Goal: Information Seeking & Learning: Learn about a topic

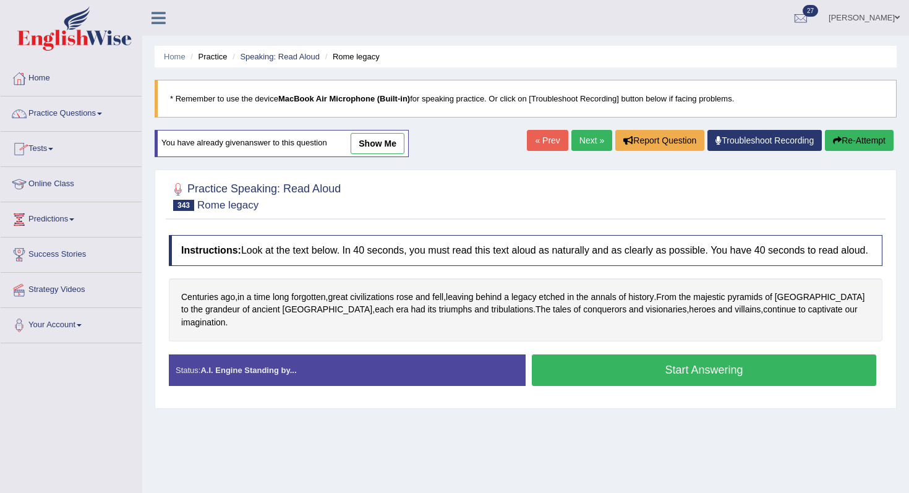
click at [99, 105] on link "Practice Questions" at bounding box center [71, 111] width 141 height 31
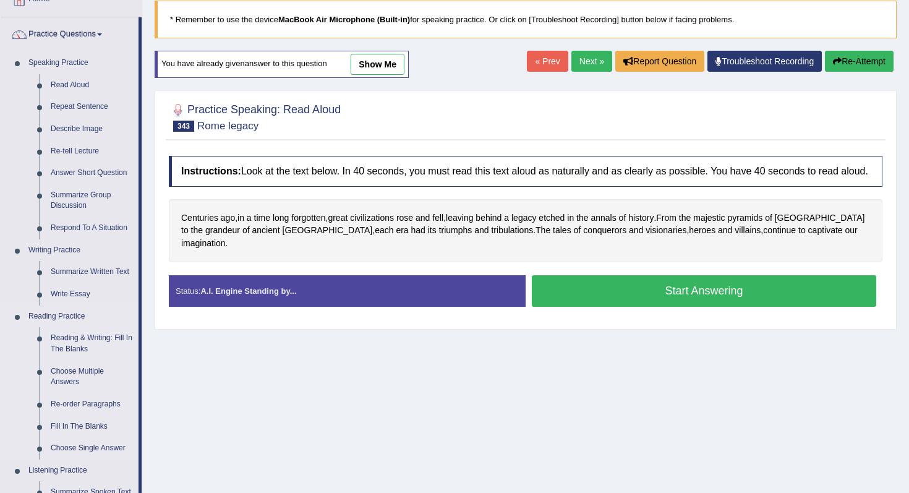
scroll to position [80, 0]
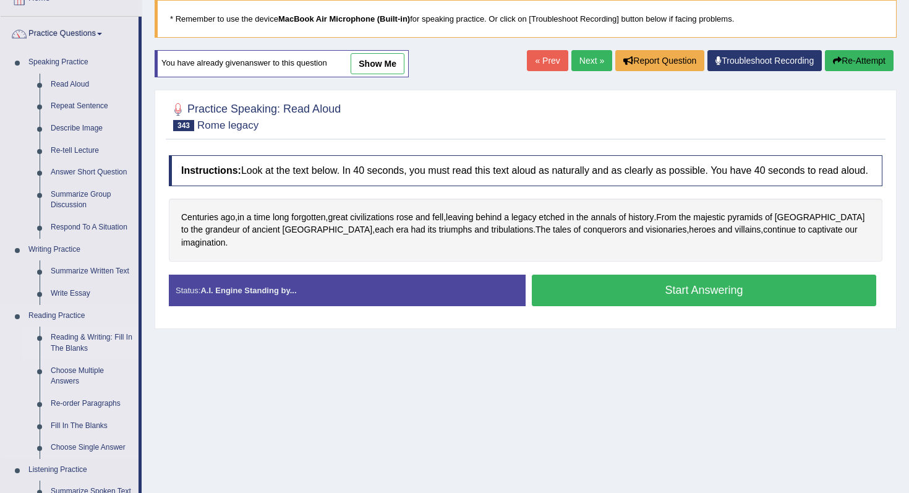
click at [80, 341] on link "Reading & Writing: Fill In The Blanks" at bounding box center [91, 343] width 93 height 33
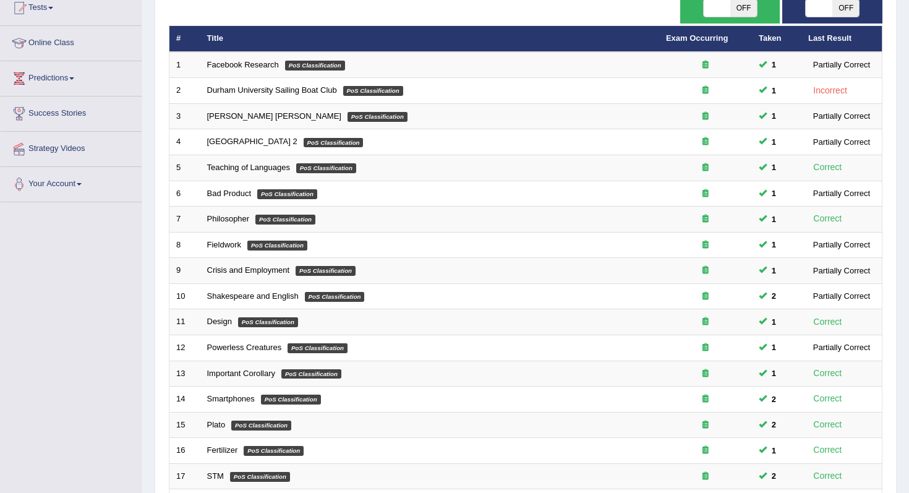
scroll to position [326, 0]
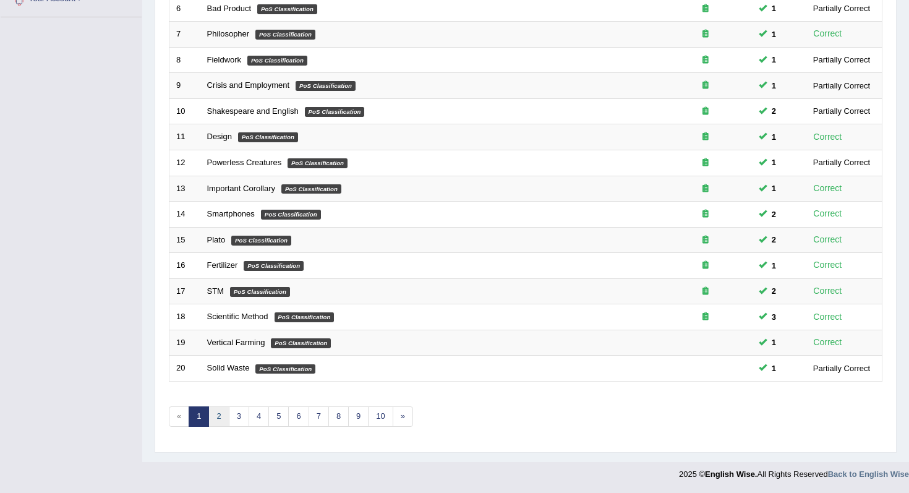
click at [214, 413] on link "2" at bounding box center [218, 416] width 20 height 20
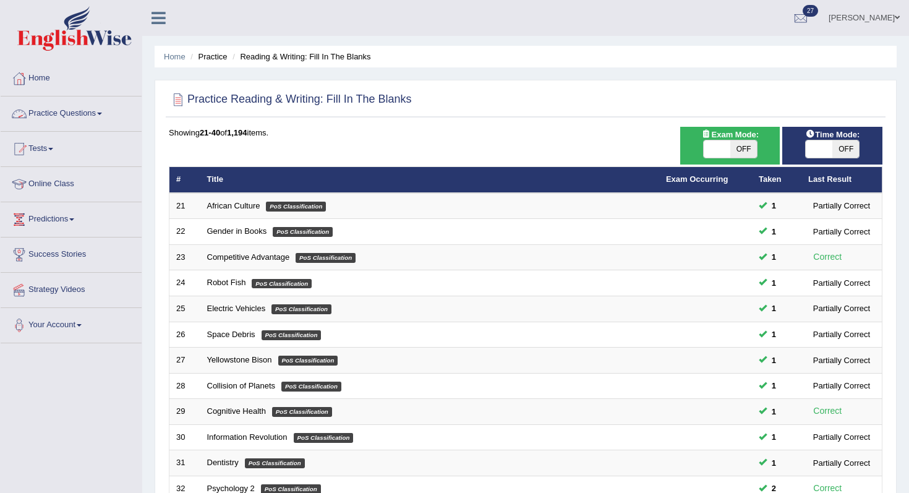
click at [93, 107] on link "Practice Questions" at bounding box center [71, 111] width 141 height 31
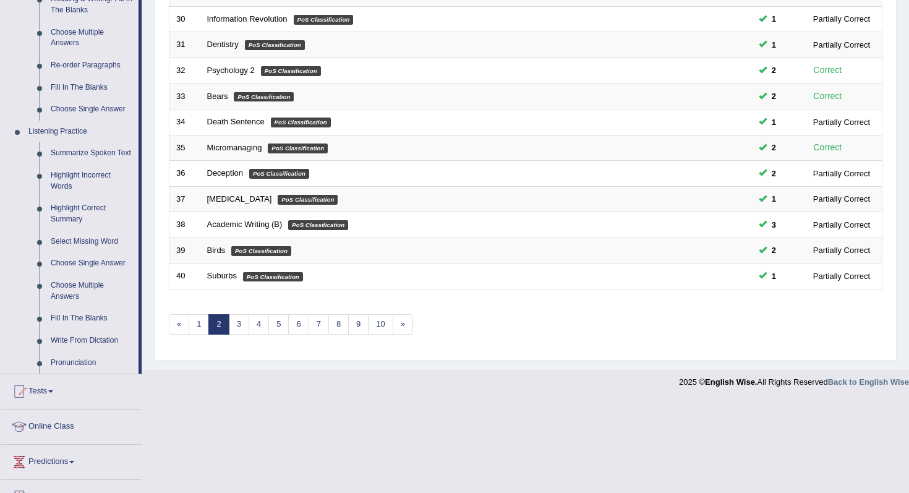
scroll to position [523, 0]
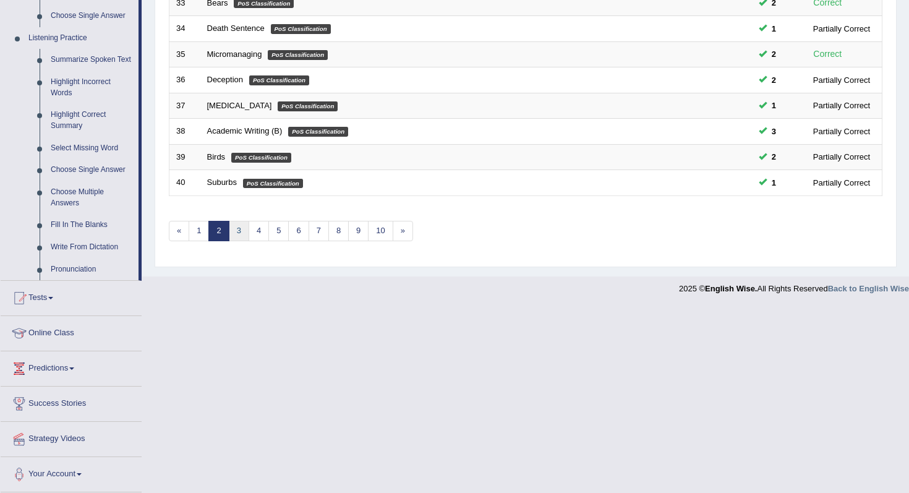
click at [241, 221] on link "3" at bounding box center [239, 231] width 20 height 20
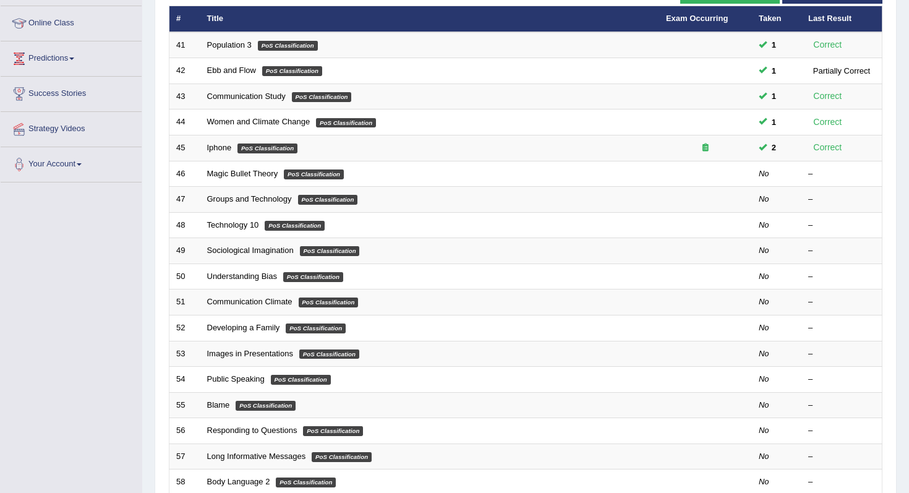
scroll to position [156, 0]
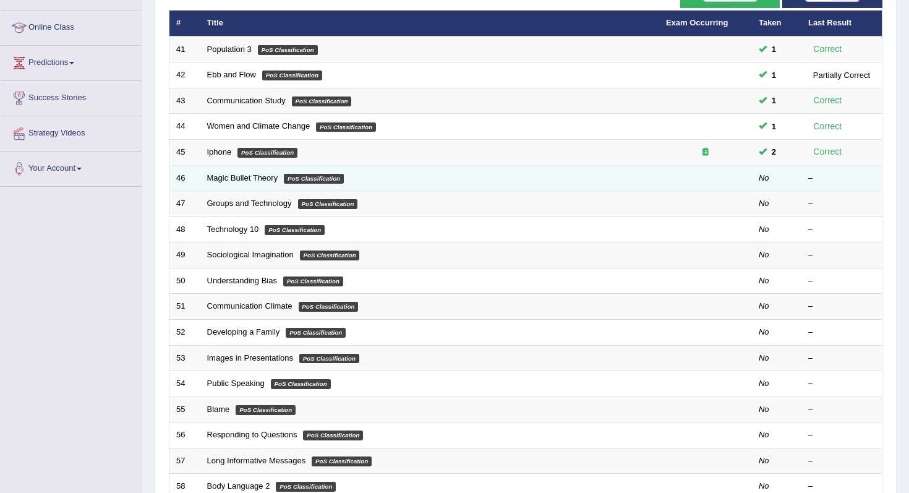
click at [260, 183] on td "Magic Bullet Theory PoS Classification" at bounding box center [429, 178] width 459 height 26
click at [263, 179] on link "Magic Bullet Theory" at bounding box center [242, 177] width 71 height 9
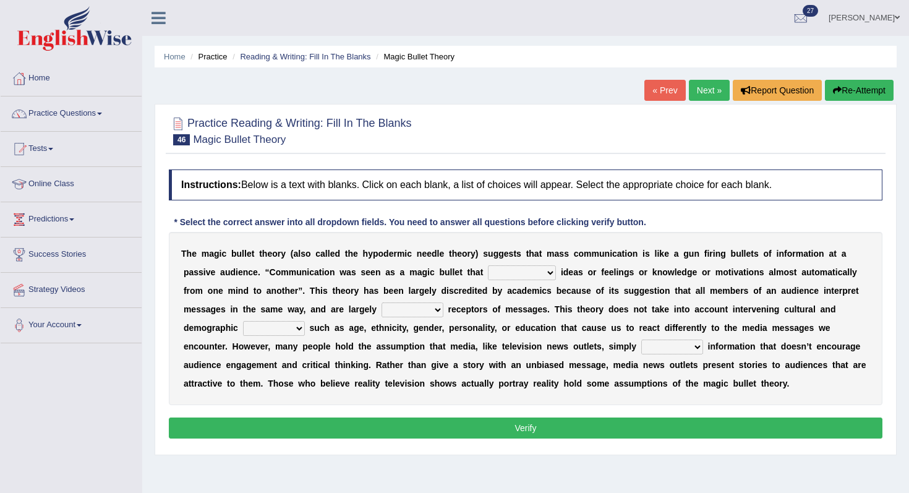
click at [523, 264] on div "T h e m a g i c b u l l e t t h e o r y ( a l s o c a l l e d t h e h y p o d e…" at bounding box center [526, 318] width 714 height 173
drag, startPoint x: 292, startPoint y: 255, endPoint x: 466, endPoint y: 255, distance: 174.4
click at [466, 255] on div "T h e m a g i c b u l l e t t h e o r y ( a l s o c a l l e d t h e h y p o d e…" at bounding box center [526, 318] width 714 height 173
click at [523, 275] on select "transported translated transferred transformed" at bounding box center [522, 272] width 68 height 15
click at [497, 267] on select "transported translated transferred transformed" at bounding box center [522, 272] width 68 height 15
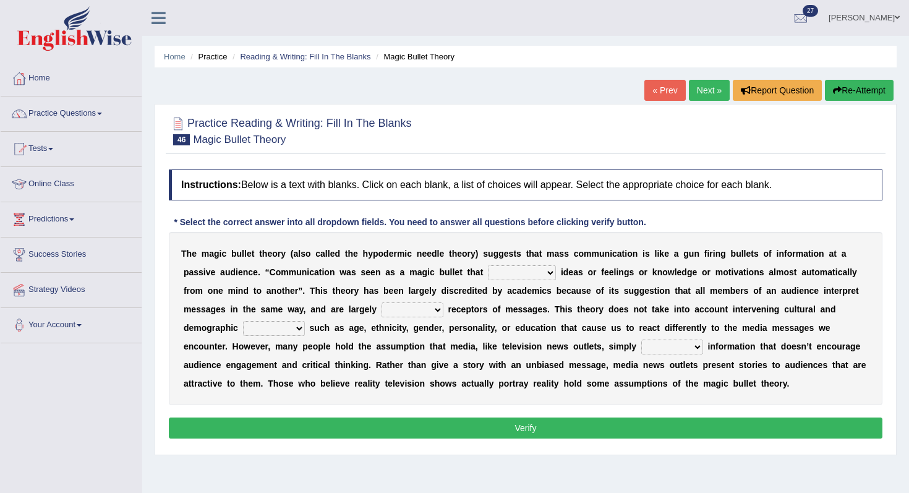
click at [540, 267] on select "transported translated transferred transformed" at bounding box center [522, 272] width 68 height 15
click at [518, 273] on select "transported translated transferred transformed" at bounding box center [522, 272] width 68 height 15
select select "transformed"
click at [488, 265] on select "transported translated transferred transformed" at bounding box center [522, 272] width 68 height 15
click at [419, 309] on select "negative active positive passive" at bounding box center [413, 309] width 62 height 15
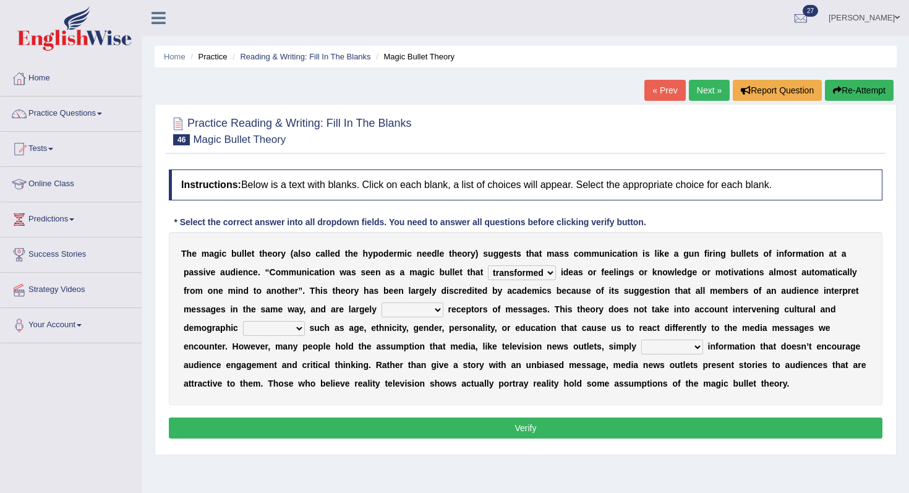
click at [412, 310] on select "negative active positive passive" at bounding box center [413, 309] width 62 height 15
click at [406, 323] on b "y" at bounding box center [404, 328] width 4 height 10
click at [425, 317] on div "T h e m a g i c b u l l e t t h e o r y ( a l s o c a l l e d t h e h y p o d e…" at bounding box center [526, 318] width 714 height 173
click at [435, 306] on select "negative active positive passive" at bounding box center [413, 309] width 62 height 15
click at [440, 315] on select "negative active positive passive" at bounding box center [413, 309] width 62 height 15
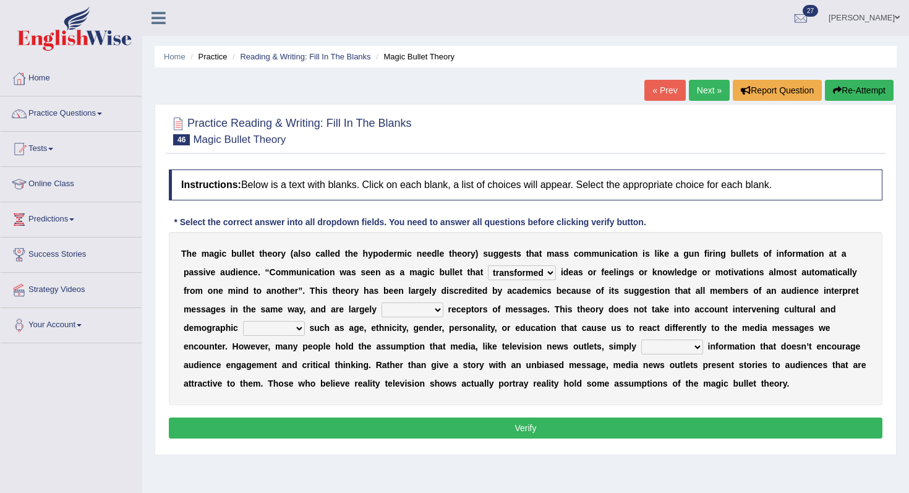
click at [393, 307] on select "negative active positive passive" at bounding box center [413, 309] width 62 height 15
select select "passive"
click at [382, 302] on select "negative active positive passive" at bounding box center [413, 309] width 62 height 15
click at [424, 315] on select "negative active positive passive" at bounding box center [413, 309] width 62 height 15
click at [382, 302] on select "negative active positive passive" at bounding box center [413, 309] width 62 height 15
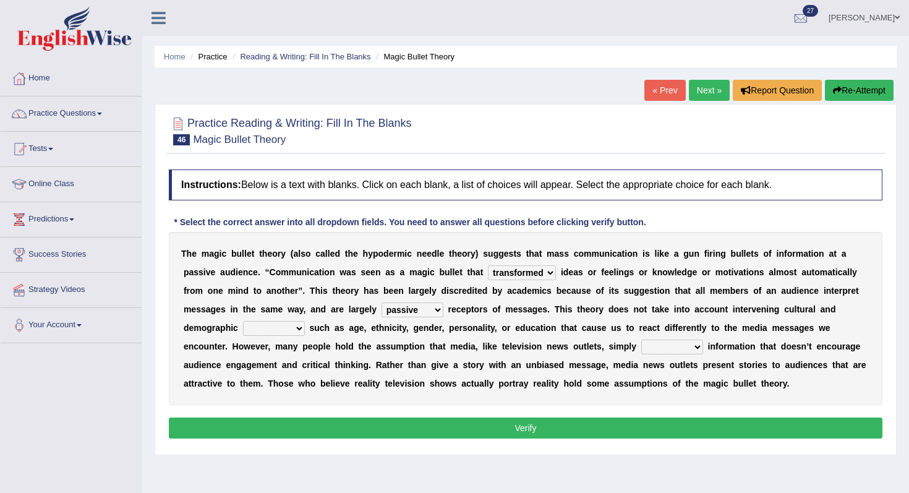
click at [262, 322] on select "variables varies varieties variations" at bounding box center [274, 328] width 62 height 15
select select "variations"
click at [243, 321] on select "variables varies varieties variations" at bounding box center [274, 328] width 62 height 15
click at [666, 350] on select "respond resume release request" at bounding box center [672, 347] width 62 height 15
click at [677, 344] on select "respond resume release request" at bounding box center [672, 347] width 62 height 15
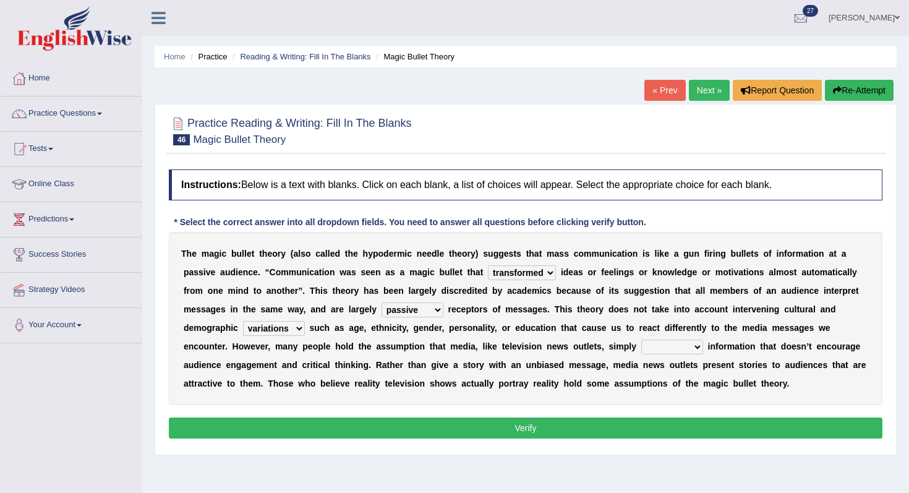
click at [641, 340] on select "respond resume release request" at bounding box center [672, 347] width 62 height 15
click at [677, 344] on select "respond resume release request" at bounding box center [672, 347] width 62 height 15
select select "resume"
click at [641, 340] on select "respond resume release request" at bounding box center [672, 347] width 62 height 15
click at [722, 425] on button "Verify" at bounding box center [526, 427] width 714 height 21
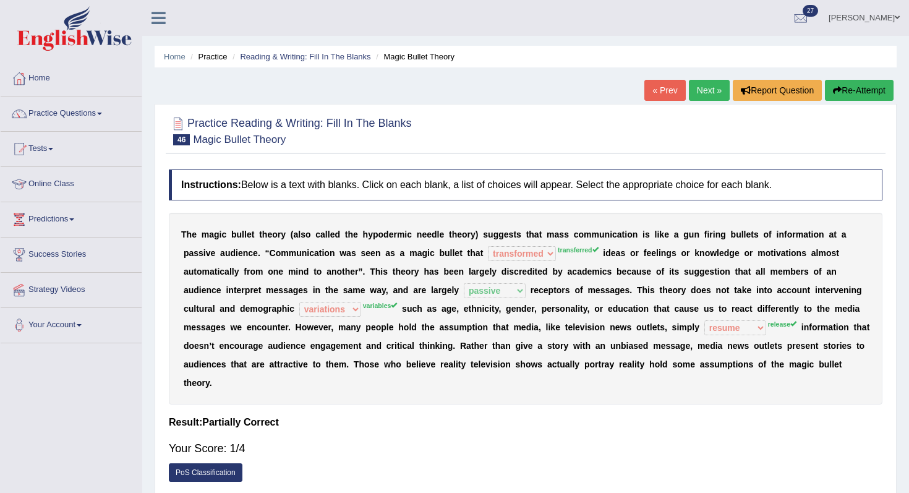
click at [852, 93] on button "Re-Attempt" at bounding box center [859, 90] width 69 height 21
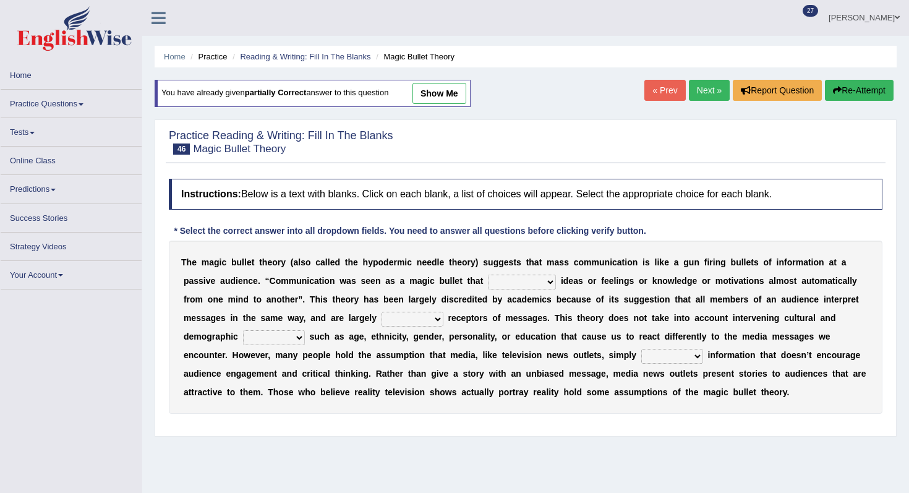
select select "transferred"
click at [488, 275] on select "transported translated transferred transformed" at bounding box center [522, 282] width 68 height 15
click at [453, 328] on div "T h e m a g i c b u l l e t t h e o r y ( a l s o c a l l e d t h e h y p o d e…" at bounding box center [526, 327] width 714 height 173
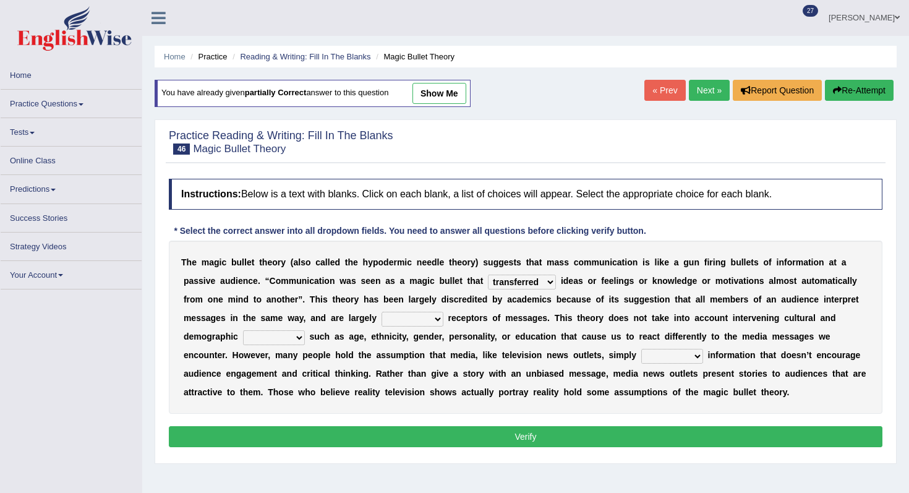
click at [430, 323] on select "negative active positive passive" at bounding box center [413, 319] width 62 height 15
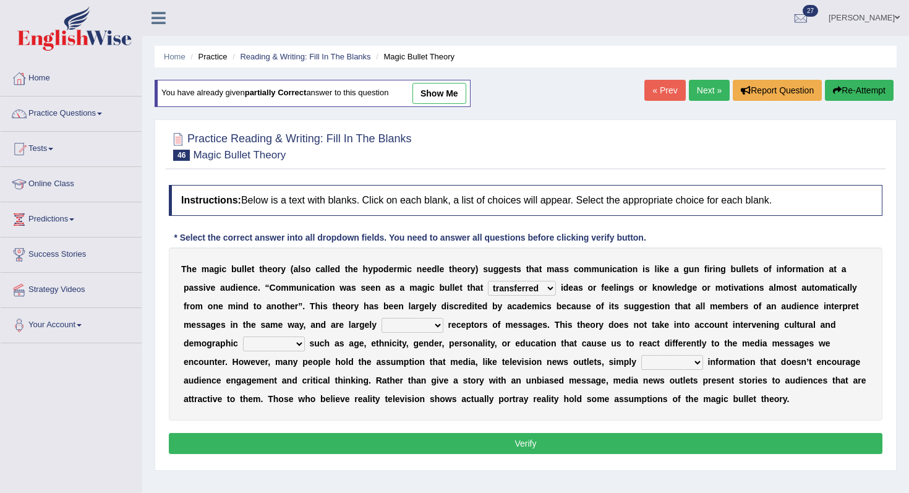
click at [382, 318] on select "negative active positive passive" at bounding box center [413, 325] width 62 height 15
click at [426, 323] on select "negative active positive passive" at bounding box center [413, 325] width 62 height 15
select select "passive"
click at [382, 318] on select "negative active positive passive" at bounding box center [413, 325] width 62 height 15
click at [290, 348] on select "variables varies varieties variations" at bounding box center [274, 343] width 62 height 15
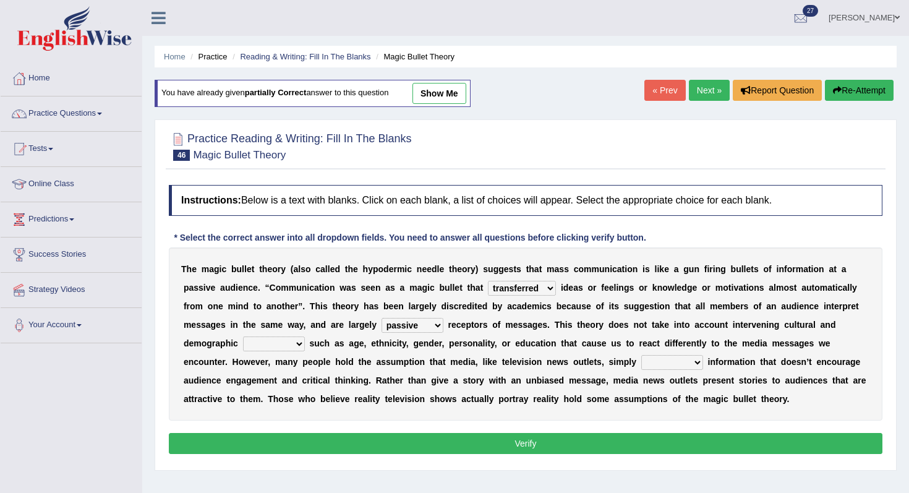
select select "variables"
click at [243, 336] on select "variables varies varieties variations" at bounding box center [274, 343] width 62 height 15
click at [286, 344] on select "variables varies varieties variations" at bounding box center [274, 343] width 62 height 15
click at [677, 353] on div "T h e m a g i c b u l l e t t h e o r y ( a l s o c a l l e d t h e h y p o d e…" at bounding box center [526, 333] width 714 height 173
click at [670, 362] on select "respond resume release request" at bounding box center [672, 362] width 62 height 15
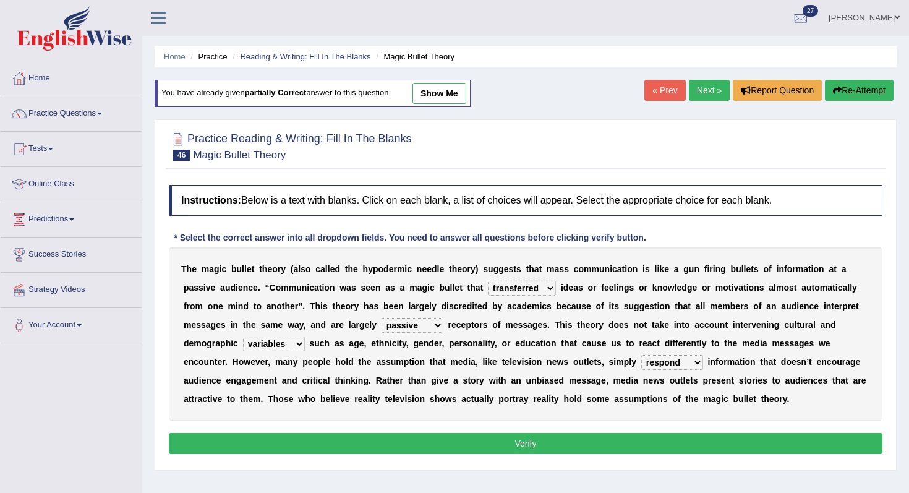
click at [641, 355] on select "respond resume release request" at bounding box center [672, 362] width 62 height 15
click at [688, 367] on select "respond resume release request" at bounding box center [672, 362] width 62 height 15
select select "release"
click at [641, 355] on select "respond resume release request" at bounding box center [672, 362] width 62 height 15
click at [664, 440] on button "Verify" at bounding box center [526, 443] width 714 height 21
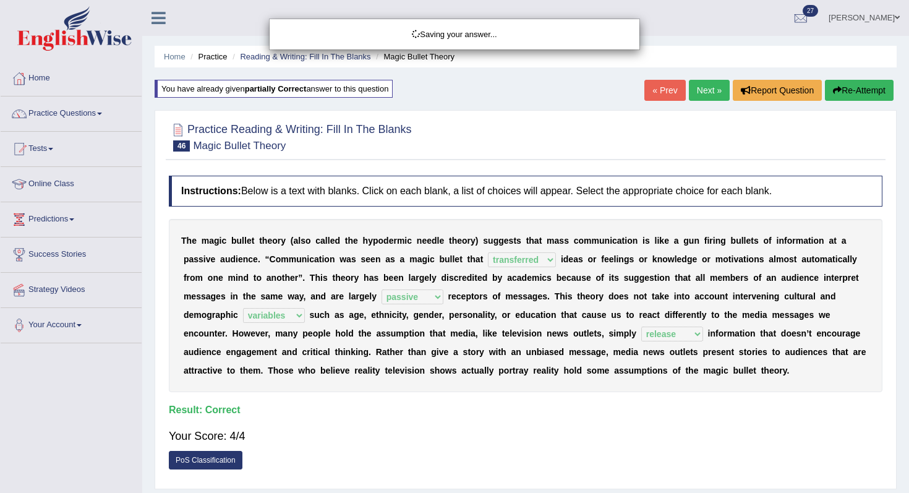
click at [706, 85] on div "Saving your answer..." at bounding box center [454, 246] width 909 height 493
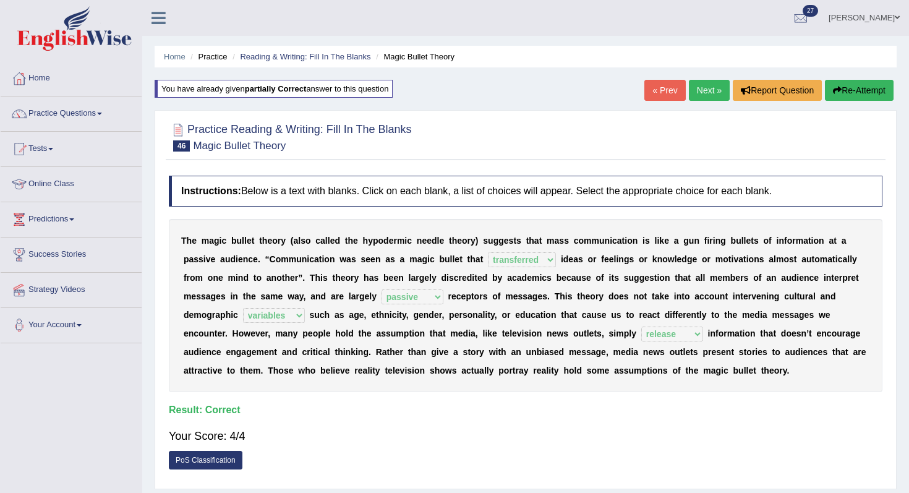
click at [699, 98] on link "Next »" at bounding box center [709, 90] width 41 height 21
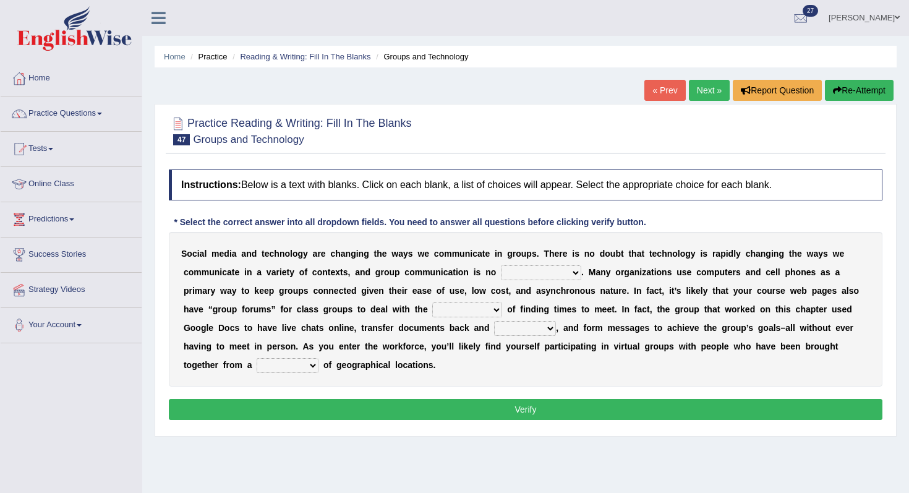
click at [543, 280] on select "exception exemplification extradition excursion" at bounding box center [541, 272] width 80 height 15
click at [501, 265] on select "exception exemplification extradition excursion" at bounding box center [541, 272] width 80 height 15
click at [547, 266] on select "exception exemplification extradition excursion" at bounding box center [541, 272] width 80 height 15
click at [536, 281] on div "S o c i a l m e d i a a n d t e c h n o l o g y a r e c h a n g i n g t h e w a…" at bounding box center [526, 309] width 714 height 155
click at [544, 271] on select "exception exemplification extradition excursion" at bounding box center [541, 272] width 80 height 15
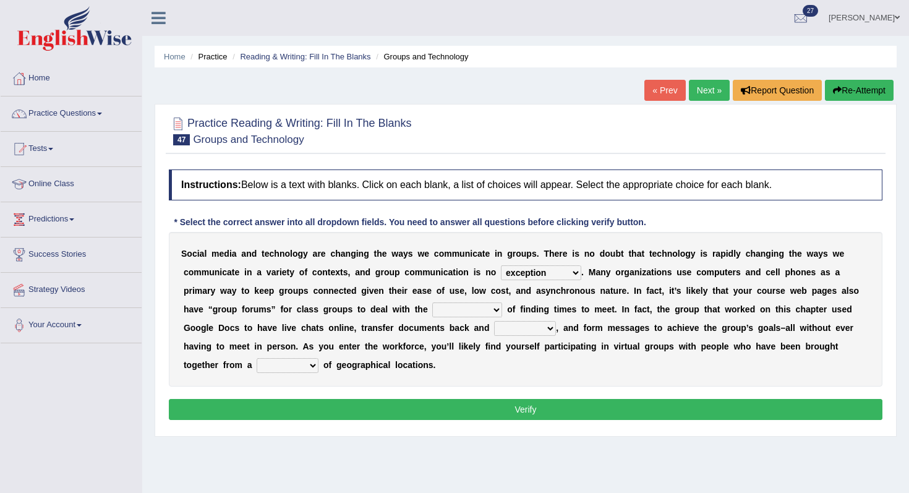
select select "exemplification"
click at [501, 265] on select "exception exemplification extradition excursion" at bounding box center [541, 272] width 80 height 15
click at [459, 303] on select "localities liabilities complexities causalities" at bounding box center [467, 309] width 70 height 15
click at [531, 278] on select "exception exemplification extradition excursion" at bounding box center [541, 272] width 80 height 15
click at [501, 265] on select "exception exemplification extradition excursion" at bounding box center [541, 272] width 80 height 15
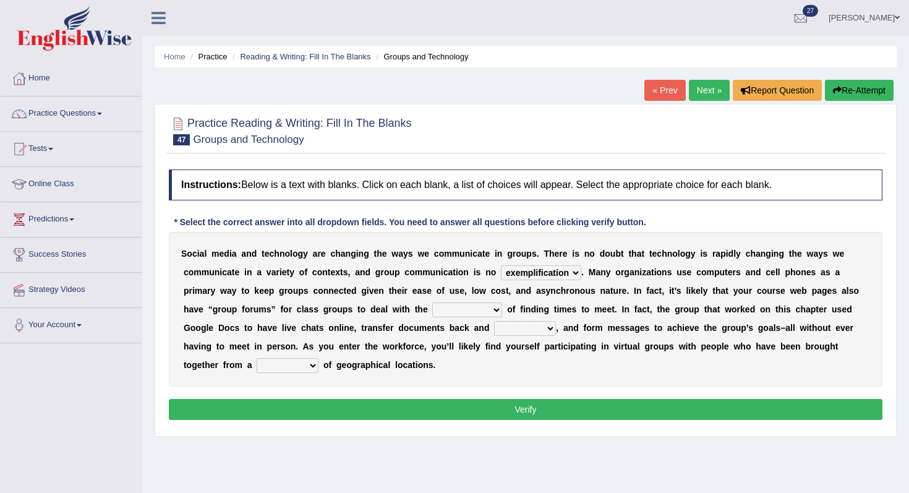
click at [365, 312] on b at bounding box center [367, 309] width 5 height 10
click at [470, 317] on select "localities liabilities complexities causalities" at bounding box center [467, 309] width 70 height 15
select select "liabilities"
click at [432, 302] on select "localities liabilities complexities causalities" at bounding box center [467, 309] width 70 height 15
click at [516, 335] on select "fill forth toward beyond" at bounding box center [525, 328] width 62 height 15
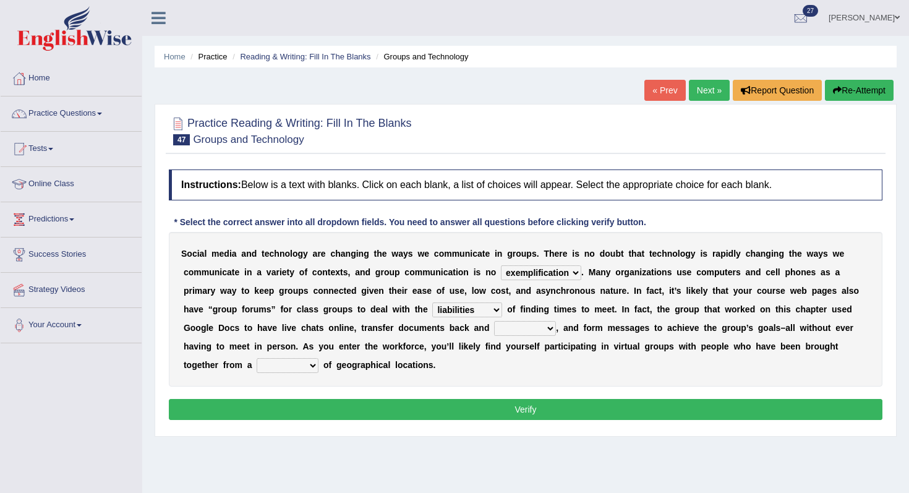
click at [510, 329] on select "fill forth toward beyond" at bounding box center [525, 328] width 62 height 15
select select "toward"
click at [494, 321] on select "fill forth toward beyond" at bounding box center [525, 328] width 62 height 15
click at [284, 378] on div "S o c i a l m e d i a a n d t e c h n o l o g y a r e c h a n g i n g t h e w a…" at bounding box center [526, 309] width 714 height 155
click at [302, 371] on select "form variety kind variation" at bounding box center [288, 365] width 62 height 15
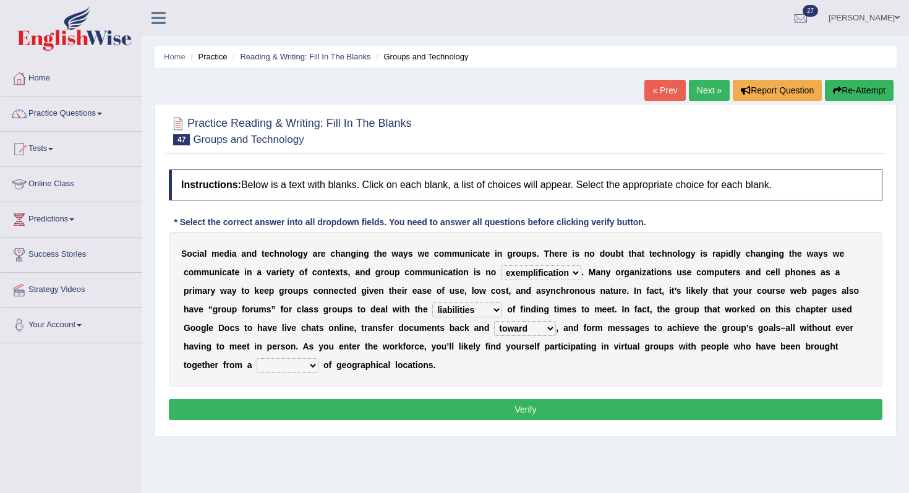
click at [273, 370] on select "form variety kind variation" at bounding box center [288, 365] width 62 height 15
select select "variety"
click at [257, 358] on select "form variety kind variation" at bounding box center [288, 365] width 62 height 15
click at [354, 405] on button "Verify" at bounding box center [526, 409] width 714 height 21
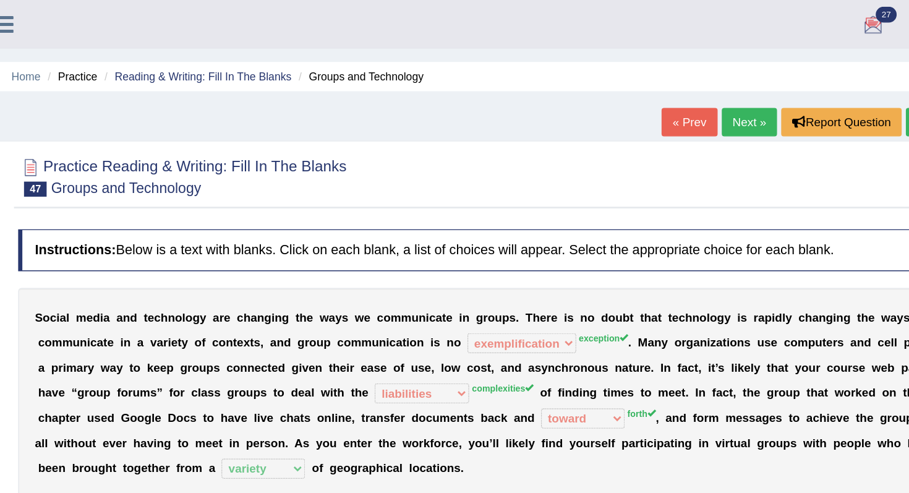
click at [825, 87] on button "Re-Attempt" at bounding box center [859, 90] width 69 height 21
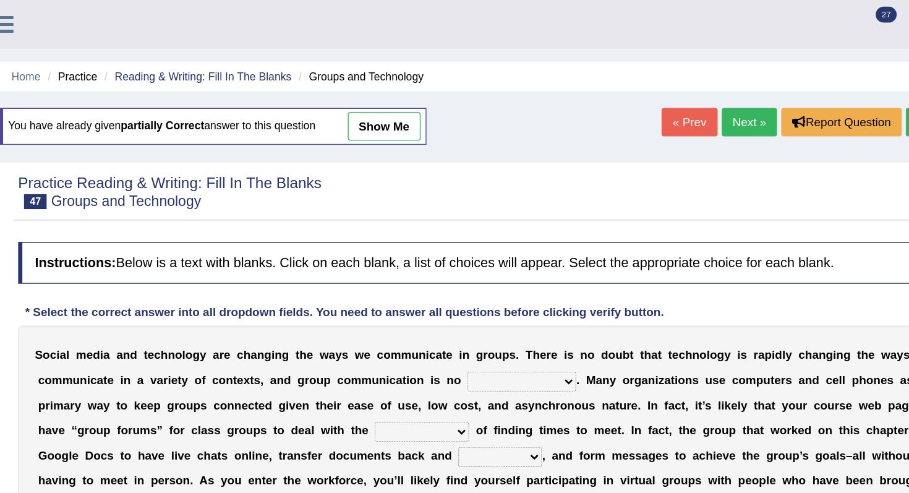
click at [550, 281] on select "exception exemplification extradition excursion" at bounding box center [541, 282] width 80 height 15
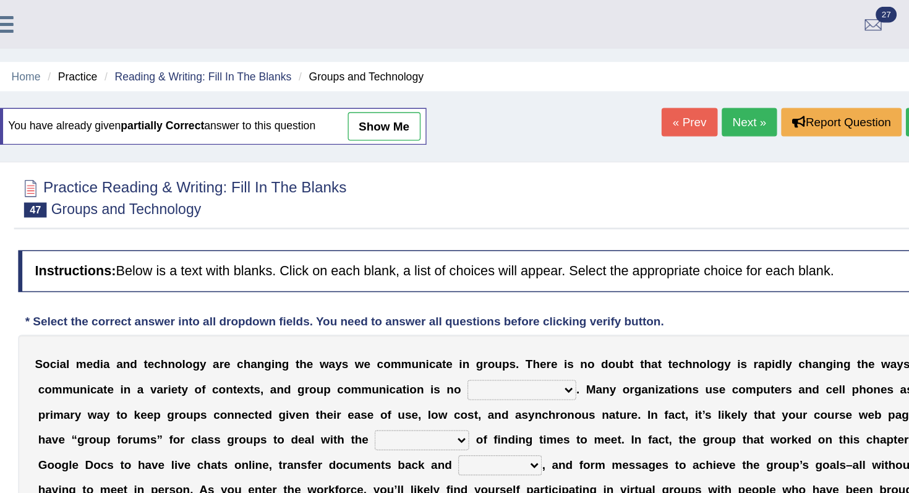
select select "exception"
click at [501, 281] on select "exception exemplification extradition excursion" at bounding box center [541, 288] width 80 height 15
click at [455, 332] on select "localities liabilities complexities causalities" at bounding box center [467, 325] width 70 height 15
select select "complexities"
click at [432, 318] on select "localities liabilities complexities causalities" at bounding box center [467, 325] width 70 height 15
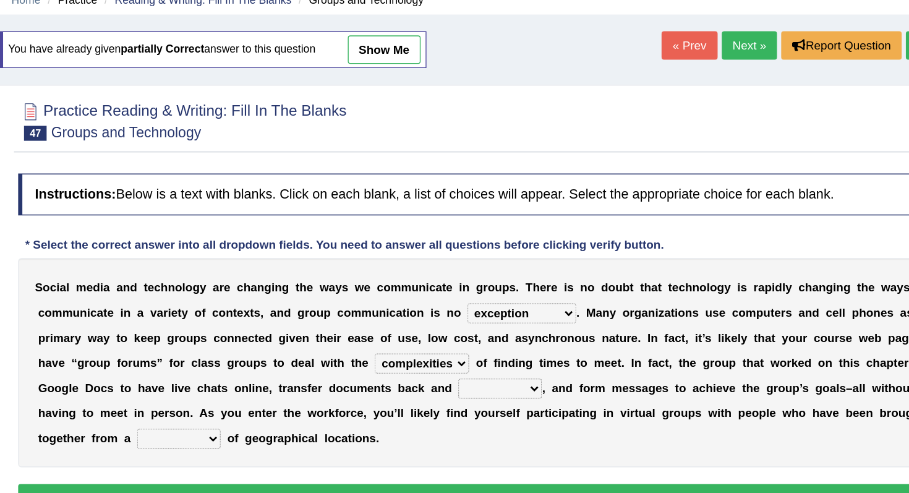
click at [543, 337] on select "fill forth toward beyond" at bounding box center [525, 343] width 62 height 15
select select "forth"
click at [494, 336] on select "fill forth toward beyond" at bounding box center [525, 343] width 62 height 15
click at [304, 380] on select "form variety kind variation" at bounding box center [288, 381] width 62 height 15
select select "variety"
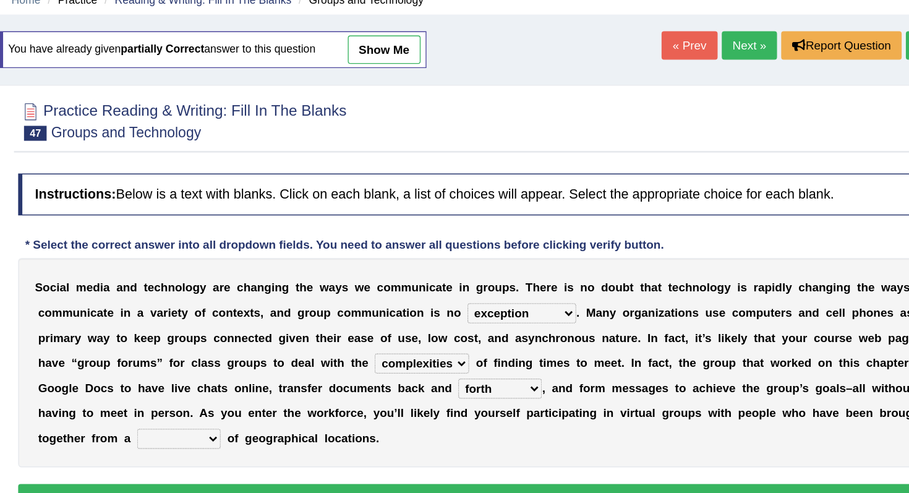
click at [257, 374] on select "form variety kind variation" at bounding box center [288, 381] width 62 height 15
click at [373, 416] on button "Verify" at bounding box center [526, 424] width 714 height 21
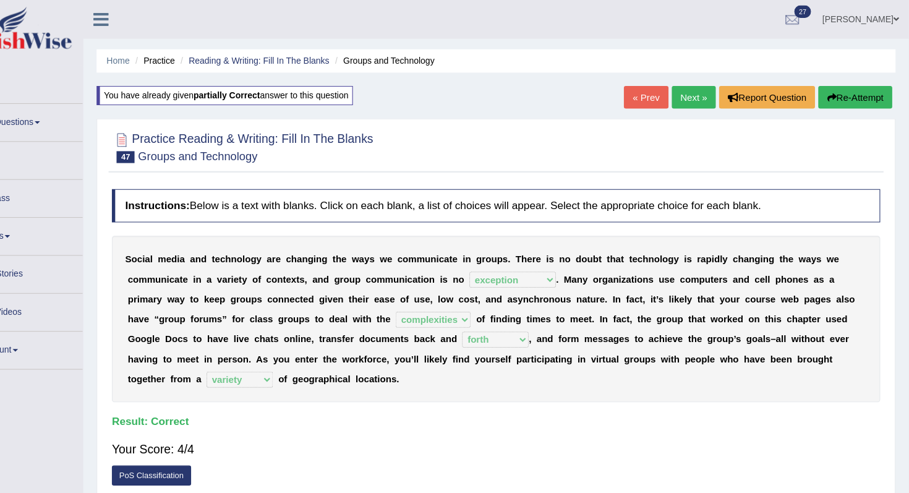
click at [698, 83] on link "Next »" at bounding box center [709, 90] width 41 height 21
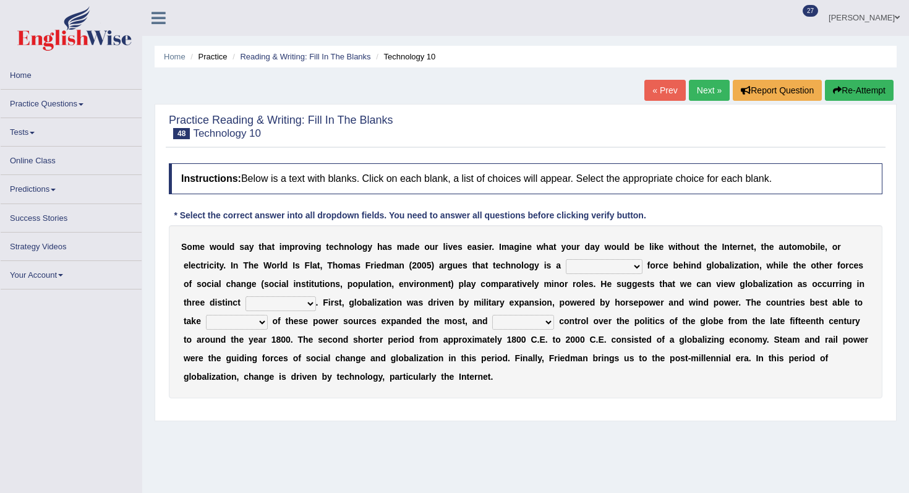
click at [576, 272] on select "driving demeaning distinguishing demanding" at bounding box center [604, 266] width 77 height 15
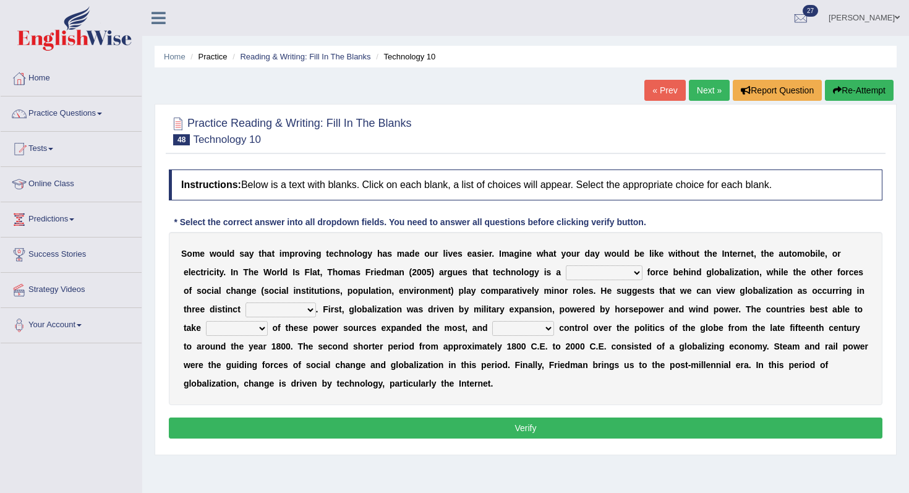
click at [576, 280] on select "driving demeaning distinguishing demanding" at bounding box center [604, 272] width 77 height 15
click at [578, 276] on select "driving demeaning distinguishing demanding" at bounding box center [604, 272] width 77 height 15
select select "driving"
click at [566, 265] on select "driving demeaning distinguishing demanding" at bounding box center [604, 272] width 77 height 15
click at [263, 312] on select "periods periodicals perspectives perceptions" at bounding box center [281, 309] width 71 height 15
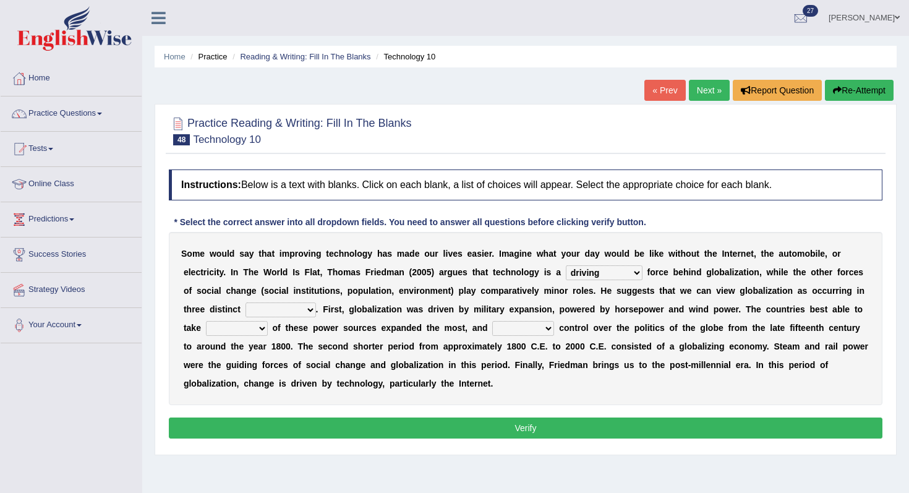
click at [273, 308] on select "periods periodicals perspectives perceptions" at bounding box center [281, 309] width 71 height 15
click at [246, 302] on select "periods periodicals perspectives perceptions" at bounding box center [281, 309] width 71 height 15
click at [310, 309] on select "periods periodicals perspectives perceptions" at bounding box center [281, 309] width 71 height 15
select select "perceptions"
click at [246, 302] on select "periods periodicals perspectives perceptions" at bounding box center [281, 309] width 71 height 15
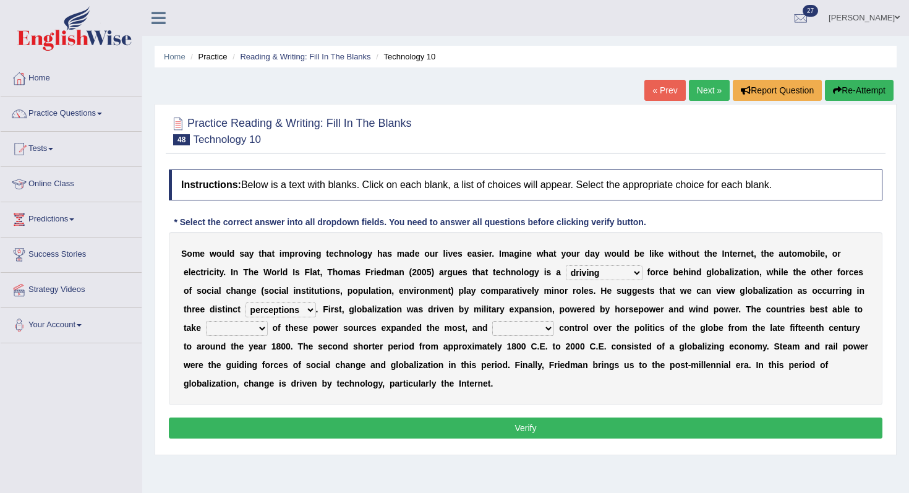
click at [248, 328] on select "action advantage account care" at bounding box center [237, 328] width 62 height 15
click at [206, 321] on select "action advantage account care" at bounding box center [237, 328] width 62 height 15
click at [255, 330] on select "action advantage account care" at bounding box center [237, 328] width 62 height 15
click at [206, 321] on select "action advantage account care" at bounding box center [237, 328] width 62 height 15
click at [257, 328] on select "action advantage account care" at bounding box center [237, 328] width 62 height 15
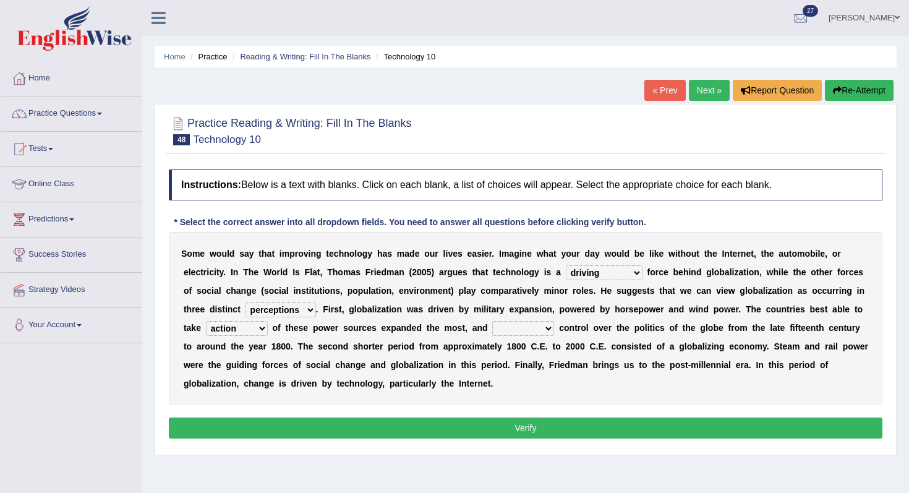
click at [244, 327] on select "action advantage account care" at bounding box center [237, 328] width 62 height 15
select select "account"
click at [206, 321] on select "action advantage account care" at bounding box center [237, 328] width 62 height 15
click at [528, 333] on select "exist extract exert expect" at bounding box center [523, 328] width 62 height 15
select select "exert"
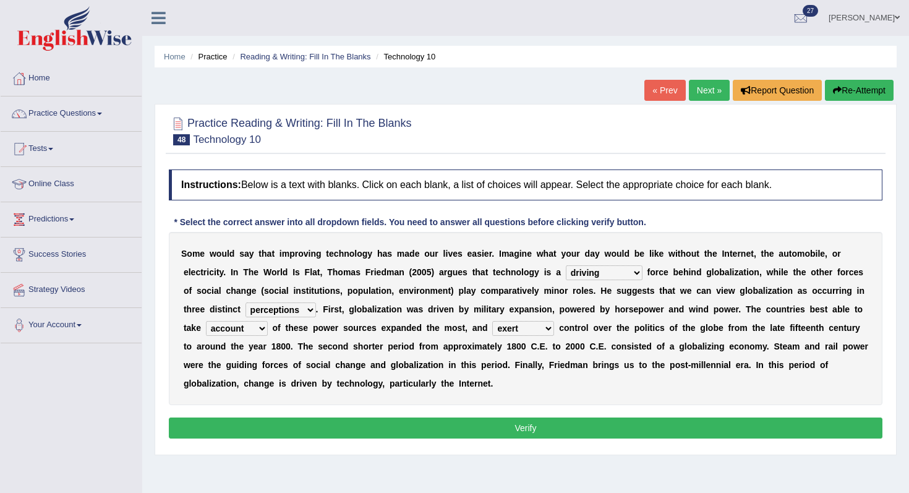
click at [494, 321] on select "exist extract exert expect" at bounding box center [523, 328] width 62 height 15
click at [569, 425] on button "Verify" at bounding box center [526, 427] width 714 height 21
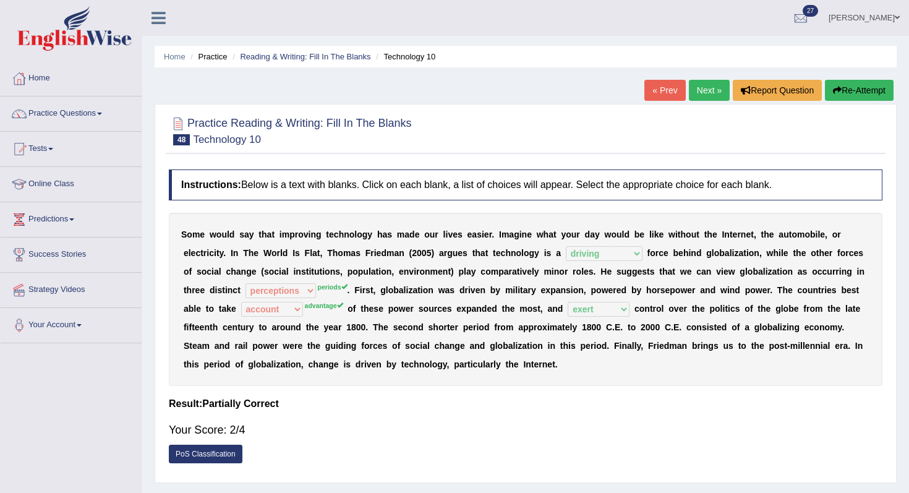
click at [699, 94] on link "Next »" at bounding box center [709, 90] width 41 height 21
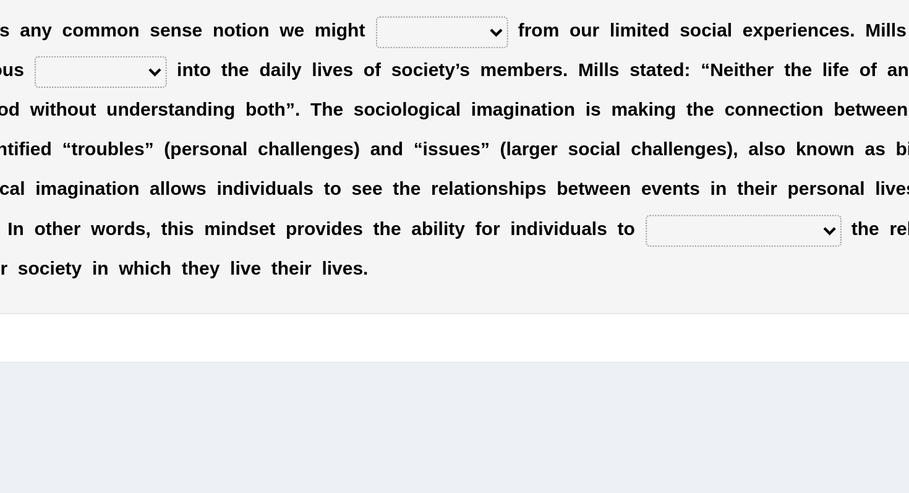
scroll to position [110, 0]
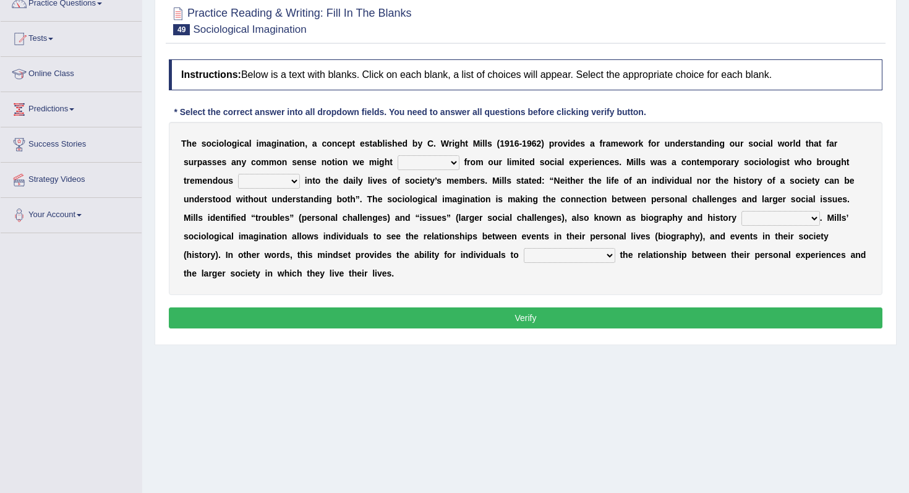
click at [423, 167] on select "depart derive describe deprive" at bounding box center [429, 162] width 62 height 15
select select "derive"
click at [398, 155] on select "depart derive describe deprive" at bounding box center [429, 162] width 62 height 15
click at [263, 189] on div "T h e s o c i o l o g i c a l i m a g i n a t i o n , a c o n c e p t e s t a b…" at bounding box center [526, 208] width 714 height 173
click at [296, 187] on select "sight insight comment interaction" at bounding box center [269, 181] width 62 height 15
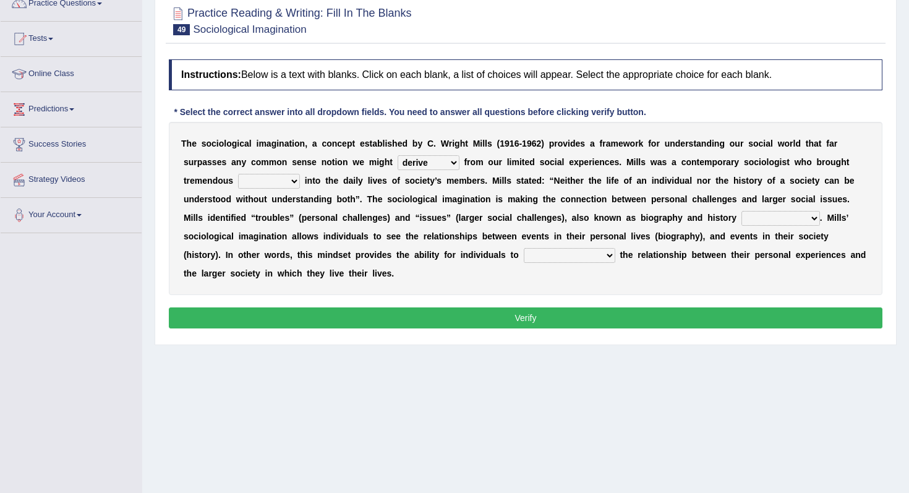
click at [238, 174] on select "sight insight comment interaction" at bounding box center [269, 181] width 62 height 15
click at [263, 181] on select "sight insight comment interaction" at bounding box center [269, 181] width 62 height 15
select select "interaction"
click at [238, 174] on select "sight insight comment interaction" at bounding box center [269, 181] width 62 height 15
click at [285, 181] on select "sight insight comment interaction" at bounding box center [269, 181] width 62 height 15
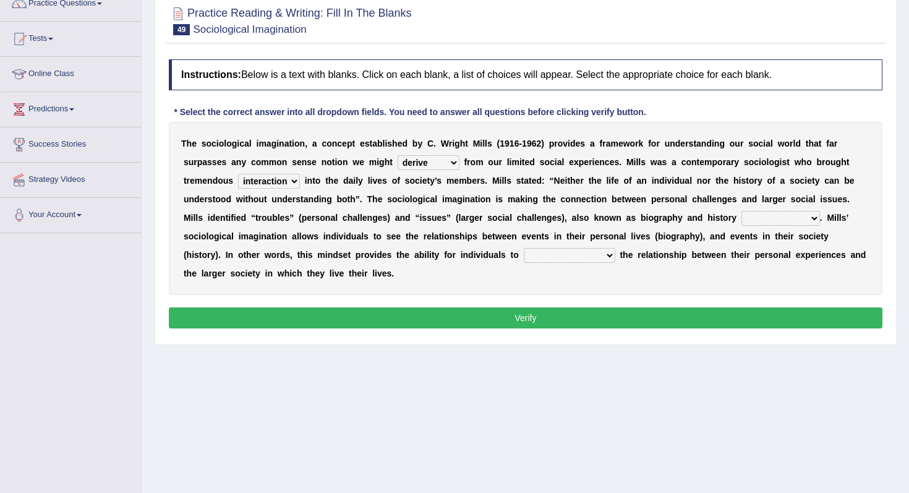
click at [753, 224] on select "accordingly collectively respectively spontaneously" at bounding box center [780, 218] width 79 height 15
click at [741, 211] on select "accordingly collectively respectively spontaneously" at bounding box center [780, 218] width 79 height 15
click at [744, 220] on select "accordingly collectively respectively spontaneously" at bounding box center [780, 218] width 79 height 15
click at [806, 214] on select "accordingly collectively respectively spontaneously" at bounding box center [780, 218] width 79 height 15
select select "respectively"
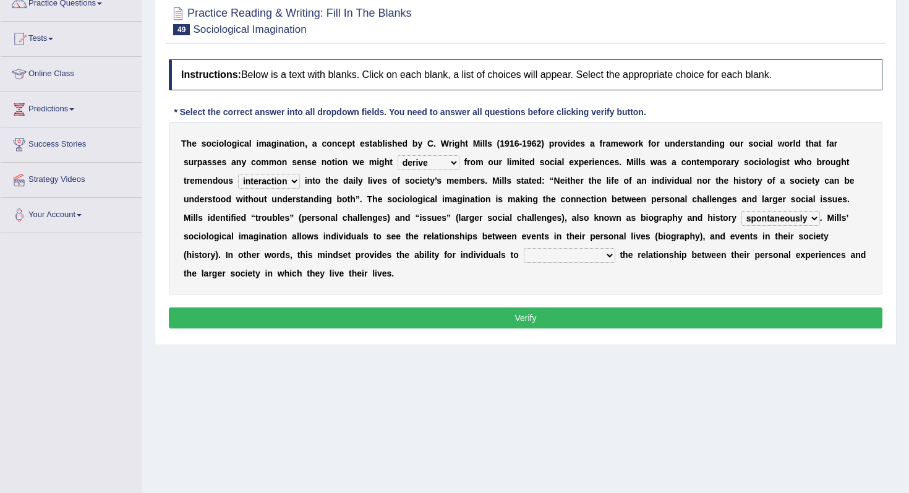
click at [741, 211] on select "accordingly collectively respectively spontaneously" at bounding box center [780, 218] width 79 height 15
click at [532, 250] on select "commercialize capitalize realize compartmentalize" at bounding box center [570, 255] width 92 height 15
select select "capitalize"
click at [524, 248] on select "commercialize capitalize realize compartmentalize" at bounding box center [570, 255] width 92 height 15
click at [571, 315] on button "Verify" at bounding box center [526, 317] width 714 height 21
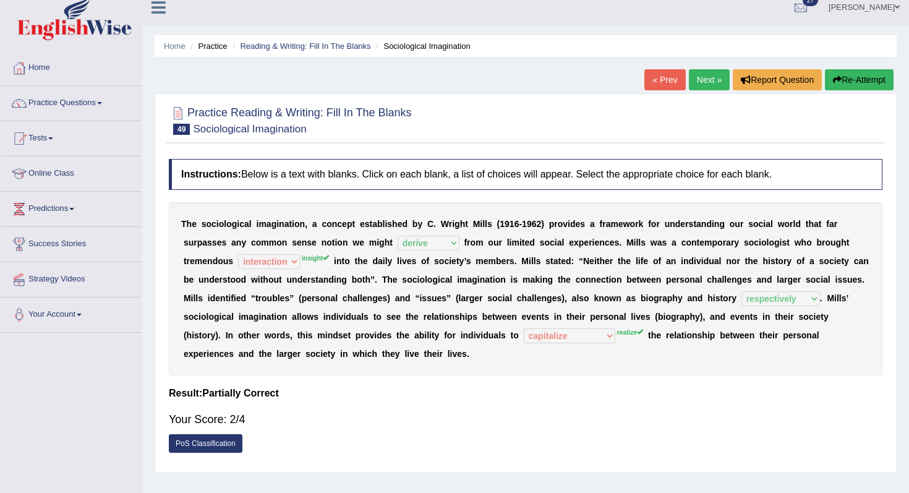
scroll to position [0, 0]
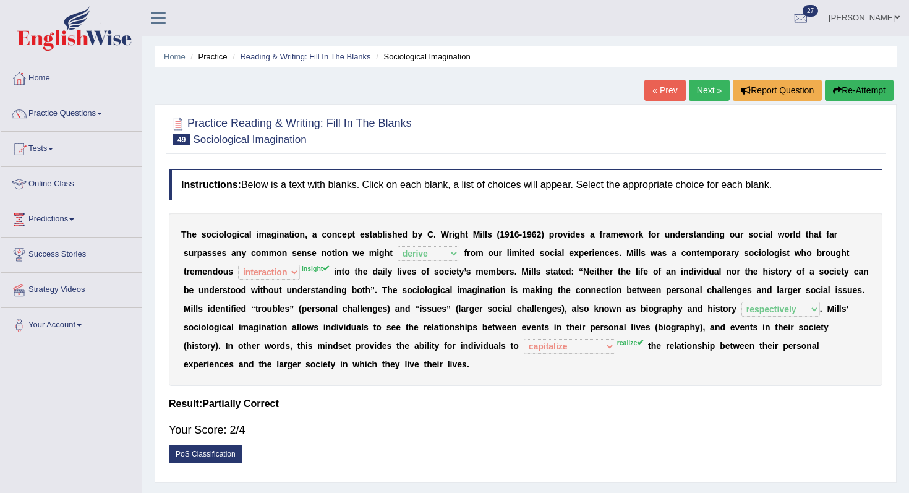
click at [702, 88] on link "Next »" at bounding box center [709, 90] width 41 height 21
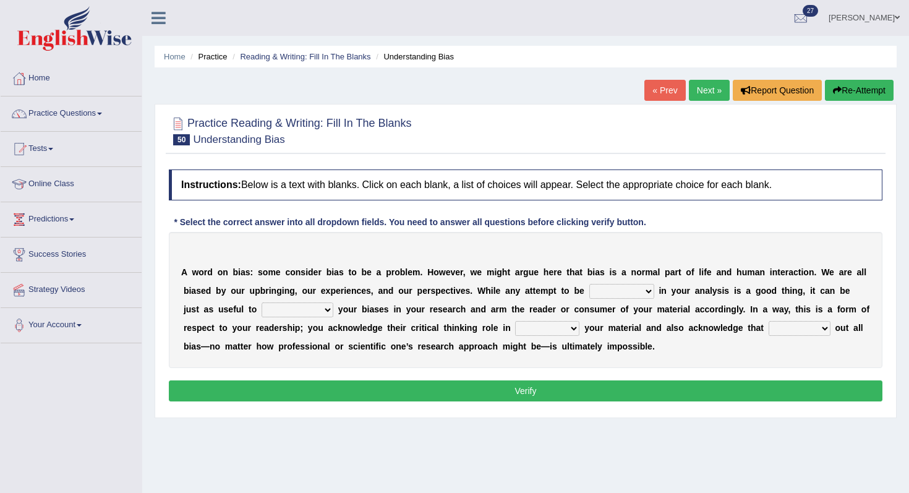
click at [624, 294] on select "objective optimistic subjective pessimistic" at bounding box center [621, 291] width 65 height 15
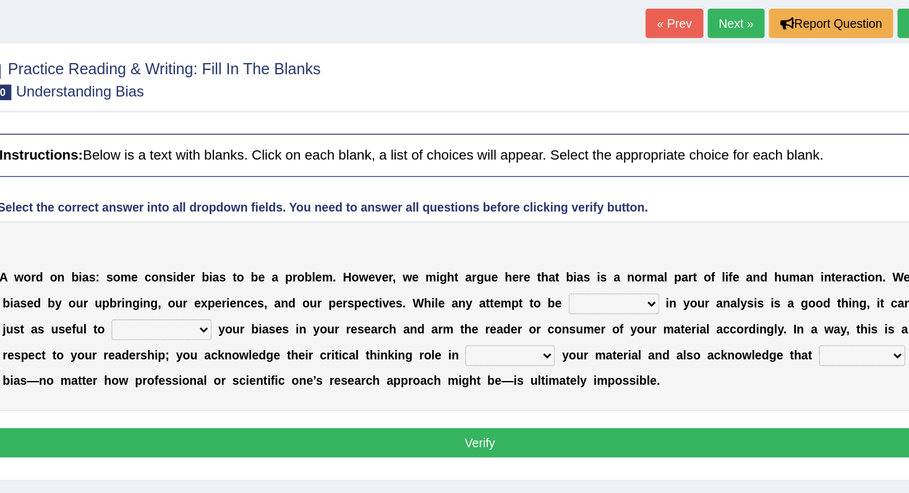
click at [615, 273] on div "A w o r d o n b i a s : s o m e c o n s i d e r b i a s t o b e a p r o b l e m…" at bounding box center [526, 292] width 714 height 136
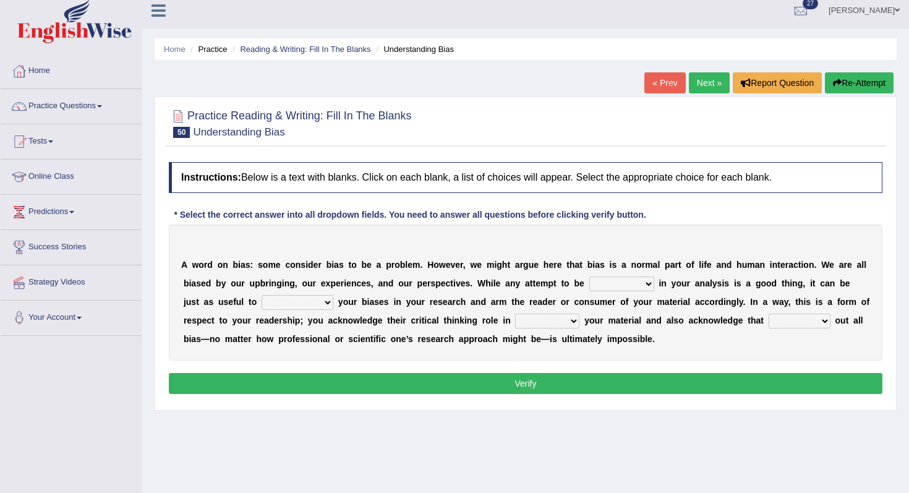
click at [644, 298] on b "u" at bounding box center [647, 302] width 6 height 10
click at [628, 282] on select "objective optimistic subjective pessimistic" at bounding box center [621, 283] width 65 height 15
drag, startPoint x: 206, startPoint y: 267, endPoint x: 349, endPoint y: 267, distance: 142.9
click at [349, 267] on div "A w o r d o n b i a s : s o m e c o n s i d e r b i a s t o b e a p r o b l e m…" at bounding box center [526, 292] width 714 height 136
click at [623, 283] on select "objective optimistic subjective pessimistic" at bounding box center [621, 283] width 65 height 15
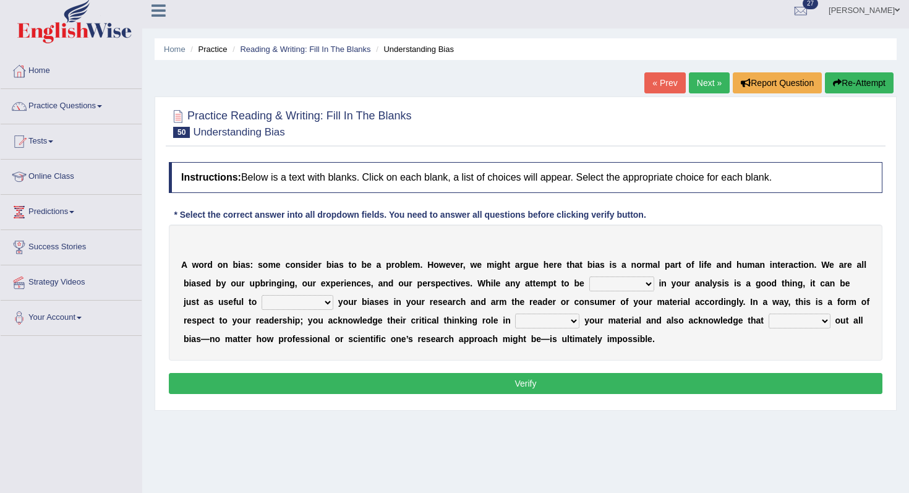
select select "subjective"
click at [589, 276] on select "objective optimistic subjective pessimistic" at bounding box center [621, 283] width 65 height 15
click at [281, 302] on select "assume achieve acquire acknowledge" at bounding box center [298, 302] width 72 height 15
click at [262, 295] on select "assume achieve acquire acknowledge" at bounding box center [298, 302] width 72 height 15
click at [297, 301] on select "assume achieve acquire acknowledge" at bounding box center [298, 302] width 72 height 15
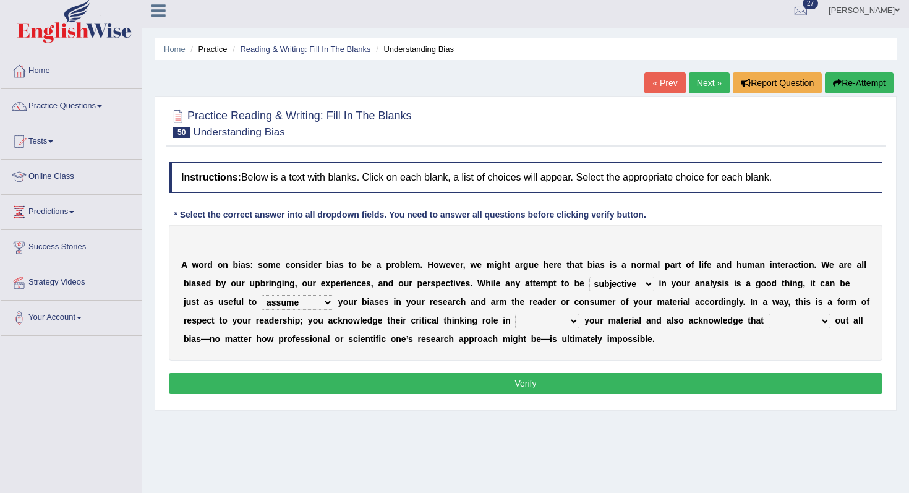
select select "acknowledge"
click at [262, 295] on select "assume achieve acquire acknowledge" at bounding box center [298, 302] width 72 height 15
click at [547, 326] on select "contacting consuming conducting confirming" at bounding box center [547, 321] width 64 height 15
select select "consuming"
click at [515, 314] on select "contacting consuming conducting confirming" at bounding box center [547, 321] width 64 height 15
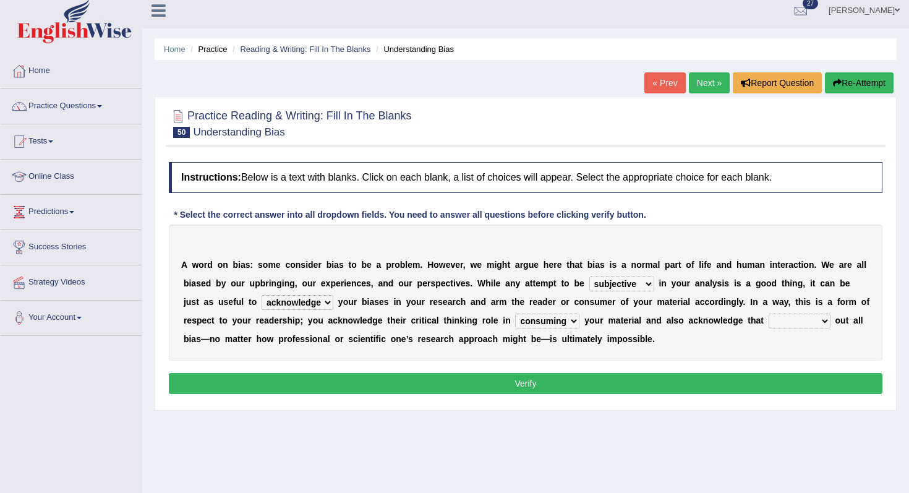
click at [783, 321] on select "phasing building ruling pushing" at bounding box center [800, 321] width 62 height 15
select select "phasing"
click at [769, 314] on select "phasing building ruling pushing" at bounding box center [800, 321] width 62 height 15
click at [757, 386] on button "Verify" at bounding box center [526, 383] width 714 height 21
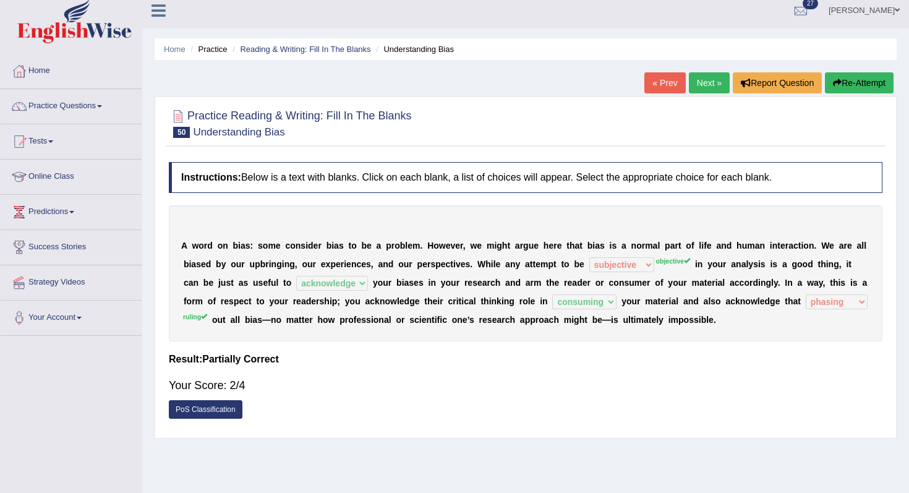
click at [702, 79] on link "Next »" at bounding box center [709, 82] width 41 height 21
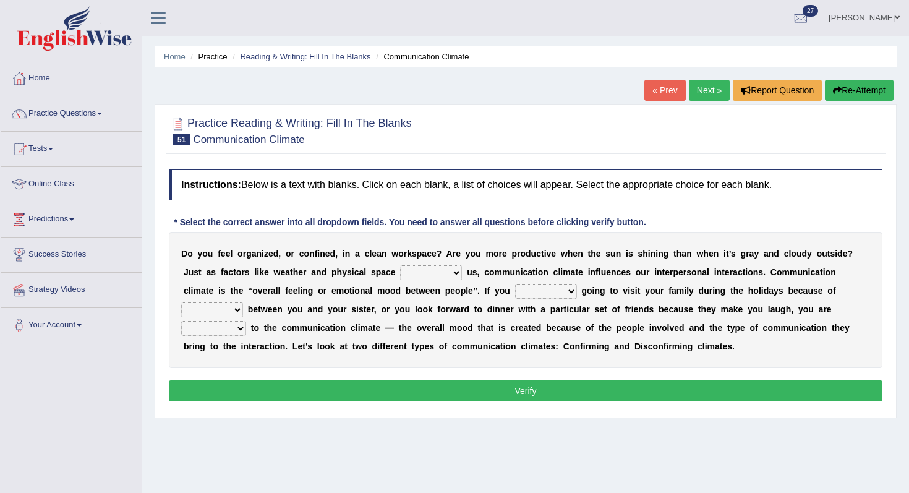
click at [451, 278] on select "improve impact impose imply" at bounding box center [431, 272] width 62 height 15
click at [442, 275] on select "improve impact impose imply" at bounding box center [431, 272] width 62 height 15
select select "impact"
click at [401, 265] on select "improve impact impose imply" at bounding box center [431, 272] width 62 height 15
click at [411, 276] on select "improve impact impose imply" at bounding box center [431, 272] width 62 height 15
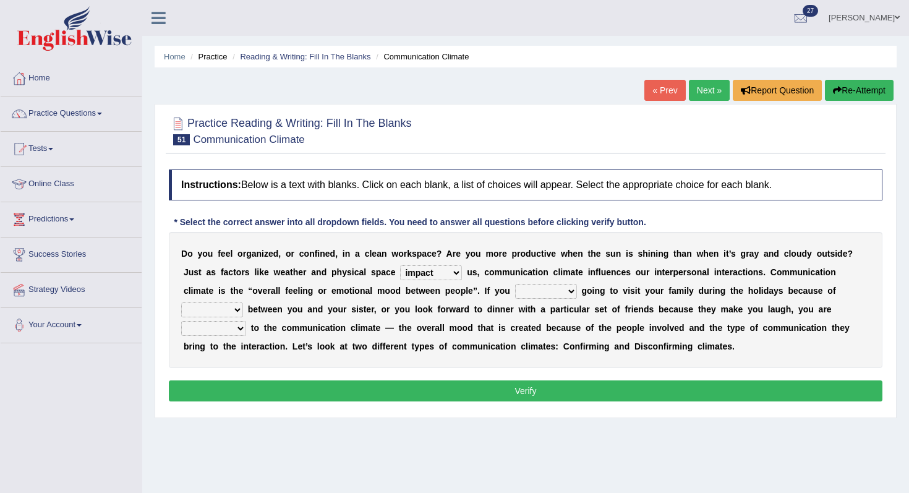
click at [571, 289] on select "dread force scare afraid" at bounding box center [546, 291] width 62 height 15
click at [228, 306] on select "tender tension tendency tenacity" at bounding box center [212, 309] width 62 height 15
select select "tendency"
click at [181, 302] on select "tender tension tendency tenacity" at bounding box center [212, 309] width 62 height 15
click at [202, 329] on select "relying relating responding recycling" at bounding box center [213, 328] width 65 height 15
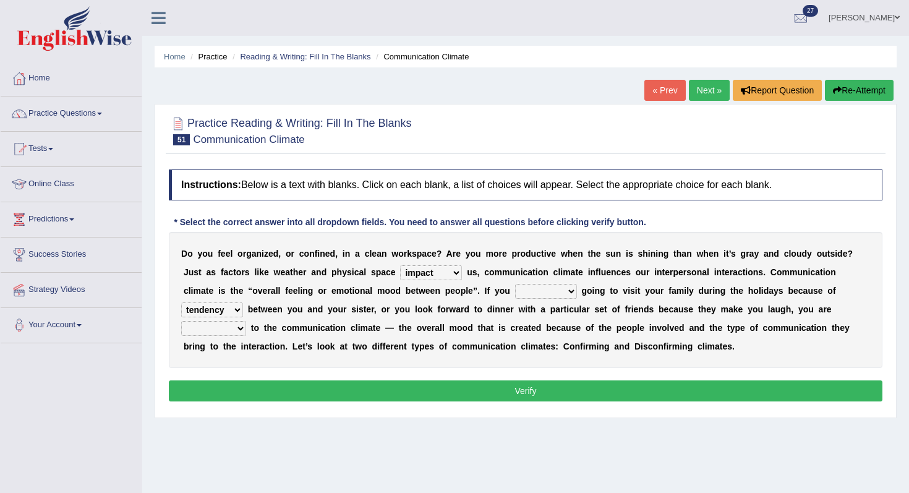
select select "responding"
click at [181, 321] on select "relying relating responding recycling" at bounding box center [213, 328] width 65 height 15
click at [550, 283] on div "D o y o u f e e l o r g a n i z e d , o r c o n f i n e d , i n a c l e a n w o…" at bounding box center [526, 300] width 714 height 136
click at [544, 291] on select "dread force scare afraid" at bounding box center [546, 291] width 62 height 15
select select "afraid"
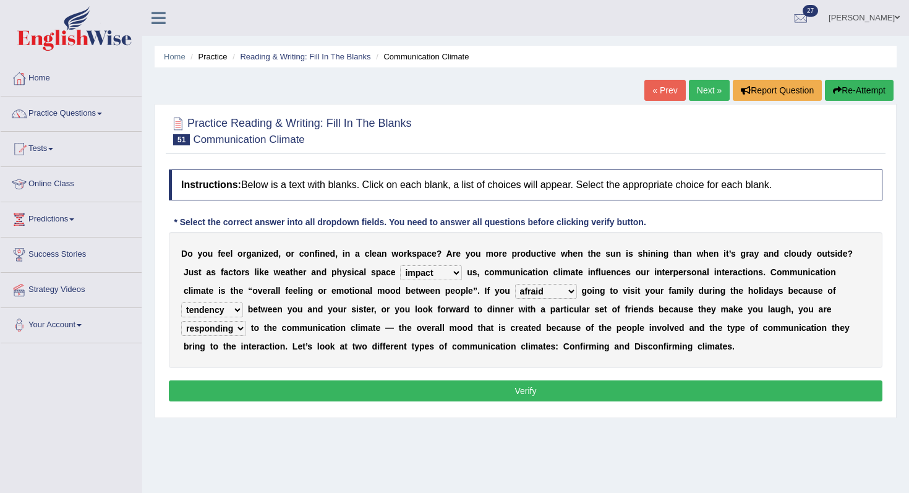
click at [515, 284] on select "dread force scare afraid" at bounding box center [546, 291] width 62 height 15
click at [571, 385] on button "Verify" at bounding box center [526, 390] width 714 height 21
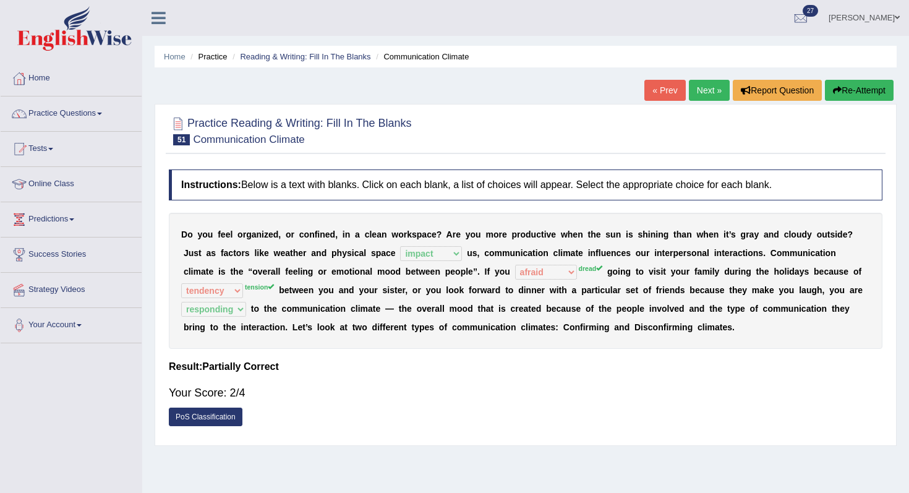
click at [704, 82] on link "Next »" at bounding box center [709, 90] width 41 height 21
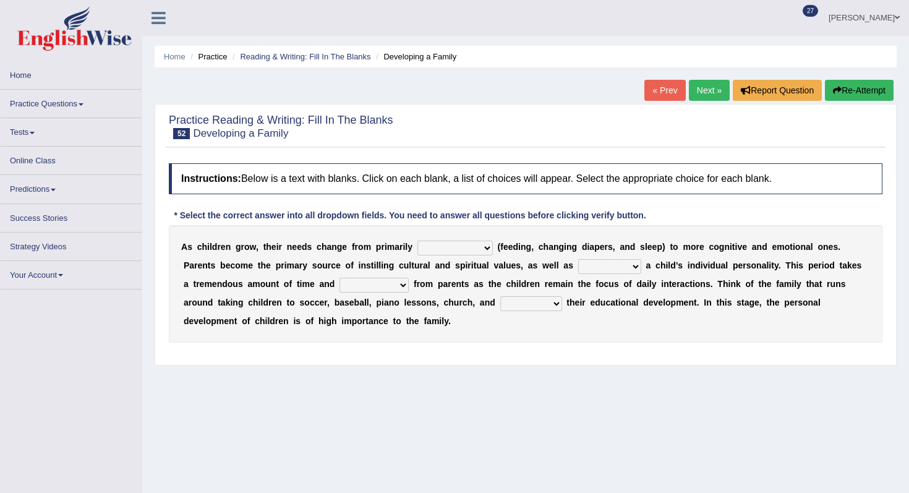
click at [436, 255] on select "psychological educational physical social" at bounding box center [454, 248] width 75 height 15
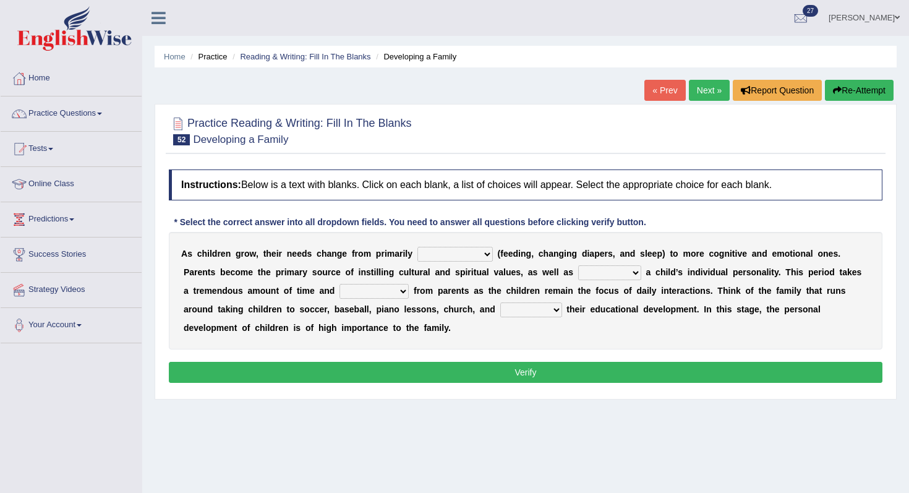
click at [455, 248] on select "psychological educational physical social" at bounding box center [454, 254] width 75 height 15
select select "physical"
click at [417, 247] on select "psychological educational physical social" at bounding box center [454, 254] width 75 height 15
click at [453, 262] on div "A s c h i l d r e n g r o w , t h e i r n e e d s c h a n g e f r o m p r i m a…" at bounding box center [526, 291] width 714 height 118
click at [619, 276] on select "caring calculating feeding fostering" at bounding box center [609, 272] width 63 height 15
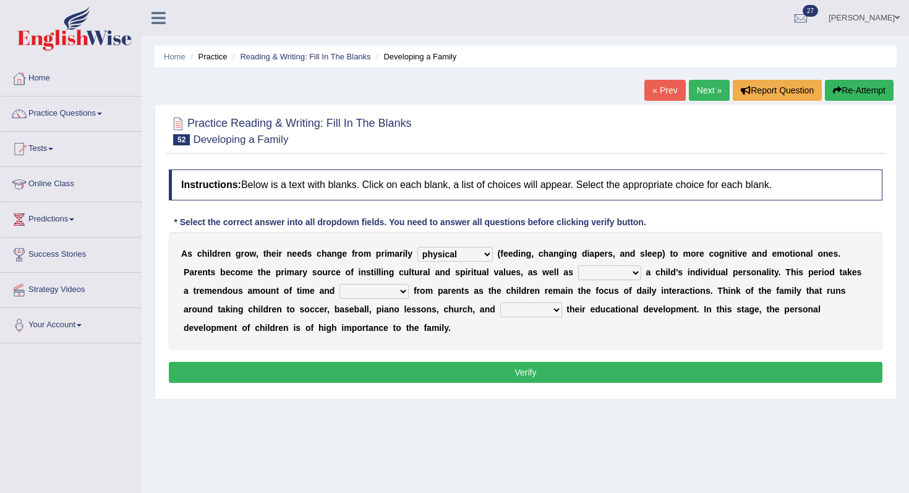
select select "caring"
click at [578, 265] on select "caring calculating feeding fostering" at bounding box center [609, 272] width 63 height 15
click at [349, 286] on select "commitment components compliance comments" at bounding box center [374, 291] width 69 height 15
select select "components"
click at [340, 284] on select "commitment components compliance comments" at bounding box center [374, 291] width 69 height 15
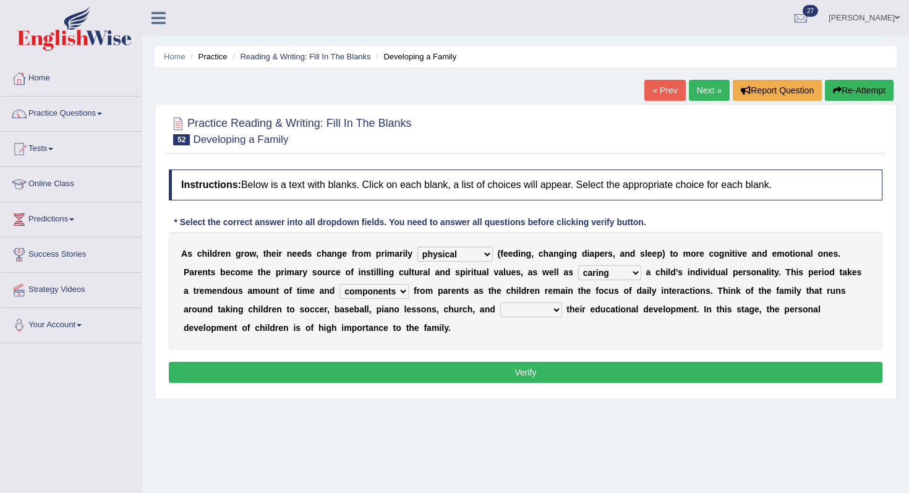
click at [500, 304] on select "granting guiding generating gaining" at bounding box center [531, 309] width 62 height 15
click at [500, 312] on select "granting guiding generating gaining" at bounding box center [531, 309] width 62 height 15
click at [500, 314] on select "granting guiding generating gaining" at bounding box center [531, 309] width 62 height 15
select select "granting"
click at [500, 302] on select "granting guiding generating gaining" at bounding box center [531, 309] width 62 height 15
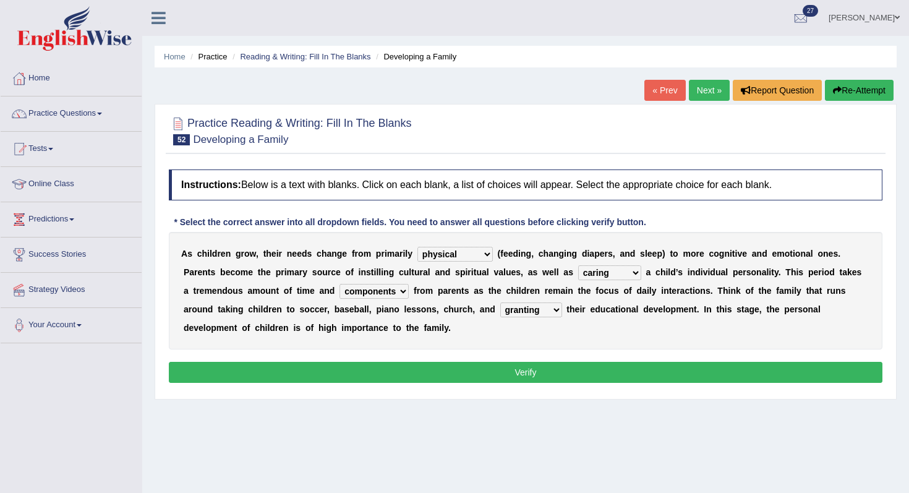
click at [490, 383] on div "Instructions: Below is a text with blanks. Click on each blank, a list of choic…" at bounding box center [526, 277] width 720 height 229
click at [497, 381] on button "Verify" at bounding box center [526, 372] width 714 height 21
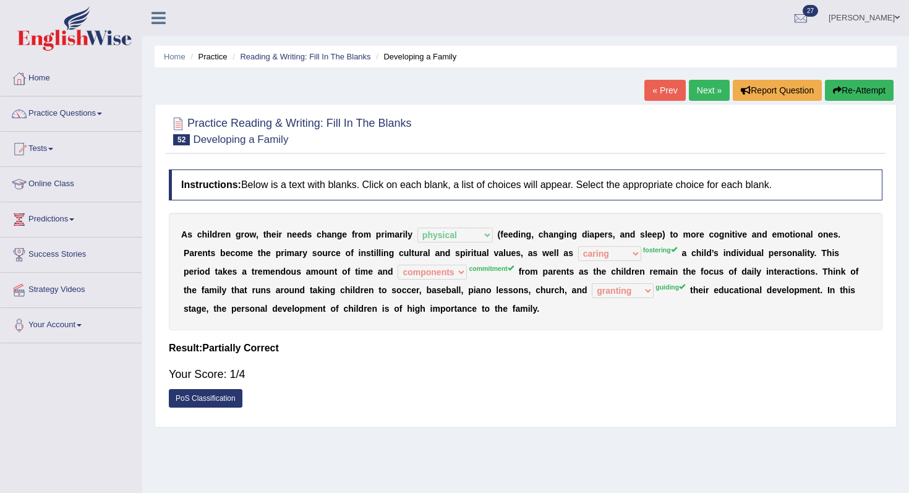
click at [761, 244] on div "A s c h i l d r e n g r o w , t h e i r n e e d s c h a n g e f r o m p r i m a…" at bounding box center [526, 272] width 714 height 118
click at [689, 89] on link "Next »" at bounding box center [709, 90] width 41 height 21
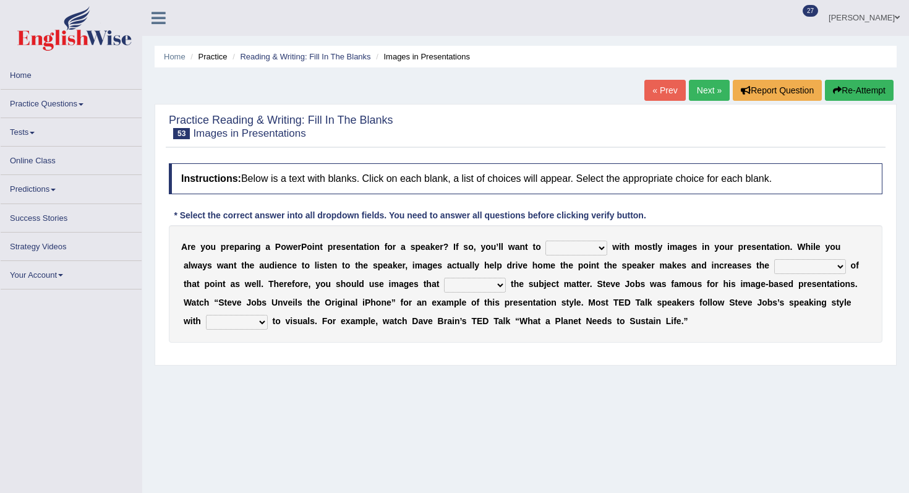
click at [579, 249] on select "stand stay stick stock" at bounding box center [576, 248] width 62 height 15
select select "stick"
click at [545, 241] on select "stand stay stick stock" at bounding box center [576, 248] width 62 height 15
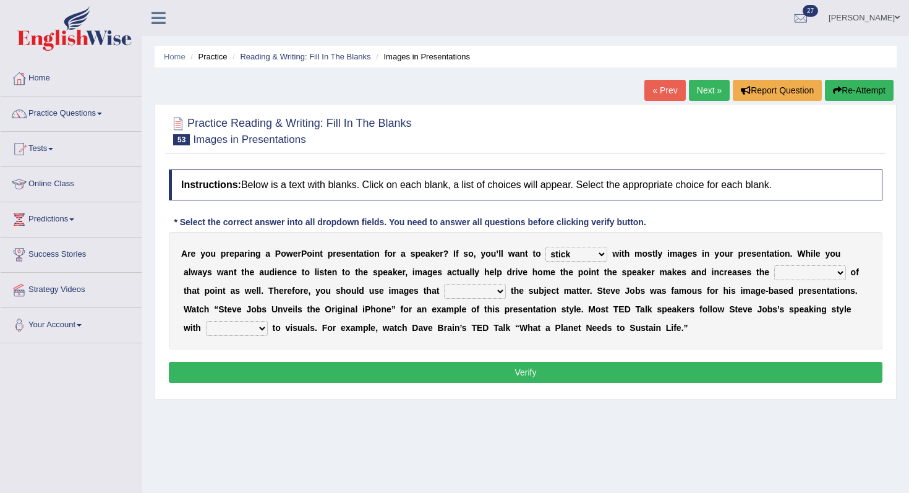
click at [808, 272] on select "memorability morality mobilization mobility" at bounding box center [810, 272] width 72 height 15
click at [785, 280] on select "memorability morality mobilization mobility" at bounding box center [810, 272] width 72 height 15
select select "memorability"
click at [775, 265] on select "memorability morality mobilization mobility" at bounding box center [810, 272] width 72 height 15
click at [788, 273] on select "memorability morality mobilization mobility" at bounding box center [810, 272] width 72 height 15
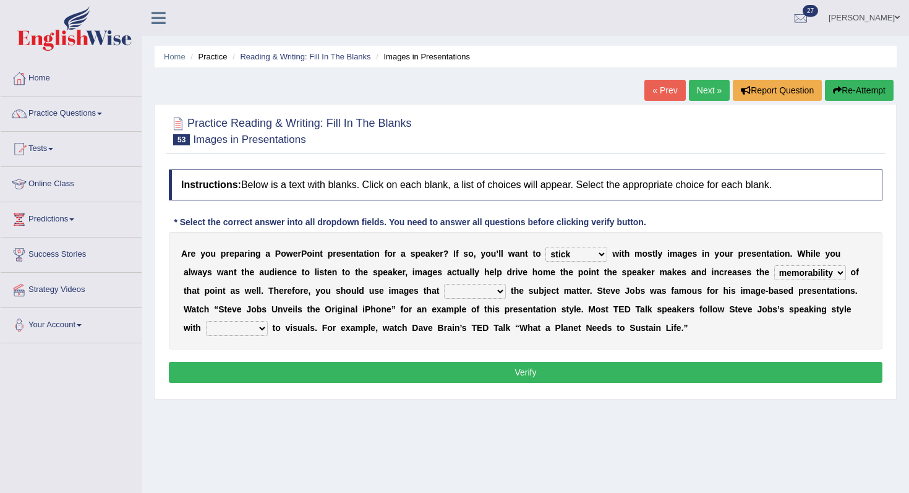
click at [471, 302] on div "A r e y o u p r e p a r i n g a P o w e r P o i n t p r e s e n t a t i o n f o…" at bounding box center [526, 291] width 714 height 118
click at [466, 296] on select "suggest supply submit support" at bounding box center [475, 291] width 62 height 15
click at [482, 283] on div "A r e y o u p r e p a r i n g a P o w e r P o i n t p r e s e n t a t i o n f o…" at bounding box center [526, 291] width 714 height 118
click at [481, 288] on select "suggest supply submit support" at bounding box center [475, 291] width 62 height 15
select select "suggest"
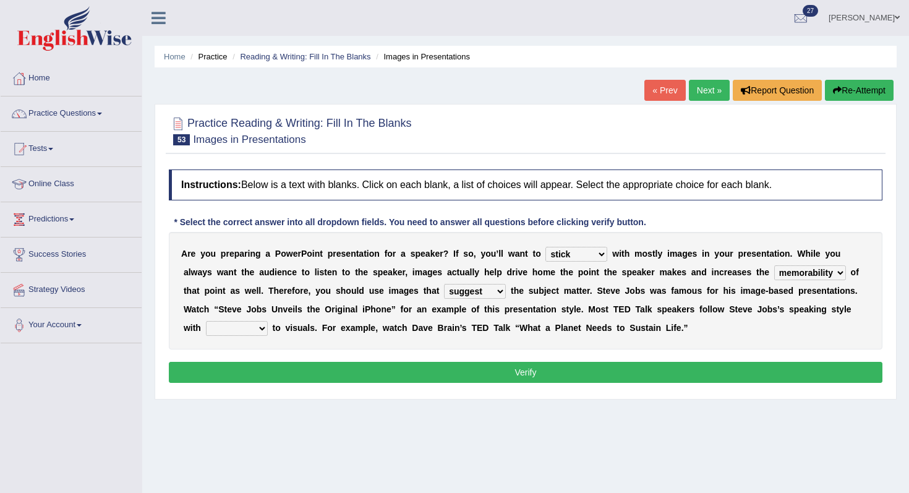
click at [444, 284] on select "suggest supply submit support" at bounding box center [475, 291] width 62 height 15
click at [252, 322] on select "regard result retrospect request" at bounding box center [237, 328] width 62 height 15
click at [255, 325] on select "regard result retrospect request" at bounding box center [237, 328] width 62 height 15
select select "regard"
click at [206, 321] on select "regard result retrospect request" at bounding box center [237, 328] width 62 height 15
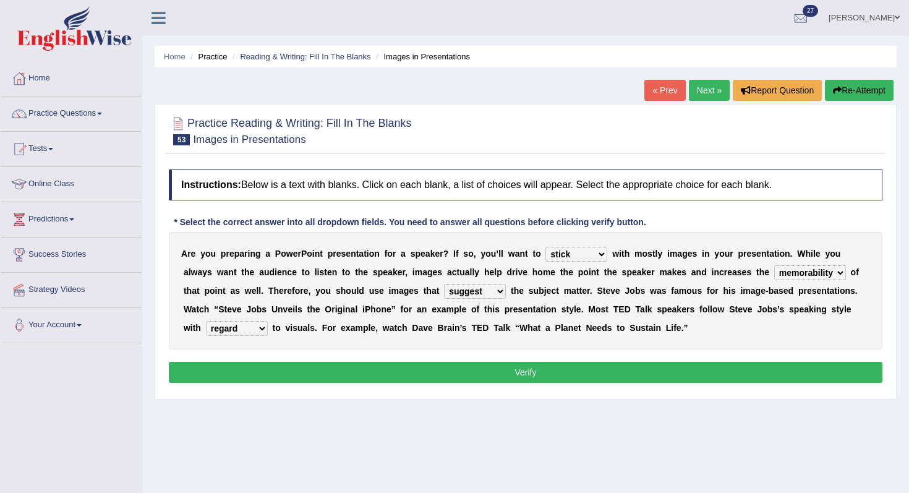
click at [296, 377] on button "Verify" at bounding box center [526, 372] width 714 height 21
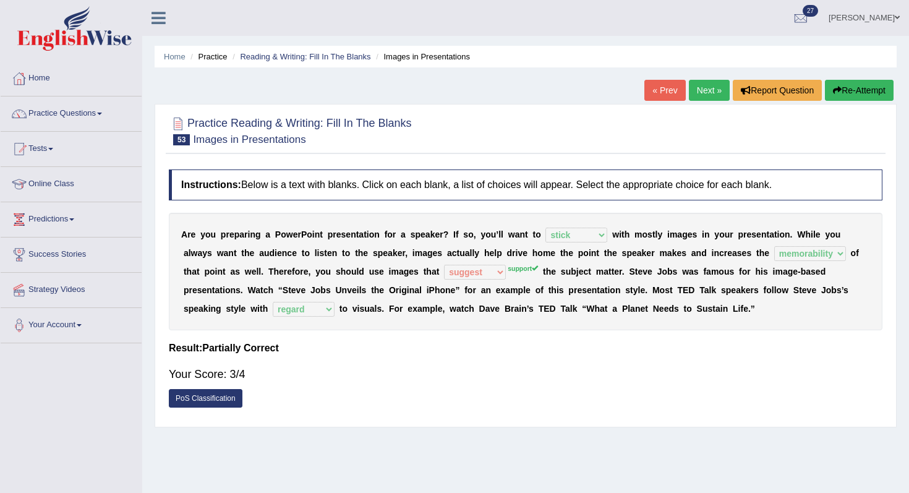
click at [703, 87] on link "Next »" at bounding box center [709, 90] width 41 height 21
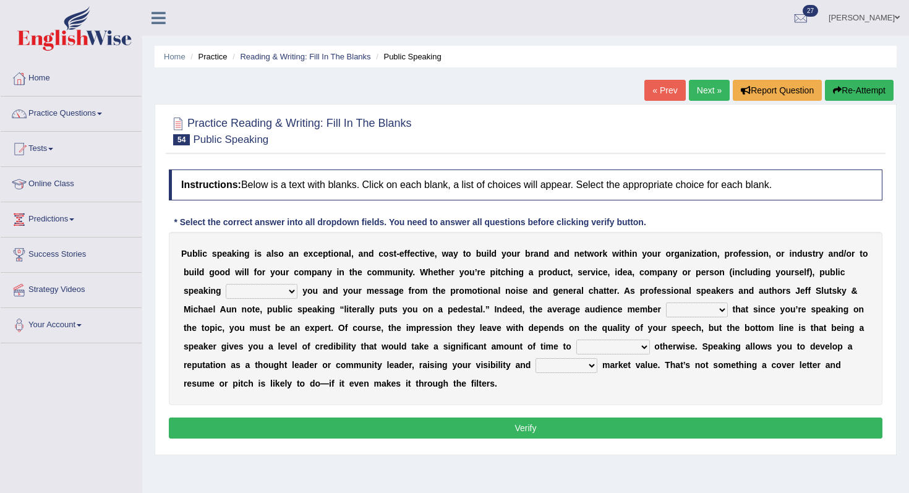
click at [275, 290] on select "differentiates disguises distributes dispute" at bounding box center [262, 291] width 72 height 15
click at [267, 288] on select "differentiates disguises distributes dispute" at bounding box center [262, 291] width 72 height 15
select select "differentiates"
click at [226, 284] on select "differentiates disguises distributes dispute" at bounding box center [262, 291] width 72 height 15
click at [703, 315] on select "assists assumes accesses assesses" at bounding box center [697, 309] width 62 height 15
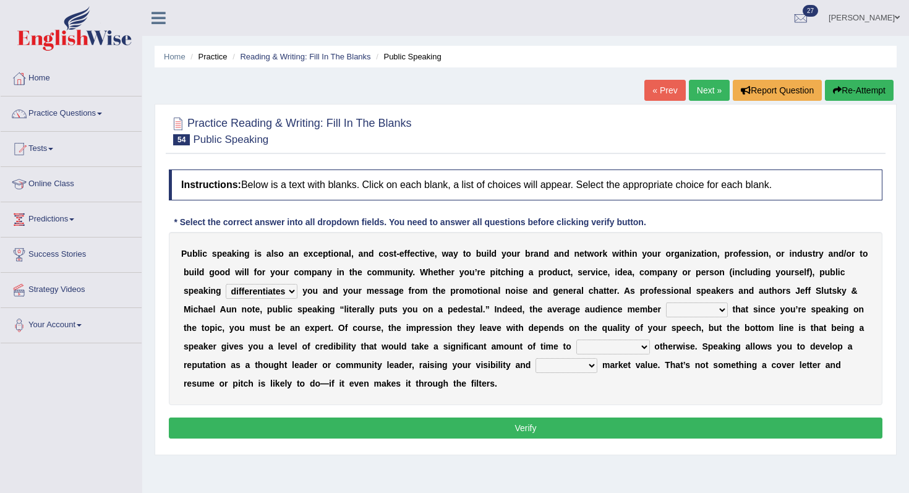
click at [678, 309] on select "assists assumes accesses assesses" at bounding box center [697, 309] width 62 height 15
select select "assumes"
click at [666, 302] on select "assists assumes accesses assesses" at bounding box center [697, 309] width 62 height 15
click at [588, 347] on select "cultivate procrastinate communicate culminate" at bounding box center [613, 347] width 74 height 15
click at [598, 346] on select "cultivate procrastinate communicate culminate" at bounding box center [613, 347] width 74 height 15
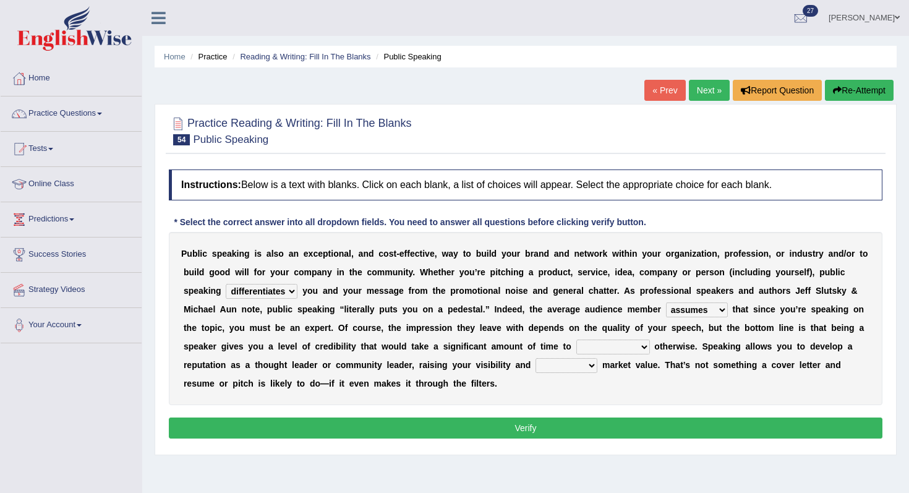
click at [632, 357] on div "P u b l i c s p e a k i n g i s a l s o a n e x c e p t i o n a l , a n d c o s…" at bounding box center [526, 318] width 714 height 173
click at [627, 352] on select "cultivate procrastinate communicate culminate" at bounding box center [613, 347] width 74 height 15
select select "procrastinate"
click at [576, 340] on select "cultivate procrastinate communicate culminate" at bounding box center [613, 347] width 74 height 15
click at [513, 375] on div "P u b l i c s p e a k i n g i s a l s o a n e x c e p t i o n a l , a n d c o s…" at bounding box center [526, 318] width 714 height 173
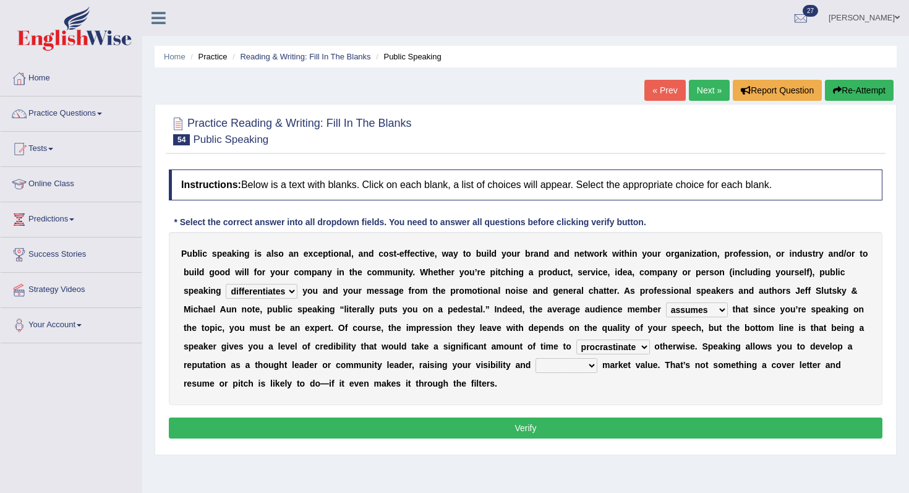
click at [536, 369] on select "perceived diagnosed recessed divided" at bounding box center [567, 365] width 62 height 15
click at [609, 350] on select "cultivate procrastinate communicate culminate" at bounding box center [613, 347] width 74 height 15
click at [581, 360] on select "perceived diagnosed recessed divided" at bounding box center [567, 365] width 62 height 15
select select "diagnosed"
click at [536, 358] on select "perceived diagnosed recessed divided" at bounding box center [567, 365] width 62 height 15
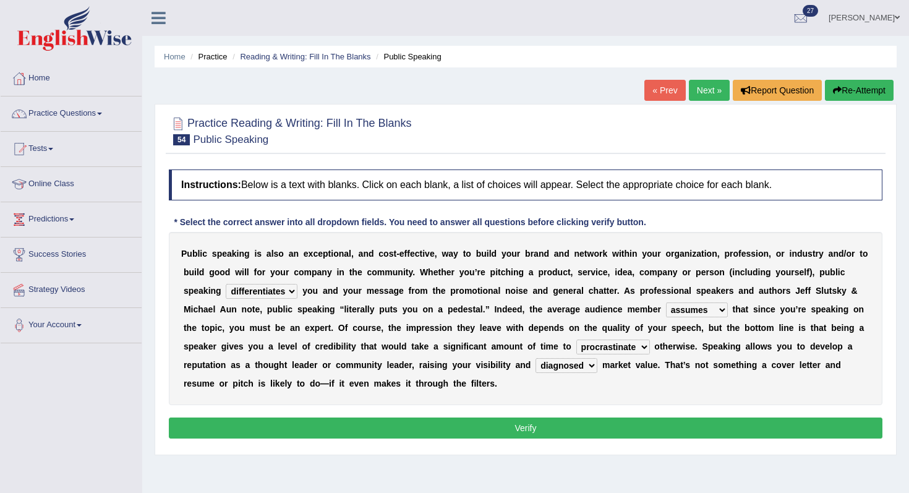
click at [597, 434] on button "Verify" at bounding box center [526, 427] width 714 height 21
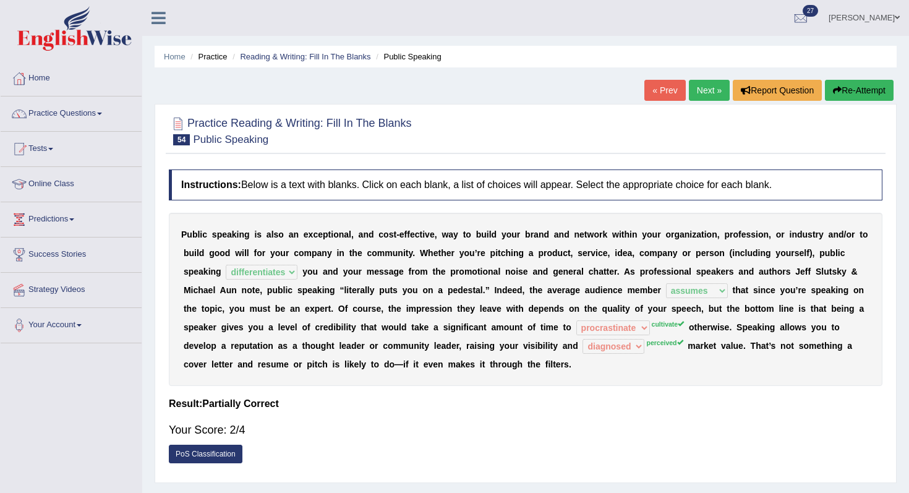
click at [706, 99] on link "Next »" at bounding box center [709, 90] width 41 height 21
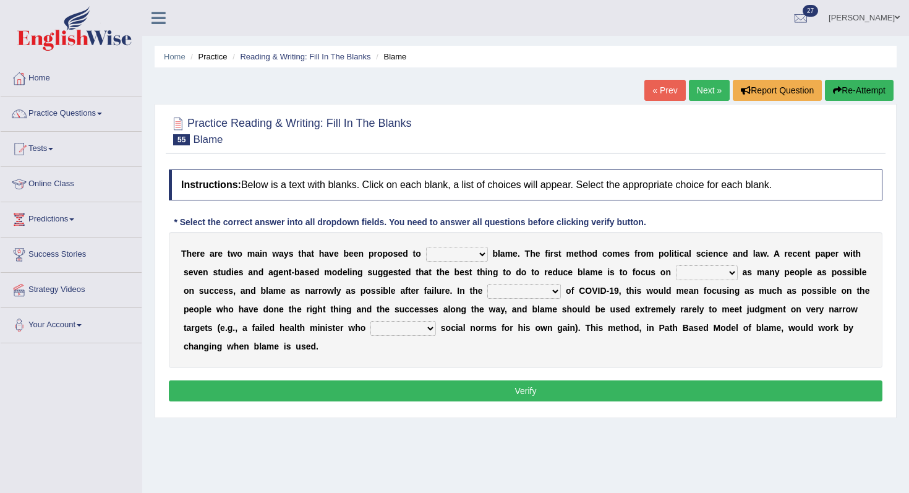
click at [451, 256] on select "abuse release reduce redress" at bounding box center [457, 254] width 62 height 15
click at [469, 255] on select "abuse release reduce redress" at bounding box center [457, 254] width 62 height 15
click at [426, 247] on select "abuse release reduce redress" at bounding box center [457, 254] width 62 height 15
click at [472, 250] on select "abuse release reduce redress" at bounding box center [457, 254] width 62 height 15
click at [450, 256] on select "abuse release reduce redress" at bounding box center [457, 254] width 62 height 15
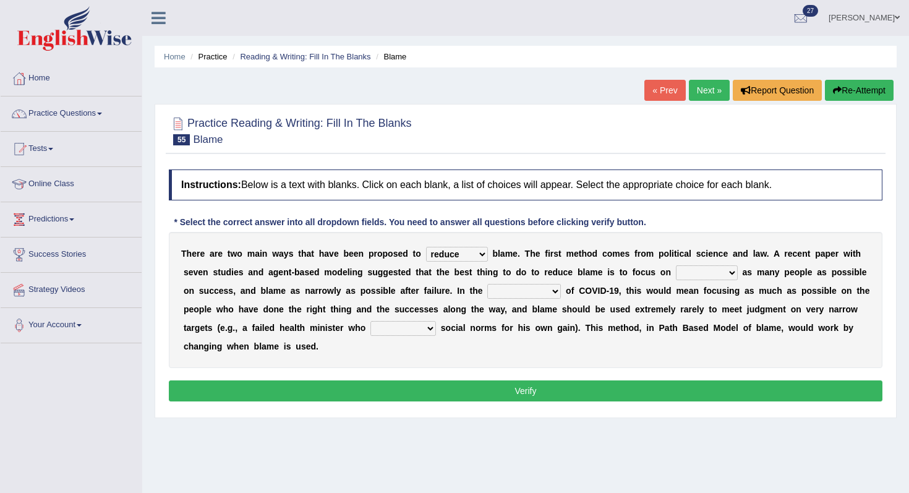
click at [426, 247] on select "abuse release reduce redress" at bounding box center [457, 254] width 62 height 15
click at [532, 293] on select "context confrontation text construction" at bounding box center [524, 291] width 74 height 15
click at [707, 271] on select "praising promising preserving praying" at bounding box center [707, 272] width 62 height 15
click at [465, 249] on select "abuse release reduce redress" at bounding box center [457, 254] width 62 height 15
select select "reduce"
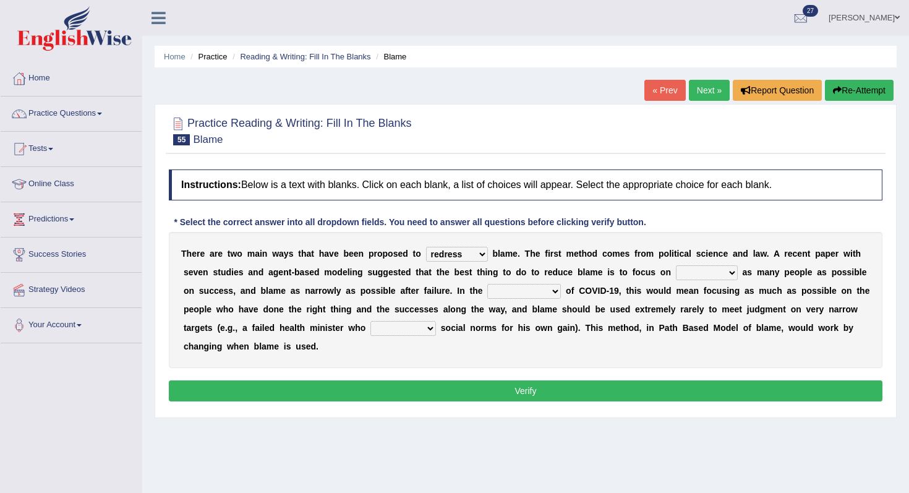
click at [426, 247] on select "abuse release reduce redress" at bounding box center [457, 254] width 62 height 15
click at [732, 278] on select "praising promising preserving praying" at bounding box center [707, 272] width 62 height 15
click at [692, 275] on select "praising promising preserving praying" at bounding box center [707, 272] width 62 height 15
click at [719, 272] on select "praising promising preserving praying" at bounding box center [707, 272] width 62 height 15
select select "praising"
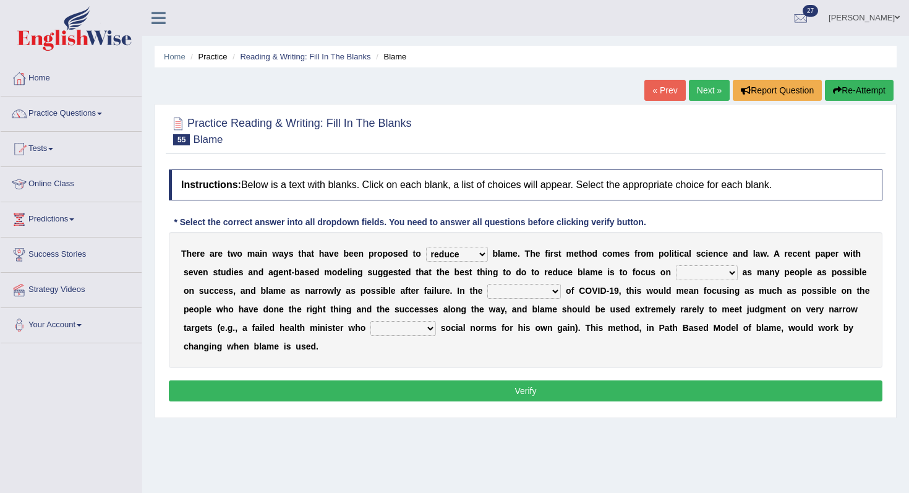
click at [676, 265] on select "praising promising preserving praying" at bounding box center [707, 272] width 62 height 15
click at [512, 306] on b "a" at bounding box center [514, 309] width 5 height 10
click at [519, 296] on select "context confrontation text construction" at bounding box center [524, 291] width 74 height 15
click at [487, 284] on select "context confrontation text construction" at bounding box center [524, 291] width 74 height 15
click at [414, 336] on div "T h e r e a r e t w o m a i n w a y s t h a t h a v e b e e n p r o p o s e d t…" at bounding box center [526, 300] width 714 height 136
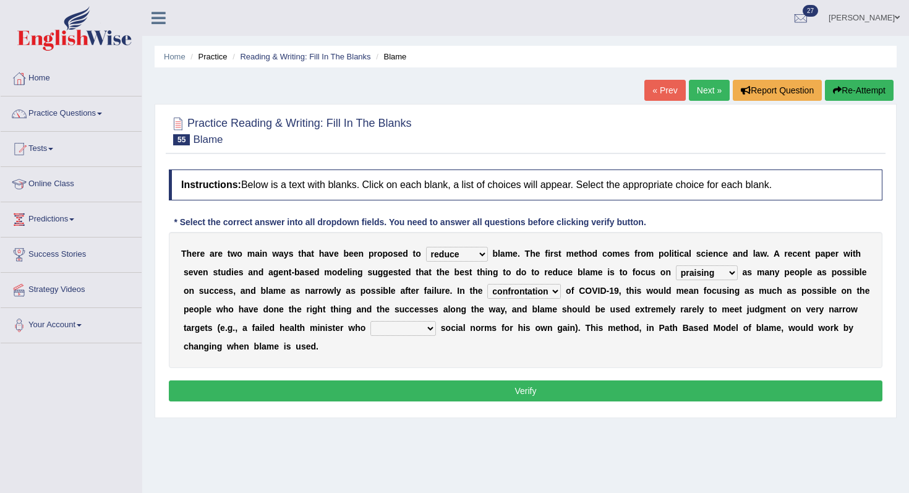
click at [416, 333] on select "departed established violated met" at bounding box center [403, 328] width 66 height 15
click at [531, 293] on select "context confrontation text construction" at bounding box center [524, 291] width 74 height 15
select select "context"
click at [487, 284] on select "context confrontation text construction" at bounding box center [524, 291] width 74 height 15
click at [401, 331] on select "departed established violated met" at bounding box center [403, 328] width 66 height 15
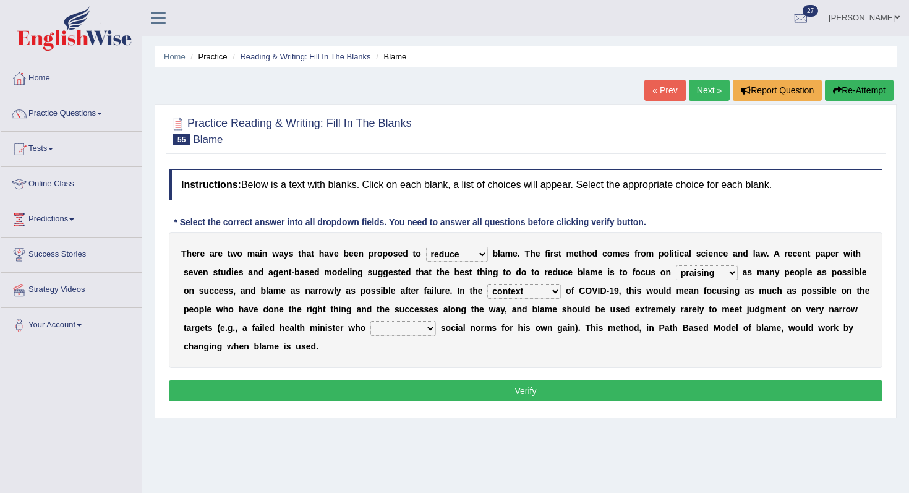
click at [419, 335] on select "departed established violated met" at bounding box center [403, 328] width 66 height 15
select select "violated"
click at [370, 321] on select "departed established violated met" at bounding box center [403, 328] width 66 height 15
click at [480, 389] on button "Verify" at bounding box center [526, 390] width 714 height 21
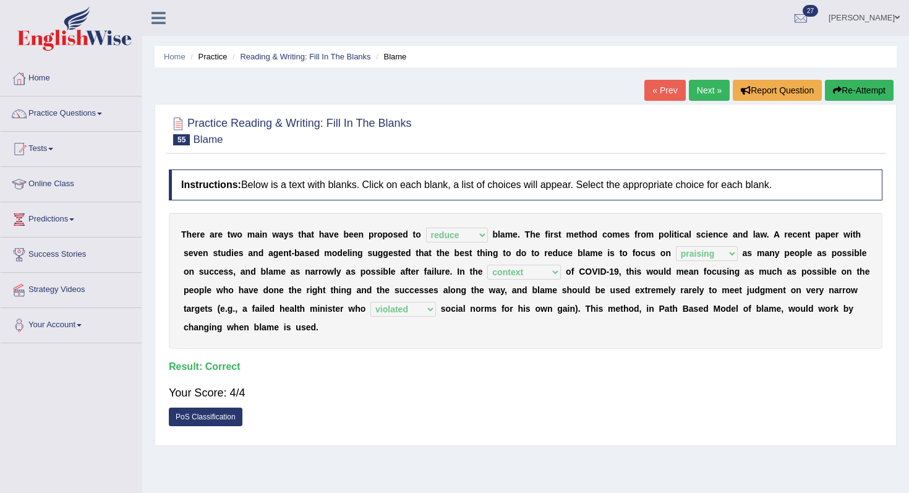
click at [699, 95] on link "Next »" at bounding box center [709, 90] width 41 height 21
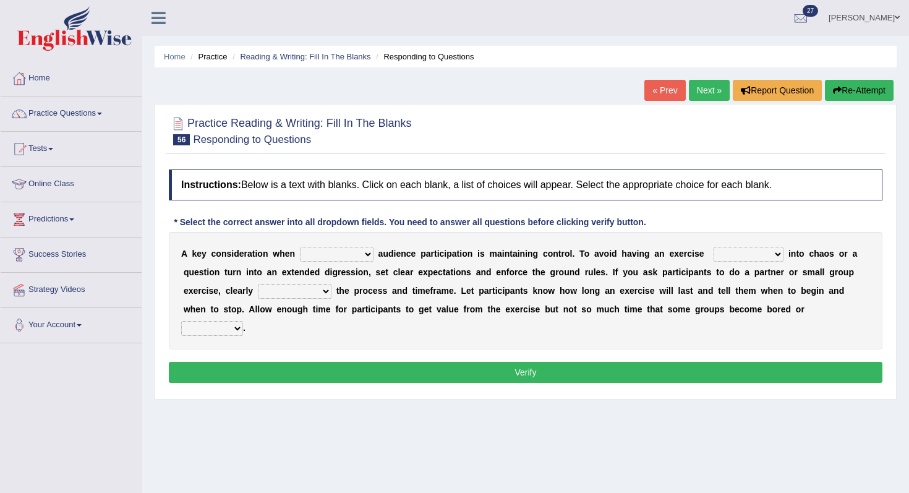
click at [331, 251] on select "incorporating increasing incurring indicating" at bounding box center [337, 254] width 74 height 15
select select "increasing"
click at [300, 247] on select "incorporating increasing incurring indicating" at bounding box center [337, 254] width 74 height 15
click at [349, 248] on select "incorporating increasing incurring indicating" at bounding box center [337, 254] width 74 height 15
click at [300, 247] on select "incorporating increasing incurring indicating" at bounding box center [337, 254] width 74 height 15
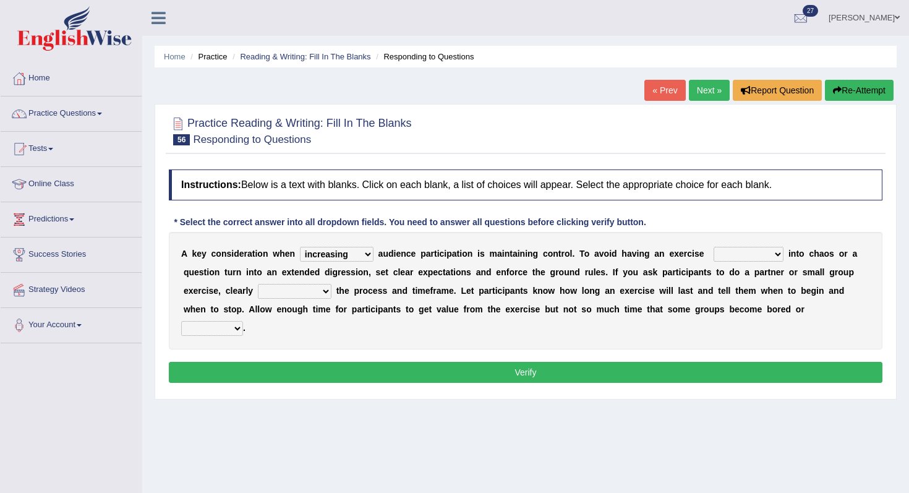
click at [717, 251] on select "deteriorate determine deliver demonstrate" at bounding box center [749, 254] width 70 height 15
click at [775, 249] on select "deteriorate determine deliver demonstrate" at bounding box center [749, 254] width 70 height 15
click at [743, 254] on select "deteriorate determine deliver demonstrate" at bounding box center [749, 254] width 70 height 15
select select "deteriorate"
click at [714, 247] on select "deteriorate determine deliver demonstrate" at bounding box center [749, 254] width 70 height 15
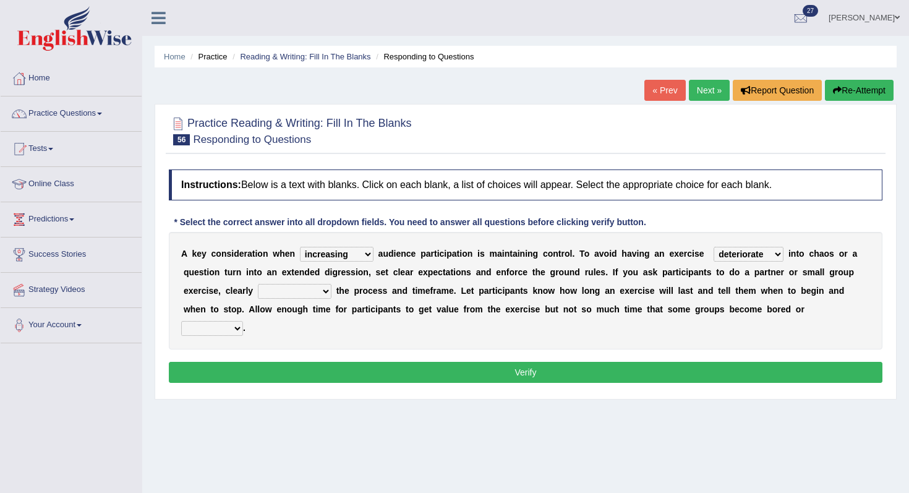
click at [314, 294] on select "communicate confirm accumulate commit" at bounding box center [295, 291] width 74 height 15
click at [312, 292] on select "communicate confirm accumulate commit" at bounding box center [295, 291] width 74 height 15
click at [276, 295] on select "communicate confirm accumulate commit" at bounding box center [295, 291] width 74 height 15
click at [258, 284] on select "communicate confirm accumulate commit" at bounding box center [295, 291] width 74 height 15
click at [228, 334] on select "destroyed distracted disobeyed divided" at bounding box center [212, 328] width 62 height 15
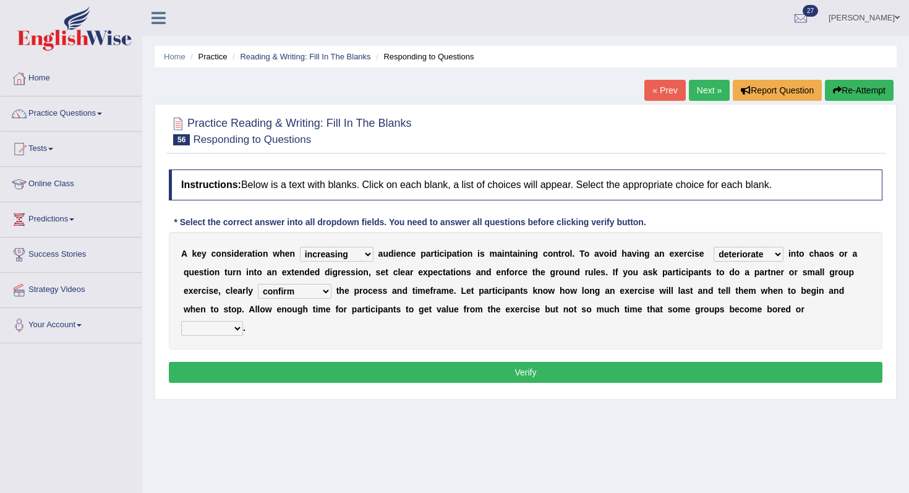
click at [291, 296] on select "communicate confirm accumulate commit" at bounding box center [295, 291] width 74 height 15
select select "accumulate"
click at [258, 284] on select "communicate confirm accumulate commit" at bounding box center [295, 291] width 74 height 15
click at [213, 326] on select "destroyed distracted disobeyed divided" at bounding box center [212, 328] width 62 height 15
click at [202, 330] on select "destroyed distracted disobeyed divided" at bounding box center [212, 328] width 62 height 15
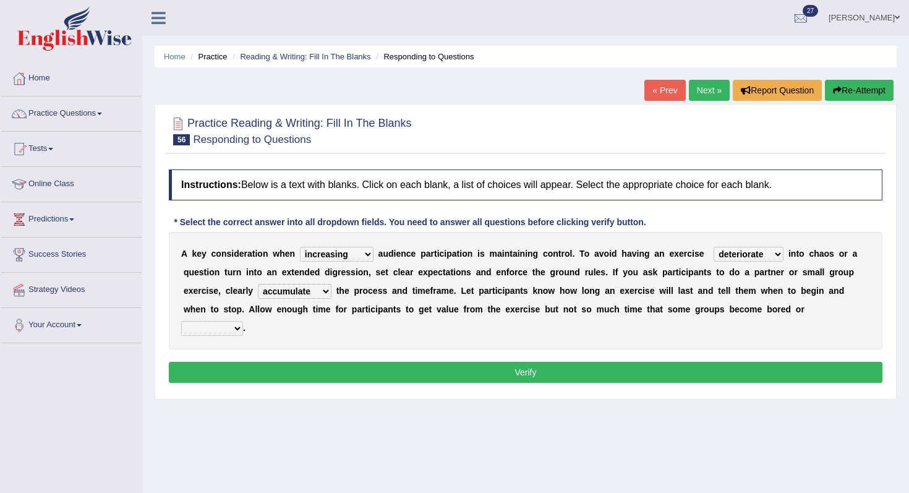
select select "distracted"
click at [181, 321] on select "destroyed distracted disobeyed divided" at bounding box center [212, 328] width 62 height 15
click at [256, 373] on button "Verify" at bounding box center [526, 372] width 714 height 21
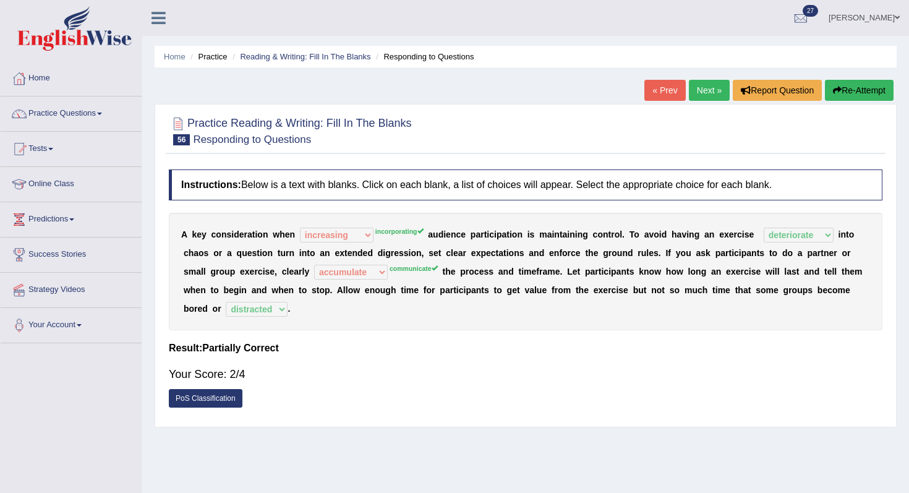
click at [707, 89] on link "Next »" at bounding box center [709, 90] width 41 height 21
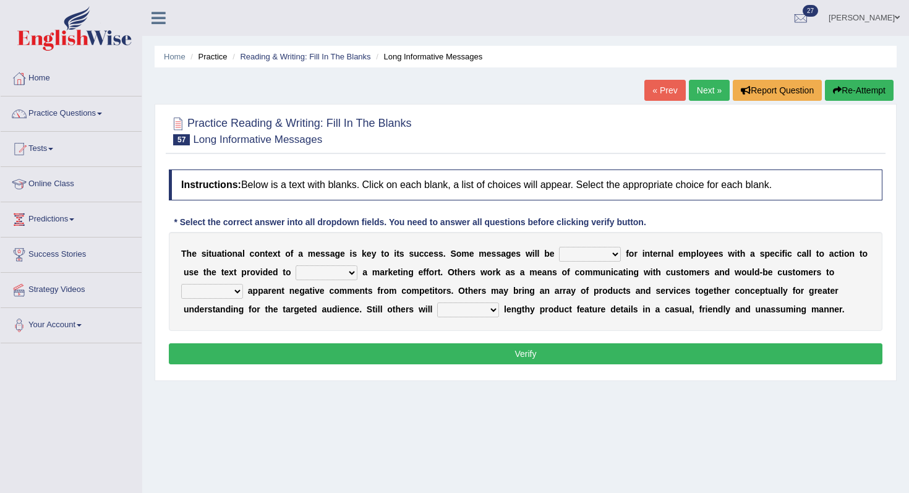
click at [585, 254] on select "targeted varied marketed parted" at bounding box center [590, 254] width 62 height 15
click at [559, 247] on select "targeted varied marketed parted" at bounding box center [590, 254] width 62 height 15
click at [583, 249] on select "targeted varied marketed parted" at bounding box center [590, 254] width 62 height 15
click at [559, 247] on select "targeted varied marketed parted" at bounding box center [590, 254] width 62 height 15
click at [577, 255] on select "targeted varied marketed parted" at bounding box center [590, 254] width 62 height 15
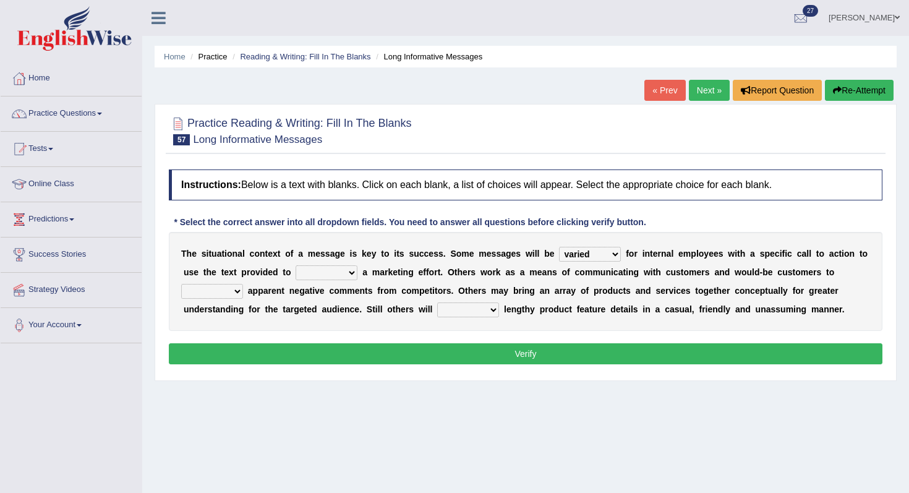
select select "targeted"
click at [559, 247] on select "targeted varied marketed parted" at bounding box center [590, 254] width 62 height 15
click at [294, 272] on b at bounding box center [293, 272] width 5 height 10
click at [317, 265] on select "extract exceed expand export" at bounding box center [327, 272] width 62 height 15
select select "extract"
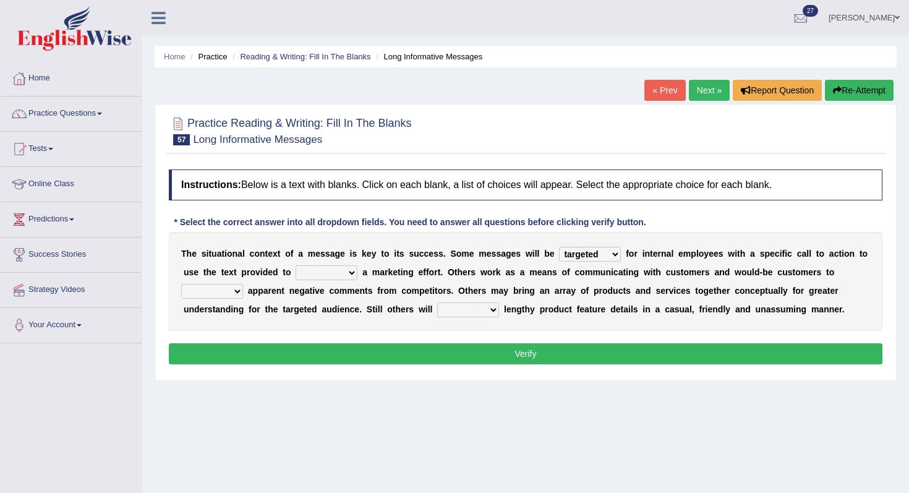
click at [296, 265] on select "extract exceed expand export" at bounding box center [327, 272] width 62 height 15
click at [199, 298] on select "rebut rebel review reboot" at bounding box center [212, 291] width 62 height 15
click at [181, 284] on select "rebut rebel review reboot" at bounding box center [212, 291] width 62 height 15
click at [224, 296] on select "rebut rebel review reboot" at bounding box center [212, 291] width 62 height 15
select select "review"
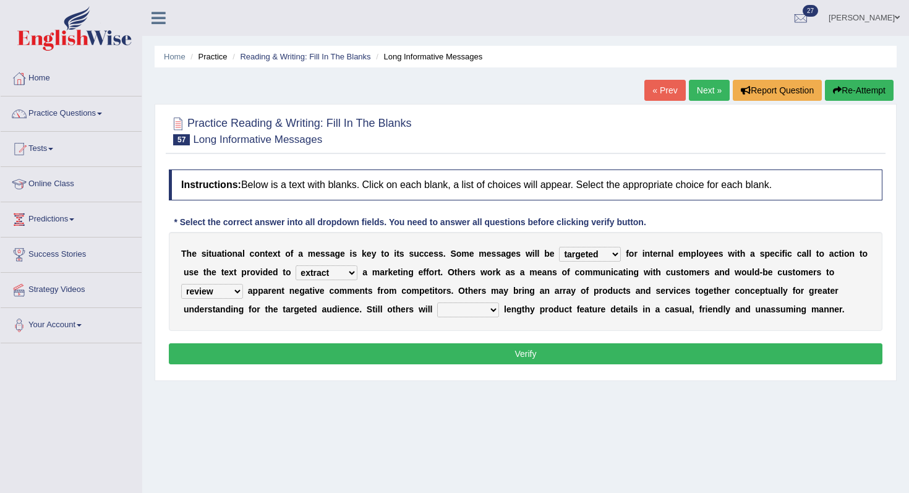
click at [181, 284] on select "rebut rebel review reboot" at bounding box center [212, 291] width 62 height 15
click at [468, 310] on select "deliver delay delight delegate" at bounding box center [468, 309] width 62 height 15
select select "delight"
click at [437, 302] on select "deliver delay delight delegate" at bounding box center [468, 309] width 62 height 15
click at [503, 361] on button "Verify" at bounding box center [526, 353] width 714 height 21
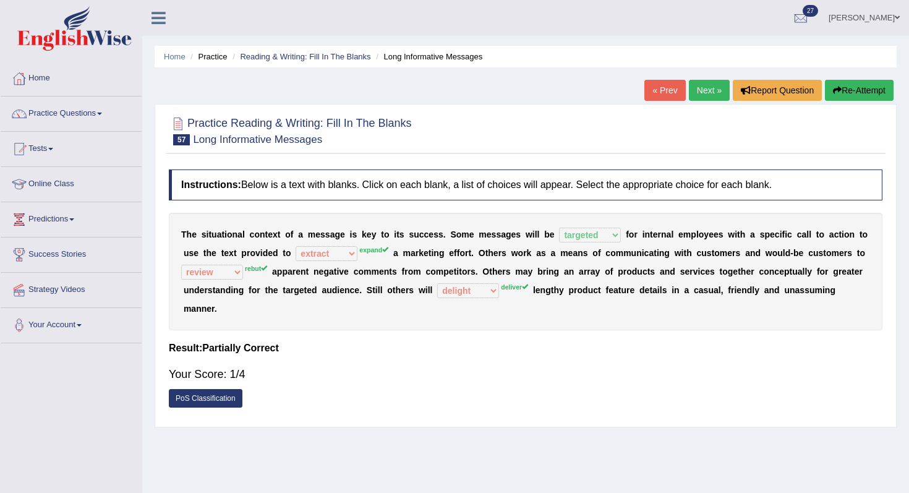
click at [709, 88] on link "Next »" at bounding box center [709, 90] width 41 height 21
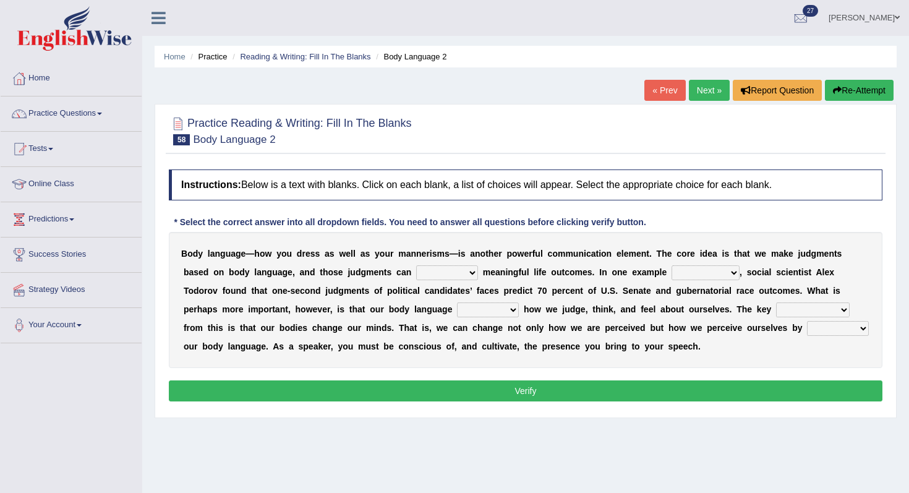
click at [444, 263] on div "B o d y l a n g u a g e — h o w y o u d r e s s a s w e l l a s y o u r m a n n…" at bounding box center [526, 300] width 714 height 136
click at [437, 269] on select "predict preserve prevent prepare" at bounding box center [447, 272] width 62 height 15
select select "predict"
click at [416, 265] on select "predict preserve prevent prepare" at bounding box center [447, 272] width 62 height 15
click at [750, 281] on div "B o d y l a n g u a g e — h o w y o u d r e s s a s w e l l a s y o u r m a n n…" at bounding box center [526, 300] width 714 height 136
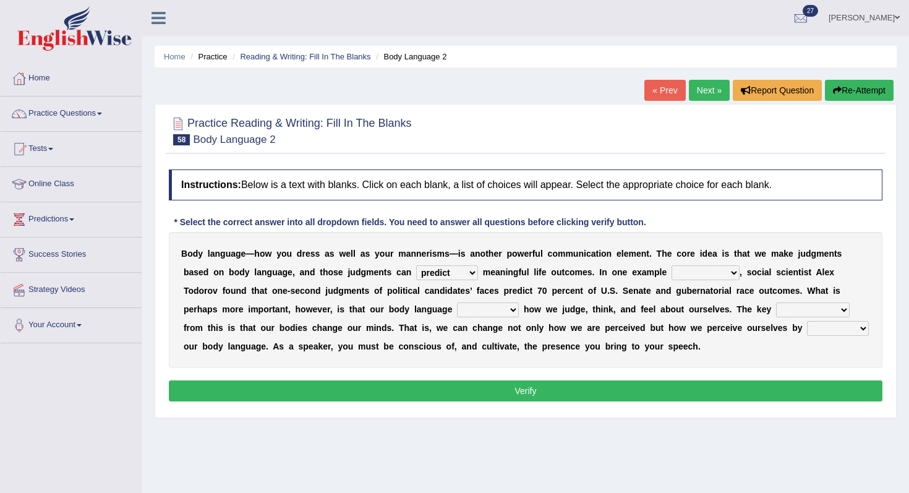
click at [732, 271] on select "citing having cited to be cited cited" at bounding box center [706, 272] width 68 height 15
click at [716, 275] on select "citing having cited to be cited cited" at bounding box center [706, 272] width 68 height 15
select select "to be cited"
click at [672, 265] on select "citing having cited to be cited cited" at bounding box center [706, 272] width 68 height 15
click at [797, 307] on select "drawback breakthrough takeaway takeoff" at bounding box center [813, 309] width 74 height 15
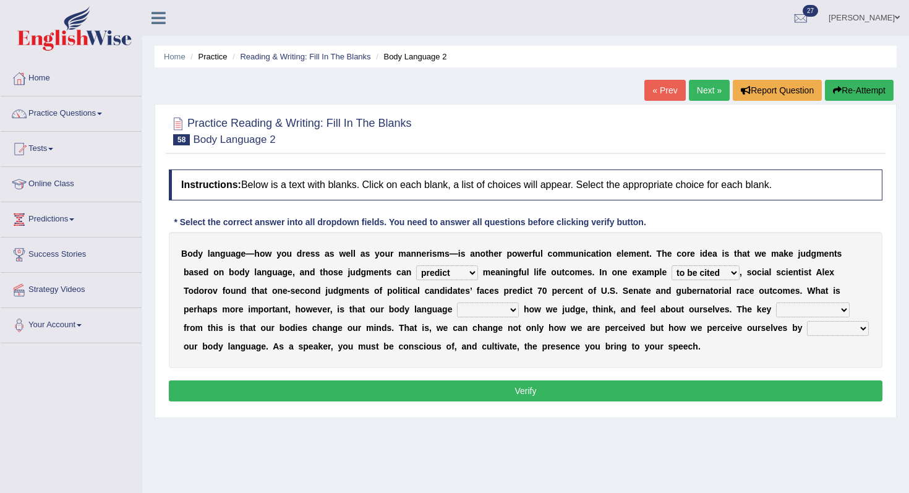
click at [476, 313] on select "refrains reflects refers refreshes" at bounding box center [488, 309] width 62 height 15
click at [457, 302] on select "refrains reflects refers refreshes" at bounding box center [488, 309] width 62 height 15
click at [485, 314] on select "refrains reflects refers refreshes" at bounding box center [488, 309] width 62 height 15
select select "reflects"
click at [457, 302] on select "refrains reflects refers refreshes" at bounding box center [488, 309] width 62 height 15
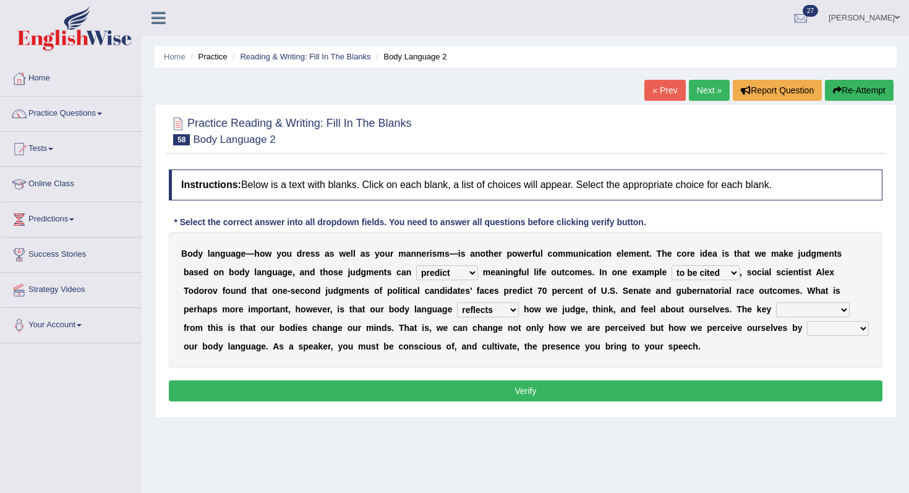
click at [792, 309] on select "drawback breakthrough takeaway takeoff" at bounding box center [813, 309] width 74 height 15
select select "drawback"
click at [776, 302] on select "drawback breakthrough takeaway takeoff" at bounding box center [813, 309] width 74 height 15
click at [797, 304] on select "drawback breakthrough takeaway takeoff" at bounding box center [813, 309] width 74 height 15
click at [776, 302] on select "drawback breakthrough takeaway takeoff" at bounding box center [813, 309] width 74 height 15
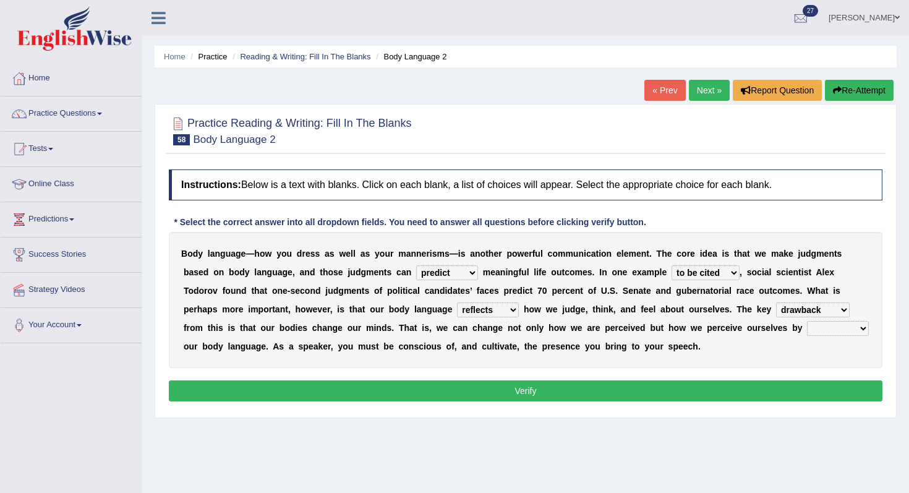
click at [818, 336] on div "B o d y l a n g u a g e — h o w y o u d r e s s a s w e l l a s y o u r m a n n…" at bounding box center [526, 300] width 714 height 136
click at [819, 335] on select "enacting enabling making managing" at bounding box center [838, 328] width 62 height 15
click at [835, 329] on select "enacting enabling making managing" at bounding box center [838, 328] width 62 height 15
select select "managing"
click at [807, 321] on select "enacting enabling making managing" at bounding box center [838, 328] width 62 height 15
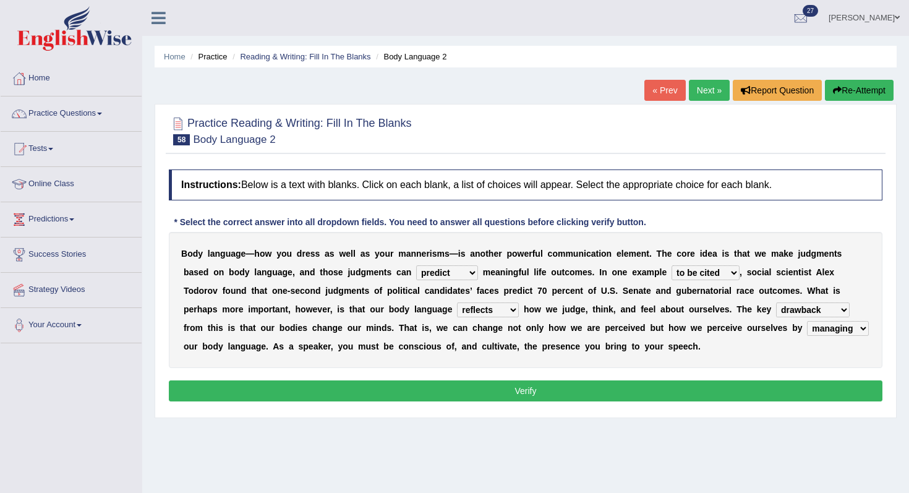
click at [781, 385] on button "Verify" at bounding box center [526, 390] width 714 height 21
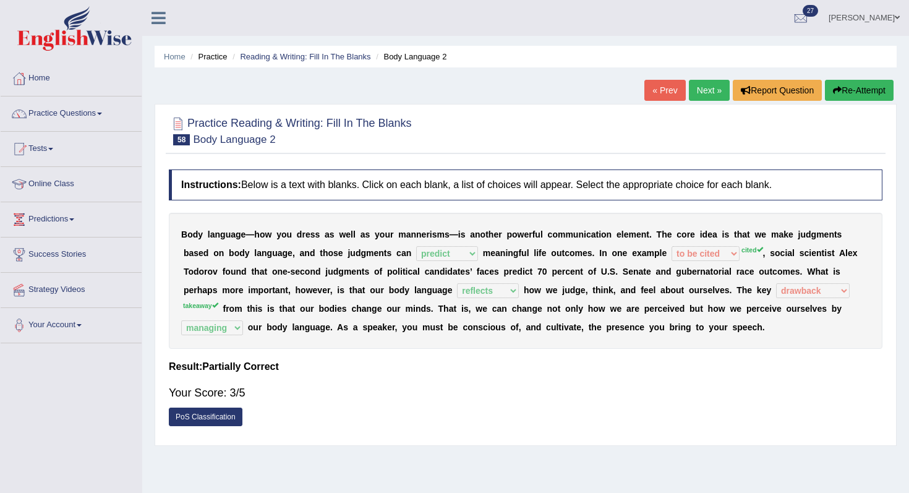
click at [693, 87] on link "Next »" at bounding box center [709, 90] width 41 height 21
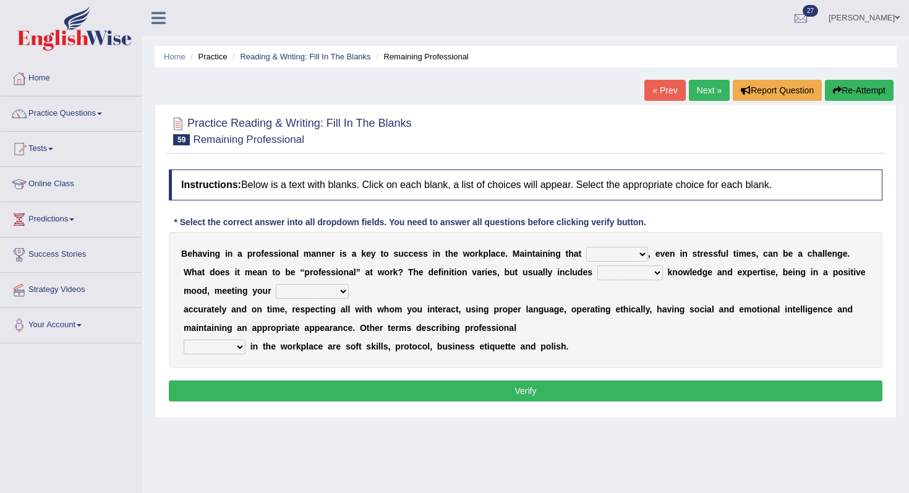
click at [625, 249] on select "demand domain direction demeanor" at bounding box center [617, 254] width 62 height 15
click at [604, 253] on select "demand domain direction demeanor" at bounding box center [617, 254] width 62 height 15
select select "direction"
click at [586, 247] on select "demand domain direction demeanor" at bounding box center [617, 254] width 62 height 15
click at [625, 257] on select "demand domain direction demeanor" at bounding box center [617, 254] width 62 height 15
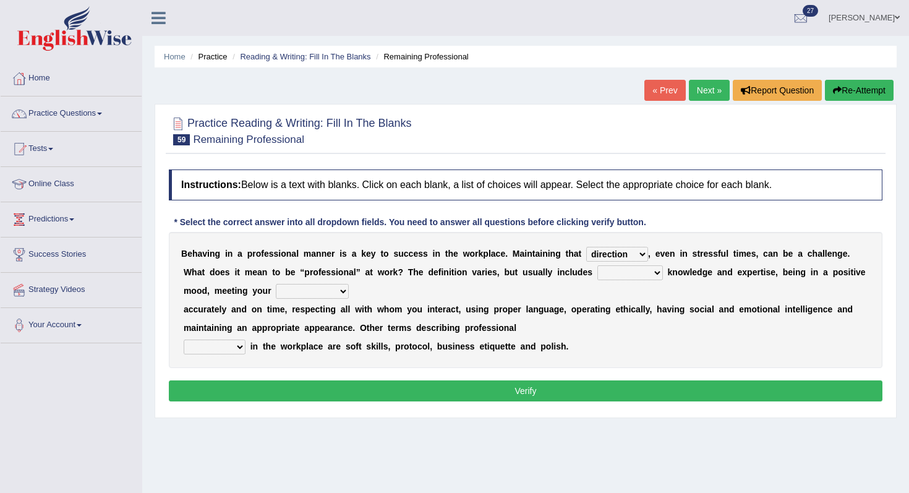
click at [586, 247] on select "demand domain direction demeanor" at bounding box center [617, 254] width 62 height 15
click at [604, 273] on select "possessing appraising processing assessing" at bounding box center [630, 272] width 66 height 15
select select "assessing"
click at [597, 265] on select "possessing appraising processing assessing" at bounding box center [630, 272] width 66 height 15
click at [283, 296] on select "opportunities occupations observations obligations" at bounding box center [312, 291] width 73 height 15
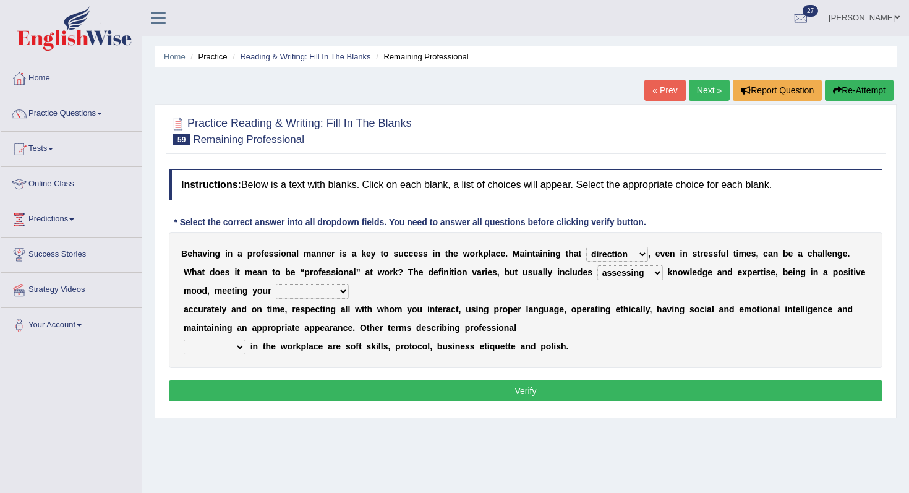
click at [276, 284] on select "opportunities occupations observations obligations" at bounding box center [312, 291] width 73 height 15
click at [316, 294] on select "opportunities occupations observations obligations" at bounding box center [312, 291] width 73 height 15
click at [276, 284] on select "opportunities occupations observations obligations" at bounding box center [312, 291] width 73 height 15
click at [215, 364] on div "B e h a v i n g i n a p r o f e s s i o n a l m a n n e r i s a k e y t o s u c…" at bounding box center [526, 300] width 714 height 136
click at [225, 356] on div "B e h a v i n g i n a p r o f e s s i o n a l m a n n e r i s a k e y t o s u c…" at bounding box center [526, 300] width 714 height 136
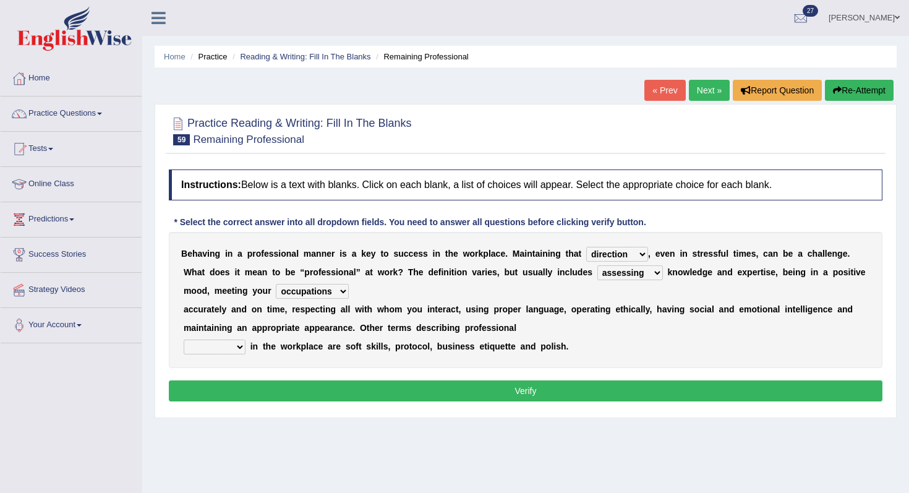
click at [305, 297] on select "opportunities occupations observations obligations" at bounding box center [312, 291] width 73 height 15
select select "obligations"
click at [276, 284] on select "opportunities occupations observations obligations" at bounding box center [312, 291] width 73 height 15
click at [239, 349] on select "conduct contact condition contract" at bounding box center [215, 347] width 62 height 15
click at [329, 291] on select "opportunities occupations observations obligations" at bounding box center [312, 291] width 73 height 15
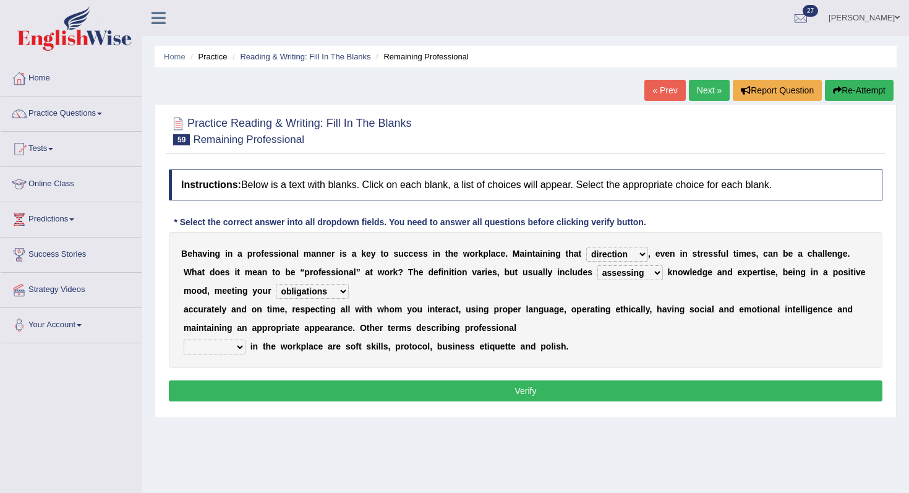
click at [216, 344] on select "conduct contact condition contract" at bounding box center [215, 347] width 62 height 15
select select "condition"
click at [184, 340] on select "conduct contact condition contract" at bounding box center [215, 347] width 62 height 15
click at [302, 388] on button "Verify" at bounding box center [526, 390] width 714 height 21
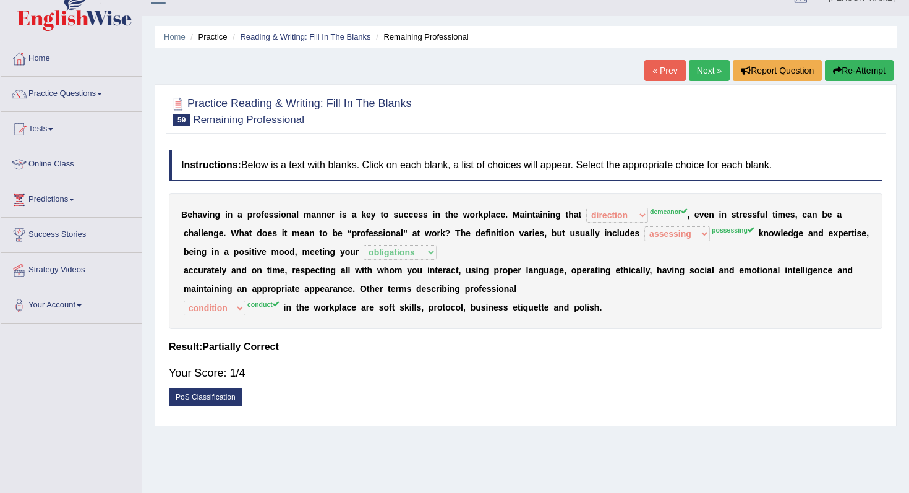
scroll to position [9, 0]
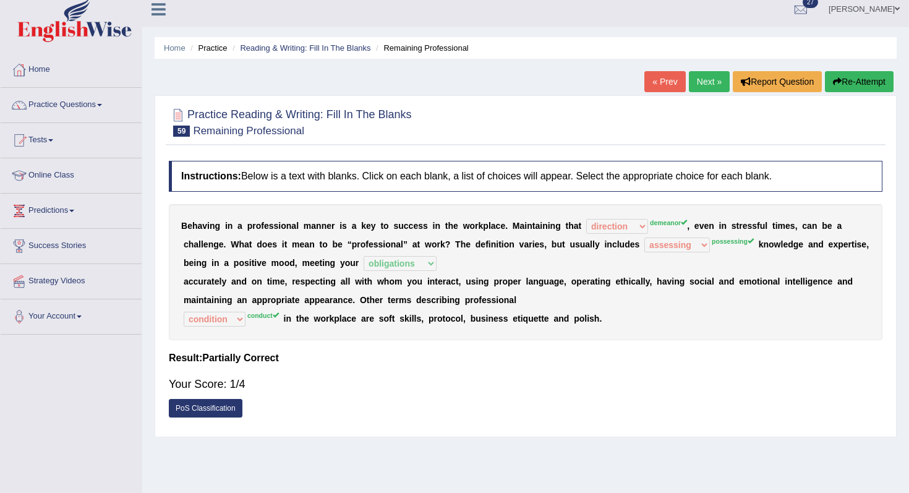
click at [696, 78] on link "Next »" at bounding box center [709, 81] width 41 height 21
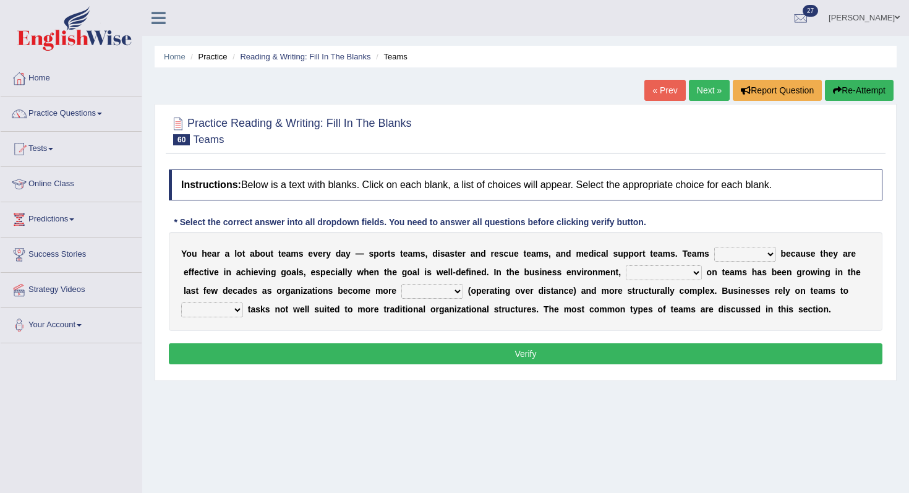
click at [753, 254] on select "exert extend express exist" at bounding box center [745, 254] width 62 height 15
select select "exist"
click at [715, 247] on select "exert extend express exist" at bounding box center [745, 254] width 62 height 15
click at [688, 276] on select "reliability reliance realization independence" at bounding box center [664, 272] width 76 height 15
click at [683, 271] on select "reliability reliance realization independence" at bounding box center [664, 272] width 76 height 15
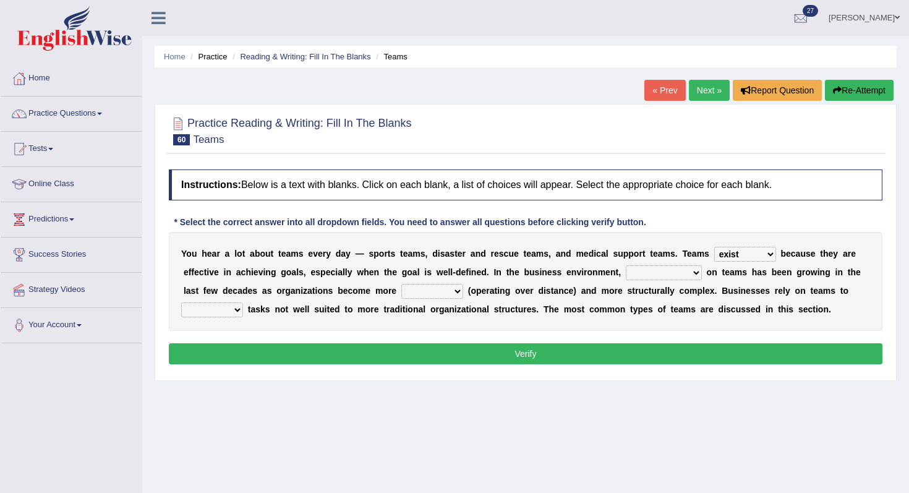
click at [651, 275] on select "reliability reliance realization independence" at bounding box center [664, 272] width 76 height 15
select select "reliability"
click at [626, 265] on select "reliability reliance realization independence" at bounding box center [664, 272] width 76 height 15
click at [421, 292] on select "authentic virtual simplified veritable" at bounding box center [432, 291] width 62 height 15
click at [440, 291] on select "authentic virtual simplified veritable" at bounding box center [432, 291] width 62 height 15
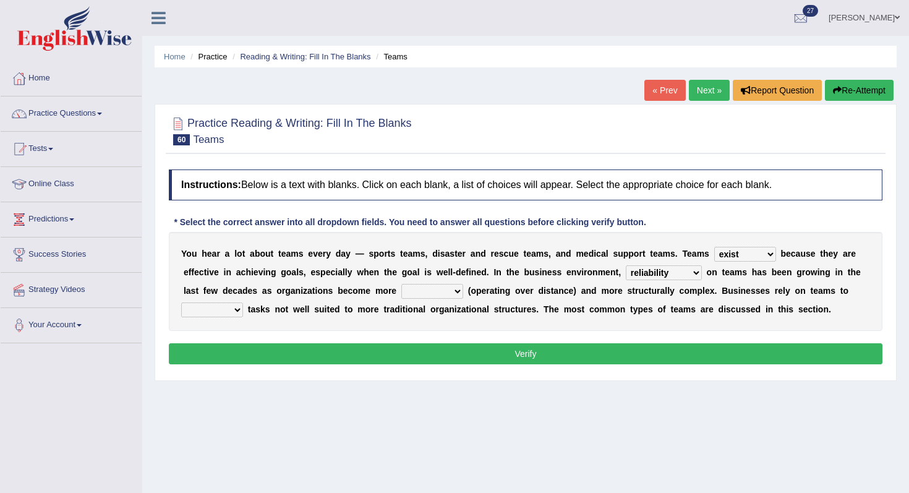
click at [655, 272] on select "reliability reliance realization independence" at bounding box center [664, 272] width 76 height 15
click at [430, 292] on select "authentic virtual simplified veritable" at bounding box center [432, 291] width 62 height 15
click at [420, 284] on div "Y o u h e a r a l o t a b o u t t e a m s e v e r y d a y — s p o r t s t e a m…" at bounding box center [526, 281] width 714 height 99
click at [450, 292] on select "authentic virtual simplified veritable" at bounding box center [432, 291] width 62 height 15
select select "veritable"
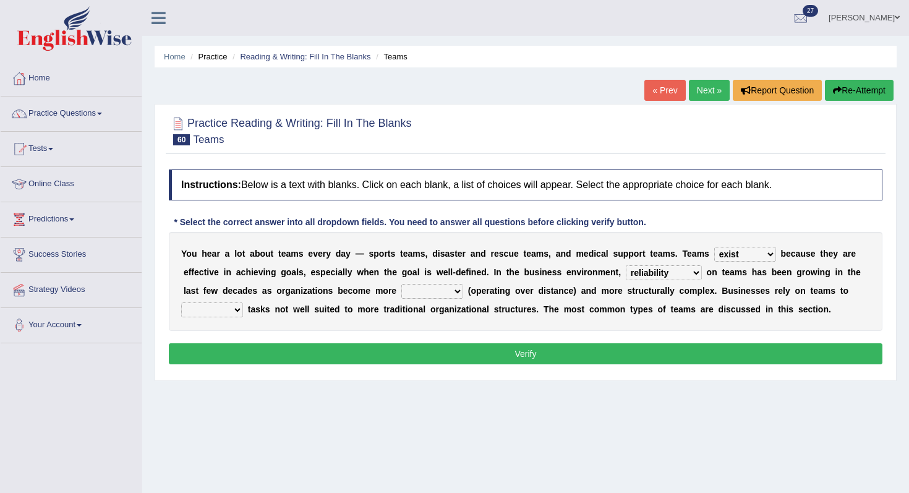
click at [402, 284] on select "authentic virtual simplified veritable" at bounding box center [432, 291] width 62 height 15
click at [257, 310] on b "s" at bounding box center [257, 309] width 5 height 10
click at [224, 310] on select "perform possess compare conform" at bounding box center [212, 309] width 62 height 15
click at [228, 315] on select "perform possess compare conform" at bounding box center [212, 309] width 62 height 15
select select "possess"
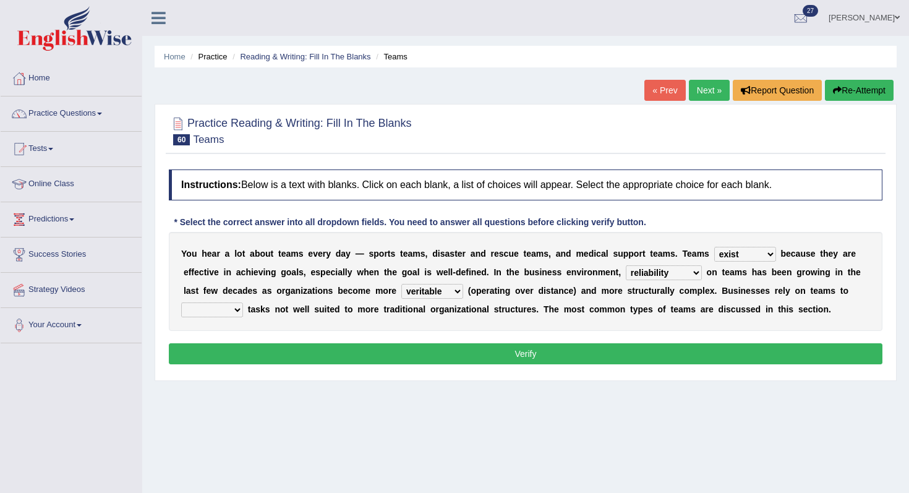
click at [181, 302] on select "perform possess compare conform" at bounding box center [212, 309] width 62 height 15
click at [299, 347] on button "Verify" at bounding box center [526, 353] width 714 height 21
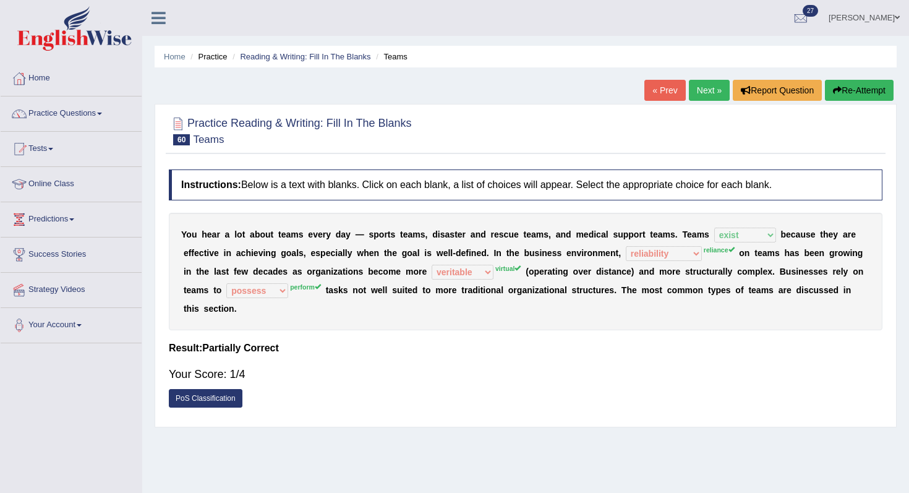
click at [706, 89] on link "Next »" at bounding box center [709, 90] width 41 height 21
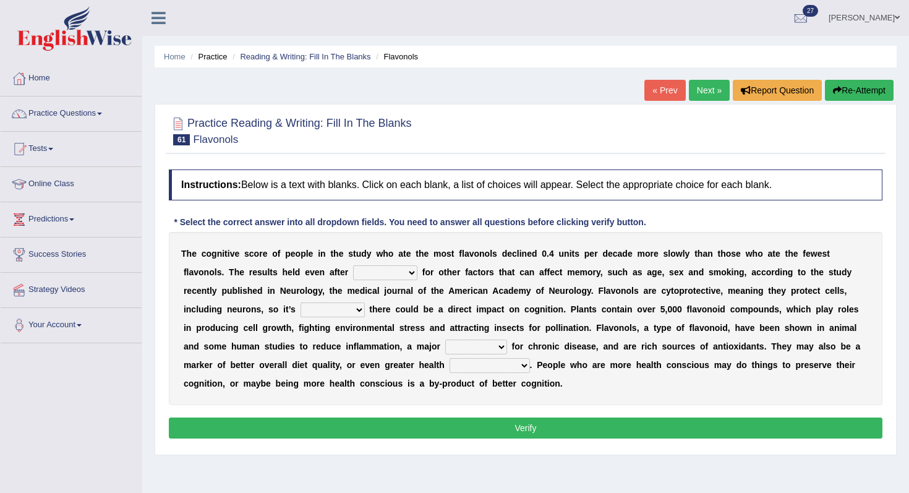
click at [382, 272] on select "consulting adjusting automating advertising" at bounding box center [385, 272] width 64 height 15
click at [383, 276] on select "consulting adjusting automating advertising" at bounding box center [385, 272] width 64 height 15
click at [370, 279] on select "consulting adjusting automating advertising" at bounding box center [385, 272] width 64 height 15
click at [404, 274] on select "consulting adjusting automating advertising" at bounding box center [385, 272] width 64 height 15
click at [364, 280] on select "consulting adjusting automating advertising" at bounding box center [385, 272] width 64 height 15
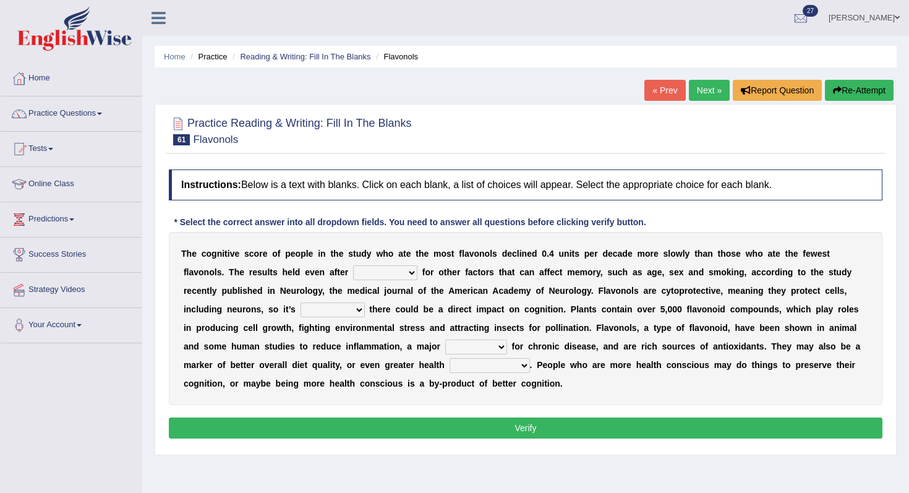
select select "adjusting"
click at [353, 265] on select "consulting adjusting automating advertising" at bounding box center [385, 272] width 64 height 15
click at [380, 269] on select "consulting adjusting automating advertising" at bounding box center [385, 272] width 64 height 15
click at [353, 265] on select "consulting adjusting automating advertising" at bounding box center [385, 272] width 64 height 15
click at [403, 276] on select "consulting adjusting automating advertising" at bounding box center [385, 272] width 64 height 15
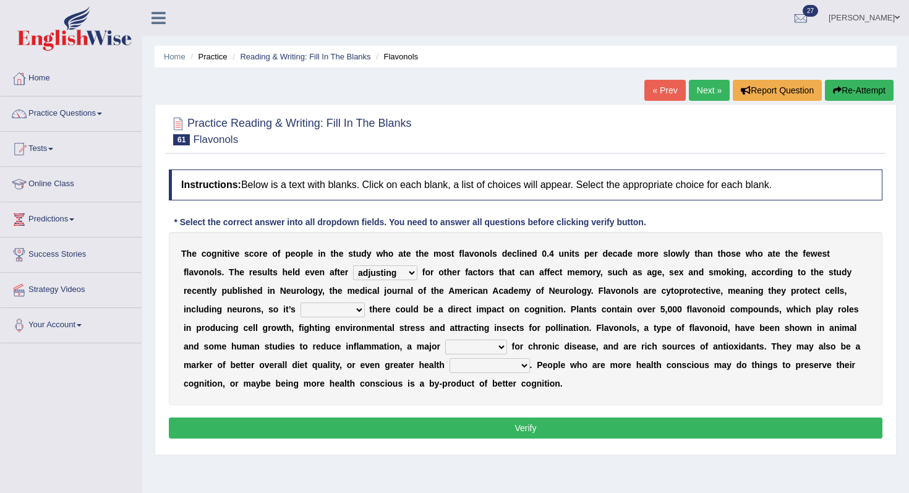
click at [353, 265] on select "consulting adjusting automating advertising" at bounding box center [385, 272] width 64 height 15
click at [330, 313] on select "irresistible purposeful plausible detrimental" at bounding box center [333, 309] width 64 height 15
click at [340, 312] on select "irresistible purposeful plausible detrimental" at bounding box center [333, 309] width 64 height 15
select select "irresistible"
click at [301, 302] on select "irresistible purposeful plausible detrimental" at bounding box center [333, 309] width 64 height 15
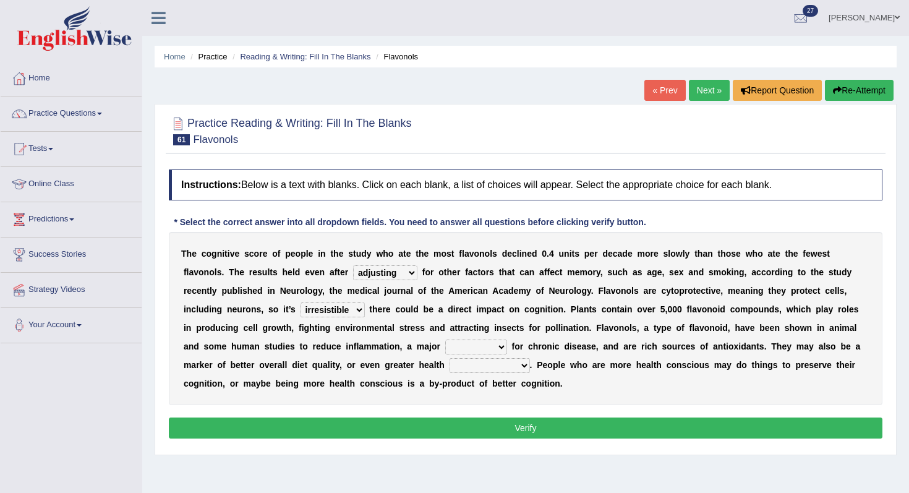
click at [445, 344] on select "nuance module fact trigger" at bounding box center [476, 347] width 62 height 15
select select "trigger"
click at [445, 340] on select "nuance module fact trigger" at bounding box center [476, 347] width 62 height 15
click at [480, 374] on div "T h e c o g n i t i v e s c o r e o f p e o p l e i n t h e s t u d y w h o a t…" at bounding box center [526, 318] width 714 height 173
click at [483, 370] on select "intervention cognition protection consciousness" at bounding box center [490, 365] width 80 height 15
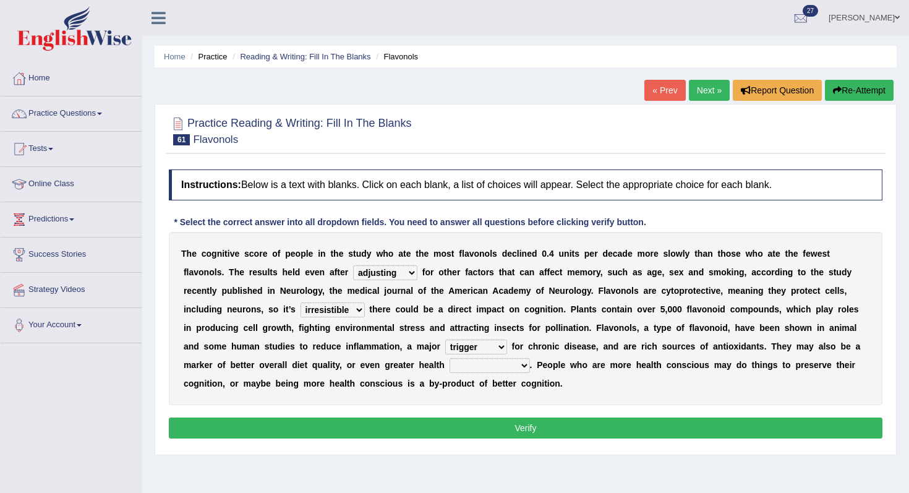
select select "cognition"
click at [450, 358] on select "intervention cognition protection consciousness" at bounding box center [490, 365] width 80 height 15
click at [508, 428] on button "Verify" at bounding box center [526, 427] width 714 height 21
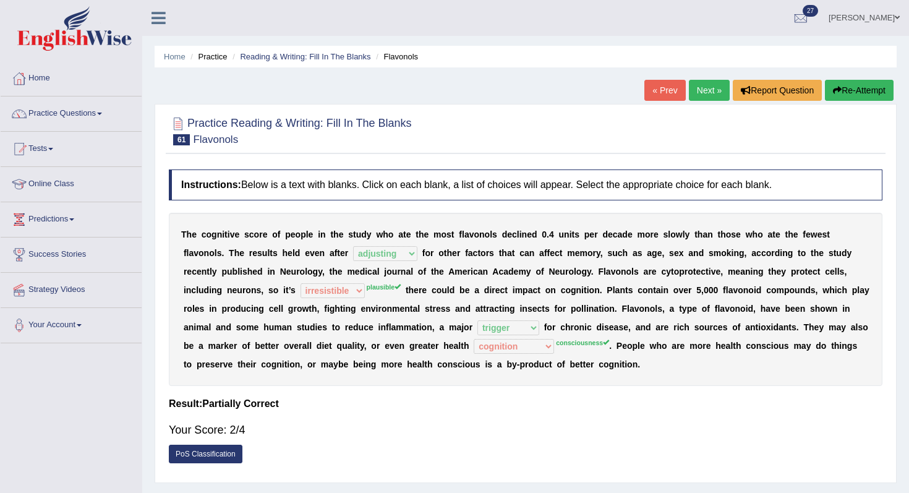
click at [703, 93] on link "Next »" at bounding box center [709, 90] width 41 height 21
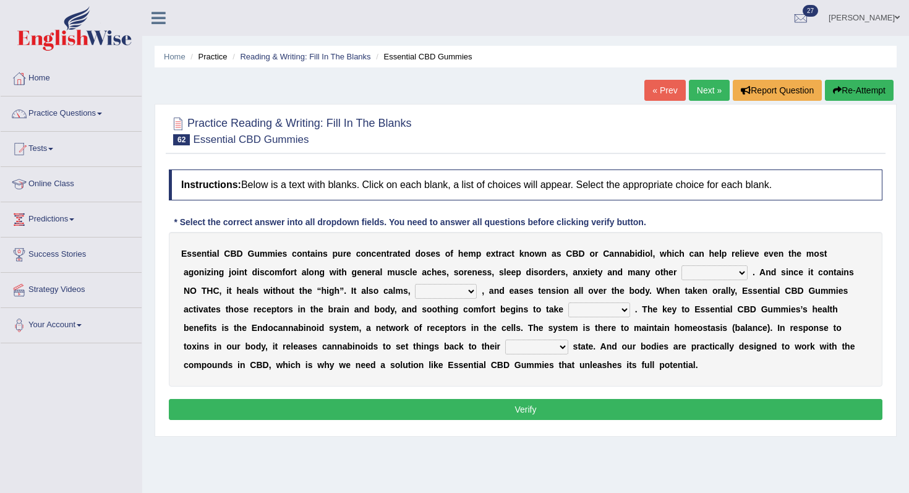
click at [691, 273] on select "pains phenomena poisons ailments" at bounding box center [715, 272] width 66 height 15
drag, startPoint x: 221, startPoint y: 260, endPoint x: 435, endPoint y: 257, distance: 214.6
click at [435, 257] on div "E s s e n t i a l C B D G u m m i e s c o n t a i n s p u r e c o n c e n t r a…" at bounding box center [526, 309] width 714 height 155
click at [720, 271] on select "pains phenomena poisons ailments" at bounding box center [715, 272] width 66 height 15
click at [682, 265] on select "pains phenomena poisons ailments" at bounding box center [715, 272] width 66 height 15
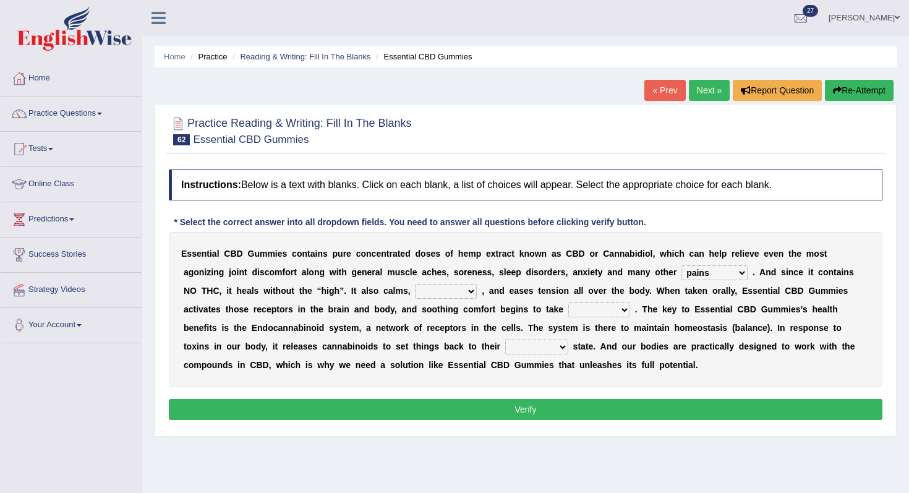
click at [431, 294] on select "excites relaxes cures digests" at bounding box center [446, 291] width 62 height 15
click at [743, 265] on div "E s s e n t i a l C B D G u m m i e s c o n t a i n s p u r e c o n c e n t r a…" at bounding box center [526, 309] width 714 height 155
click at [728, 269] on select "pains phenomena poisons ailments" at bounding box center [715, 272] width 66 height 15
select select "ailments"
click at [682, 265] on select "pains phenomena poisons ailments" at bounding box center [715, 272] width 66 height 15
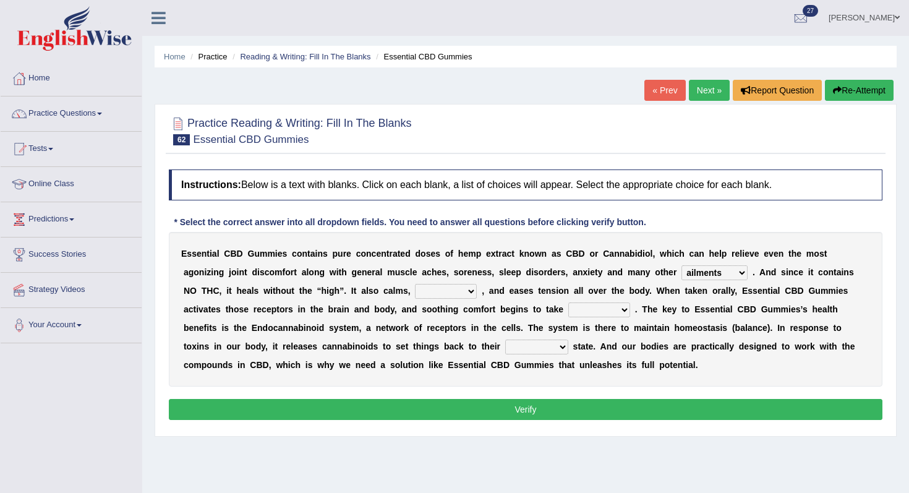
click at [424, 284] on select "excites relaxes cures digests" at bounding box center [446, 291] width 62 height 15
click at [429, 289] on select "excites relaxes cures digests" at bounding box center [446, 291] width 62 height 15
click at [450, 295] on select "excites relaxes cures digests" at bounding box center [446, 291] width 62 height 15
select select "relaxes"
click at [415, 284] on select "excites relaxes cures digests" at bounding box center [446, 291] width 62 height 15
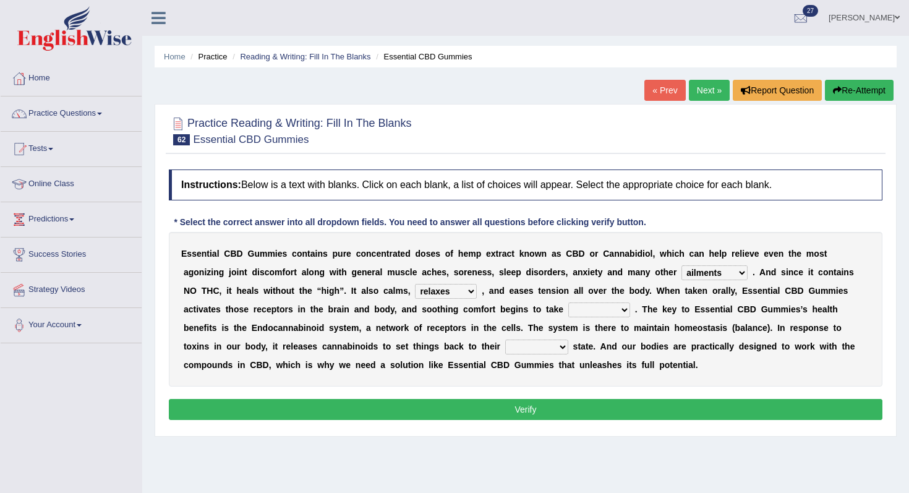
click at [597, 305] on select "it formation in form" at bounding box center [599, 309] width 62 height 15
click at [595, 309] on select "it formation in form" at bounding box center [599, 309] width 62 height 15
click at [600, 307] on select "it formation in form" at bounding box center [599, 309] width 62 height 15
select select "in"
click at [568, 302] on select "it formation in form" at bounding box center [599, 309] width 62 height 15
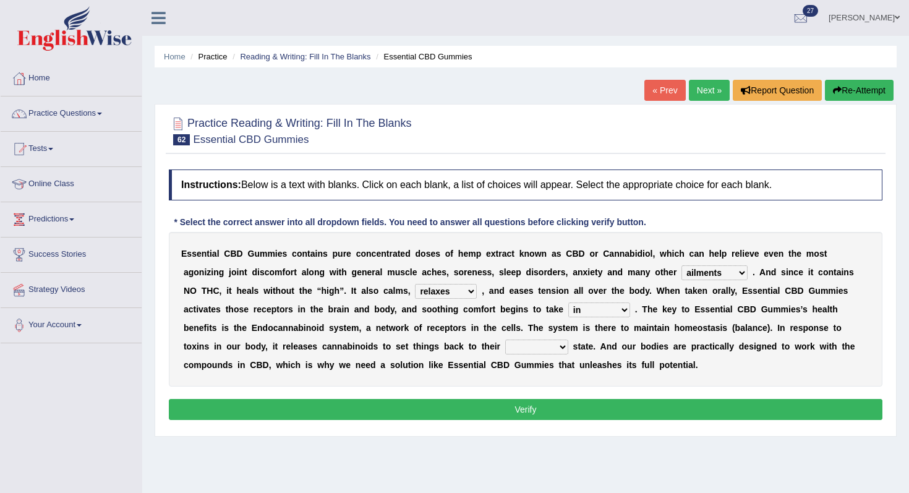
click at [607, 310] on select "it formation in form" at bounding box center [599, 309] width 62 height 15
click at [568, 302] on select "it formation in form" at bounding box center [599, 309] width 62 height 15
click at [498, 356] on div "E s s e n t i a l C B D G u m m i e s c o n t a i n s p u r e c o n c e n t r a…" at bounding box center [526, 309] width 714 height 155
click at [506, 351] on select "new next substantial natural" at bounding box center [536, 347] width 63 height 15
click at [505, 340] on select "new next substantial natural" at bounding box center [536, 347] width 63 height 15
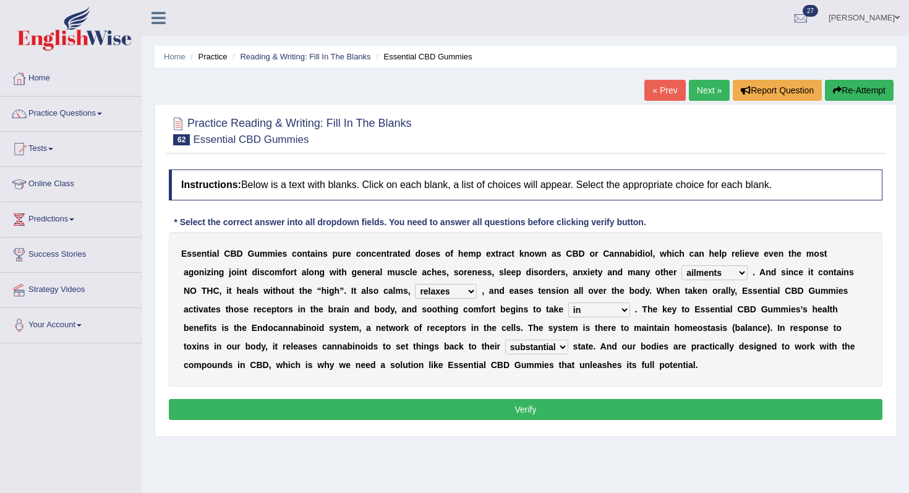
click at [526, 349] on select "new next substantial natural" at bounding box center [536, 347] width 63 height 15
select select "natural"
click at [505, 340] on select "new next substantial natural" at bounding box center [536, 347] width 63 height 15
click at [515, 345] on select "new next substantial natural" at bounding box center [536, 347] width 63 height 15
click at [505, 340] on select "new next substantial natural" at bounding box center [536, 347] width 63 height 15
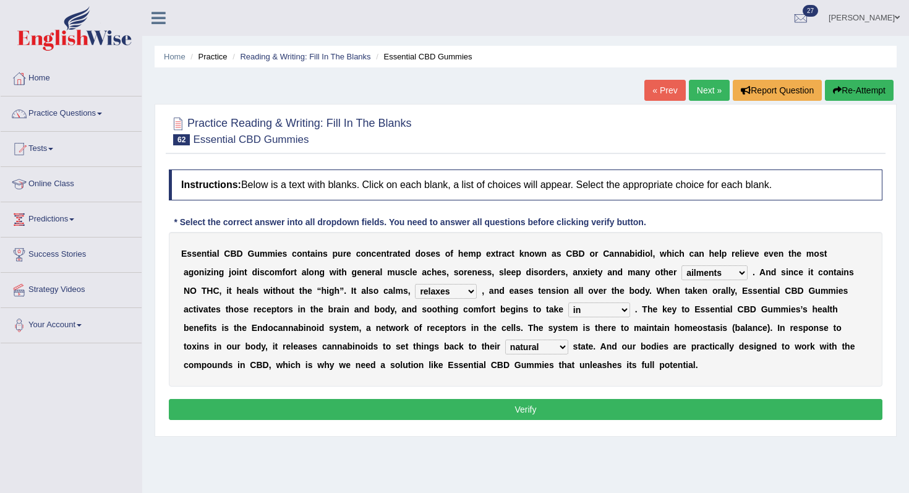
click at [531, 393] on div "Instructions: Below is a text with blanks. Click on each blank, a list of choic…" at bounding box center [526, 296] width 720 height 267
click at [551, 408] on button "Verify" at bounding box center [526, 409] width 714 height 21
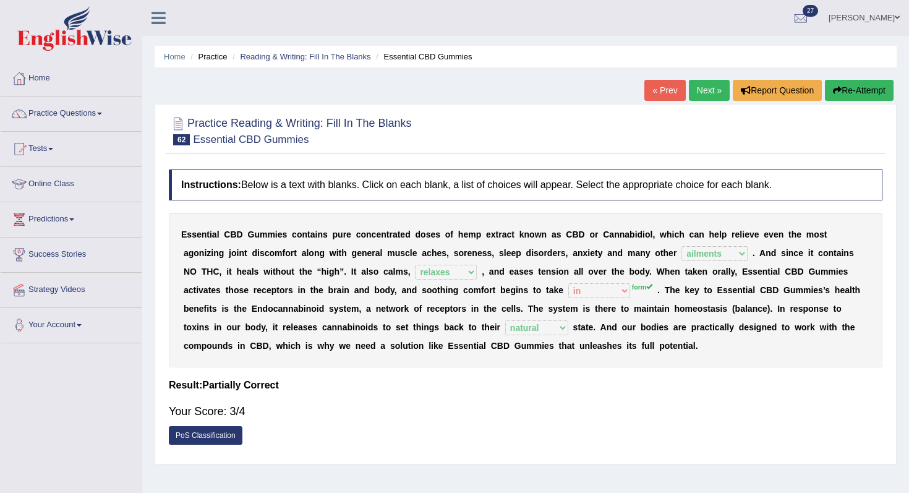
click at [704, 91] on link "Next »" at bounding box center [709, 90] width 41 height 21
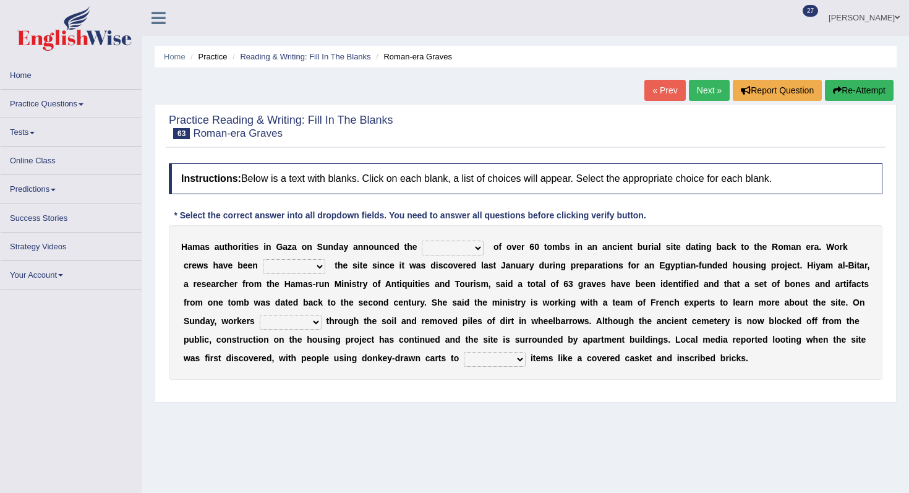
click at [447, 254] on select "downturn discovery creation disability" at bounding box center [453, 248] width 62 height 15
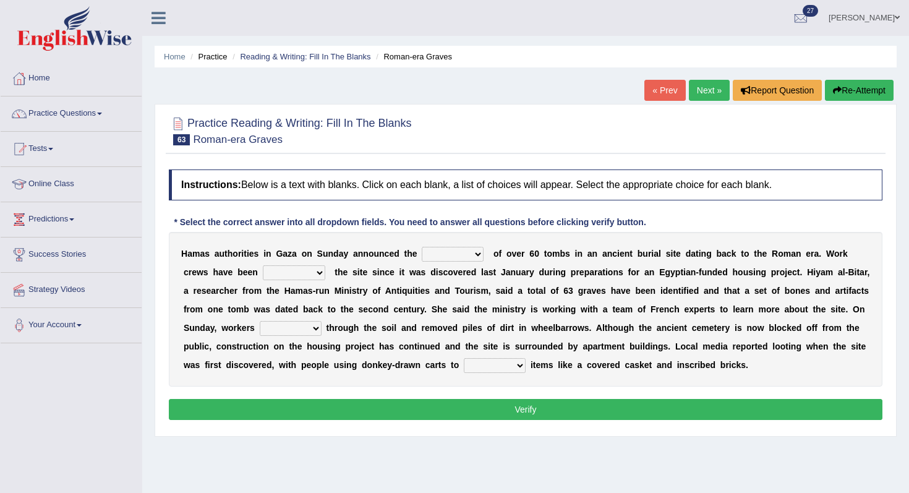
select select "discovery"
click at [422, 247] on select "downturn discovery creation disability" at bounding box center [453, 254] width 62 height 15
click at [311, 275] on select "destroying heralding excavating founding" at bounding box center [294, 272] width 62 height 15
click at [320, 281] on div "H a m a s a u t h o r i t i e s i n G a z a o n S u n d a y a n n o u n c e d t…" at bounding box center [526, 309] width 714 height 155
click at [309, 275] on select "destroying heralding excavating founding" at bounding box center [294, 272] width 62 height 15
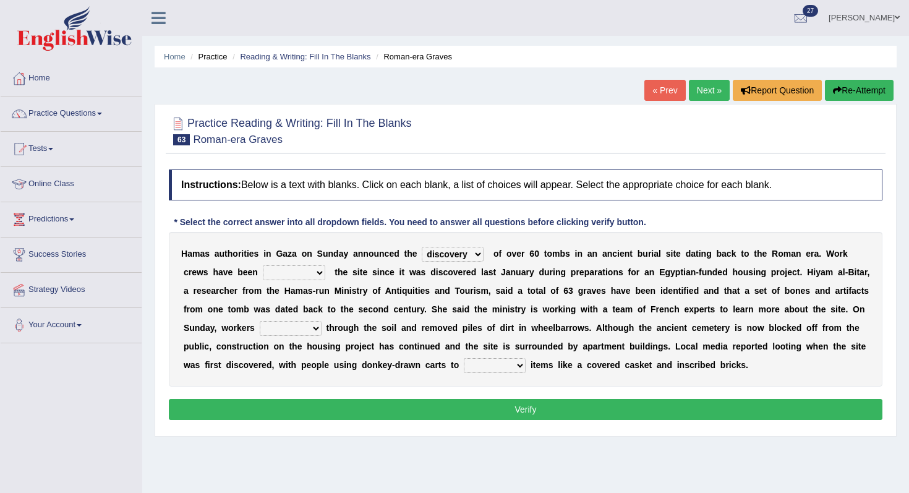
select select "founding"
click at [263, 265] on select "destroying heralding excavating founding" at bounding box center [294, 272] width 62 height 15
click at [310, 266] on select "destroying heralding excavating founding" at bounding box center [294, 272] width 62 height 15
click at [263, 265] on select "destroying heralding excavating founding" at bounding box center [294, 272] width 62 height 15
click at [309, 276] on select "destroying heralding excavating founding" at bounding box center [294, 272] width 62 height 15
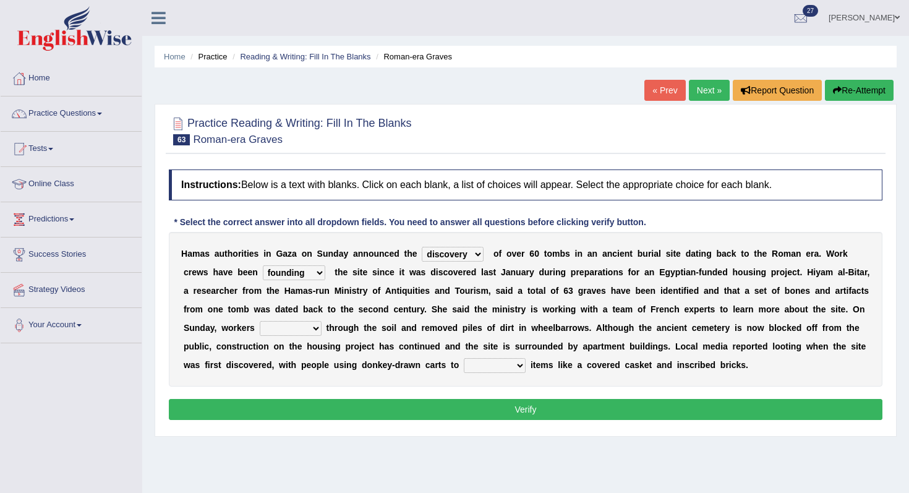
click at [304, 274] on select "destroying heralding excavating founding" at bounding box center [294, 272] width 62 height 15
click at [263, 265] on select "destroying heralding excavating founding" at bounding box center [294, 272] width 62 height 15
click at [299, 273] on select "destroying heralding excavating founding" at bounding box center [294, 272] width 62 height 15
click at [302, 326] on select "irritated mimicked sifted sipped" at bounding box center [291, 328] width 62 height 15
select select "sifted"
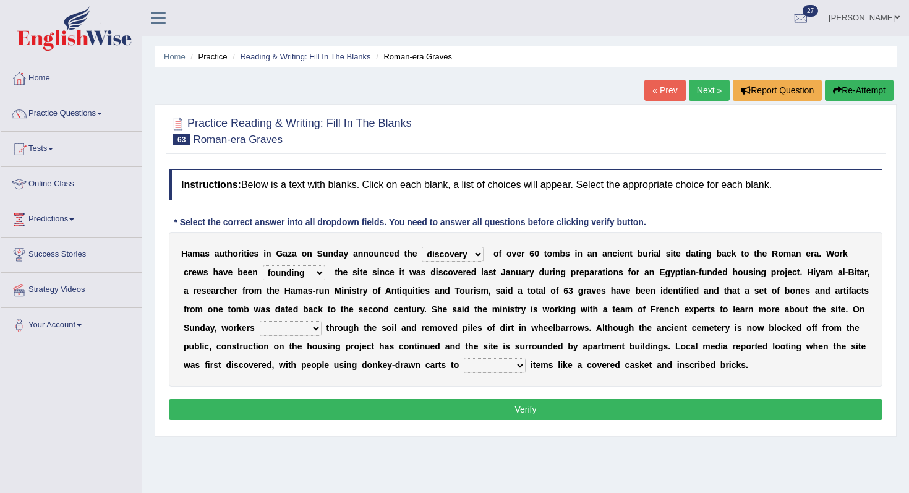
click at [260, 321] on select "irritated mimicked sifted sipped" at bounding box center [291, 328] width 62 height 15
click at [293, 328] on select "irritated mimicked sifted sipped" at bounding box center [291, 328] width 62 height 15
click at [485, 357] on div "H a m a s a u t h o r i t i e s i n G a z a o n S u n d a y a n n o u n c e d t…" at bounding box center [526, 309] width 714 height 155
click at [541, 369] on b "m" at bounding box center [544, 365] width 7 height 10
click at [508, 366] on select "haul away go away pull back cheer up" at bounding box center [495, 365] width 62 height 15
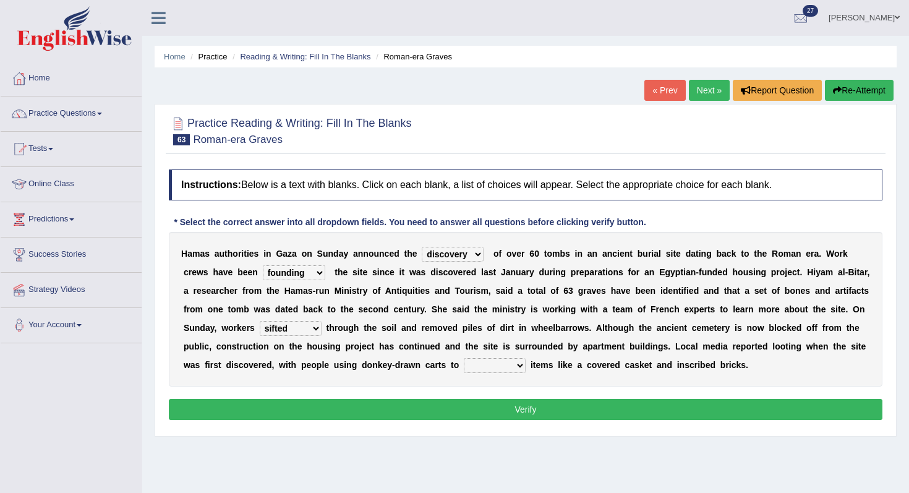
select select "cheer up"
click at [464, 358] on select "haul away go away pull back cheer up" at bounding box center [495, 365] width 62 height 15
click at [528, 413] on button "Verify" at bounding box center [526, 409] width 714 height 21
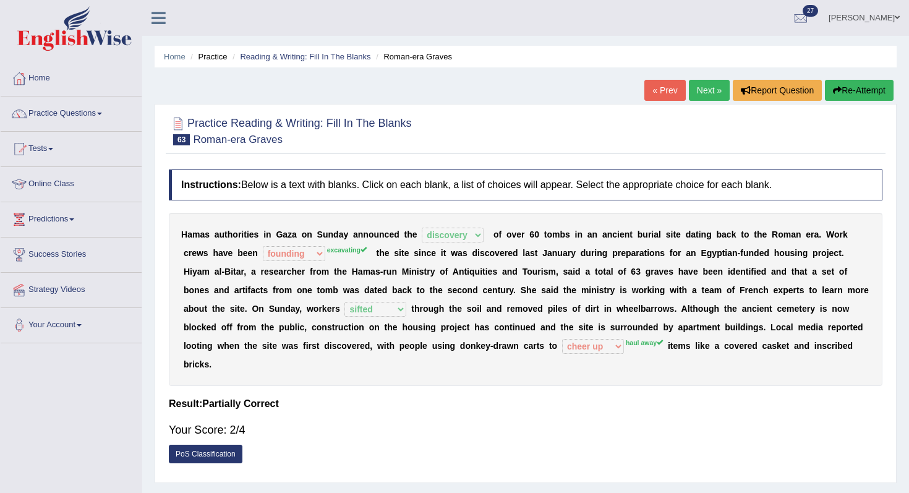
click at [698, 92] on link "Next »" at bounding box center [709, 90] width 41 height 21
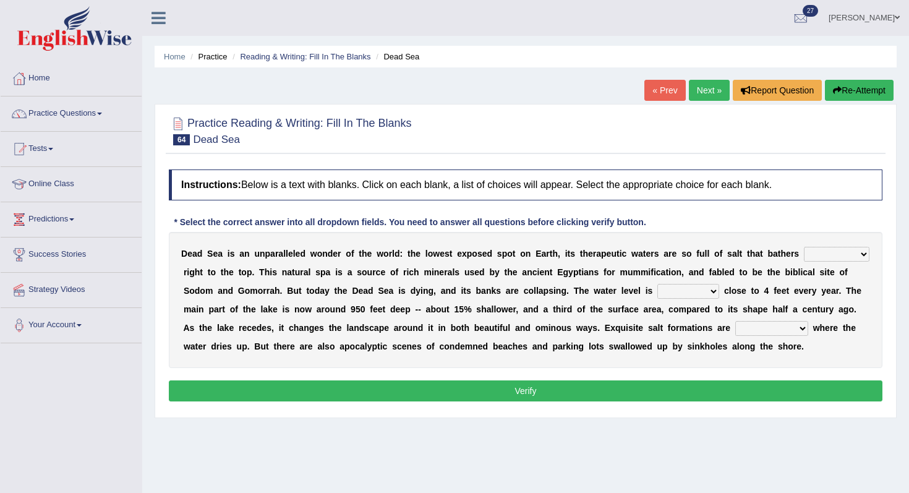
click at [184, 267] on b at bounding box center [182, 272] width 2 height 10
click at [224, 283] on div "D e a d S e a i s a n u n p a r a l l e l e d w o n d e r o f t h e w o r l d :…" at bounding box center [526, 300] width 714 height 136
click at [804, 262] on select "float reconstruct sink assert" at bounding box center [837, 254] width 66 height 15
select select "float"
click at [804, 262] on select "float reconstruct sink assert" at bounding box center [837, 254] width 66 height 15
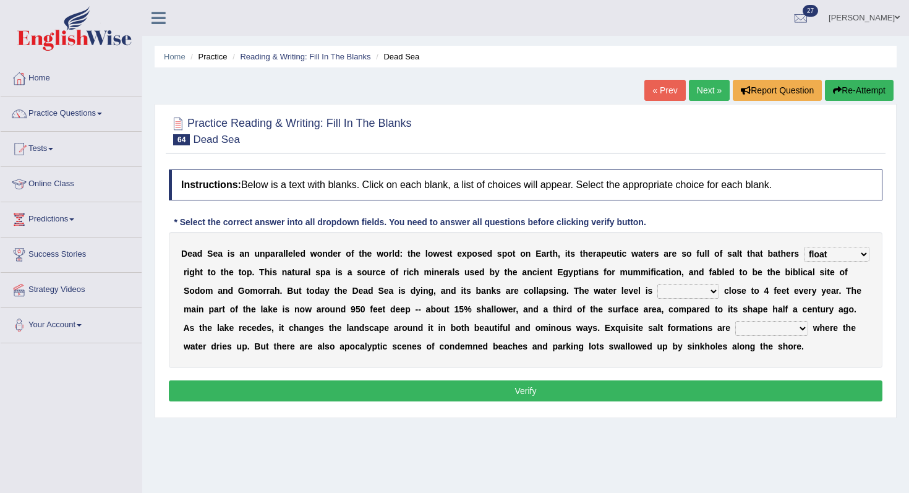
click at [719, 293] on select "dropping paralleling rising keeping" at bounding box center [688, 291] width 62 height 15
select select "rising"
click at [719, 284] on select "dropping paralleling rising keeping" at bounding box center [688, 291] width 62 height 15
click at [735, 336] on select "overwhelmed conserved enhanced revealed" at bounding box center [771, 328] width 73 height 15
click at [403, 277] on b at bounding box center [400, 272] width 5 height 10
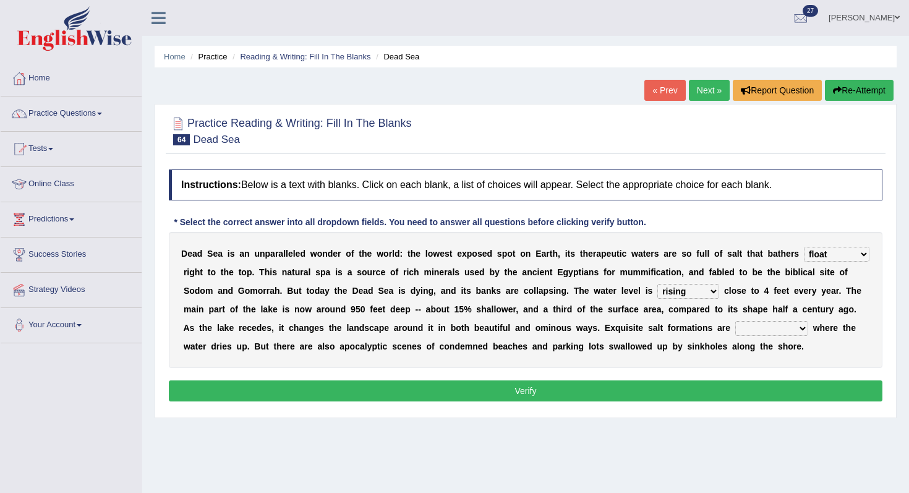
click at [719, 291] on select "dropping paralleling rising keeping" at bounding box center [688, 291] width 62 height 15
click at [735, 336] on select "overwhelmed conserved enhanced revealed" at bounding box center [771, 328] width 73 height 15
click at [199, 356] on div "D e a d S e a i s a n u n p a r a l l e l e d w o n d e r o f t h e w o r l d :…" at bounding box center [526, 300] width 714 height 136
click at [735, 336] on select "overwhelmed conserved enhanced revealed" at bounding box center [771, 328] width 73 height 15
select select "revealed"
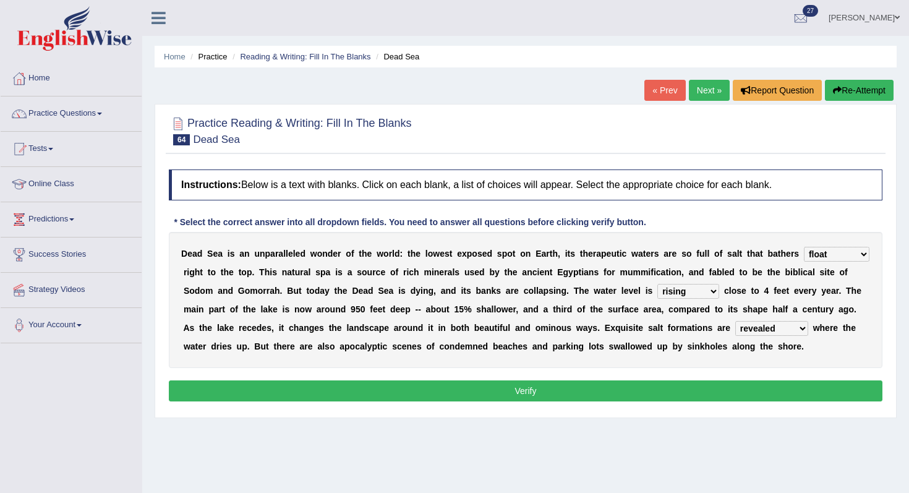
click at [735, 336] on select "overwhelmed conserved enhanced revealed" at bounding box center [771, 328] width 73 height 15
click at [741, 282] on div "D e a d S e a i s a n u n p a r a l l e l e d w o n d e r o f t h e w o r l d :…" at bounding box center [526, 300] width 714 height 136
click at [719, 292] on select "dropping paralleling rising keeping" at bounding box center [688, 291] width 62 height 15
select select "dropping"
click at [719, 284] on select "dropping paralleling rising keeping" at bounding box center [688, 291] width 62 height 15
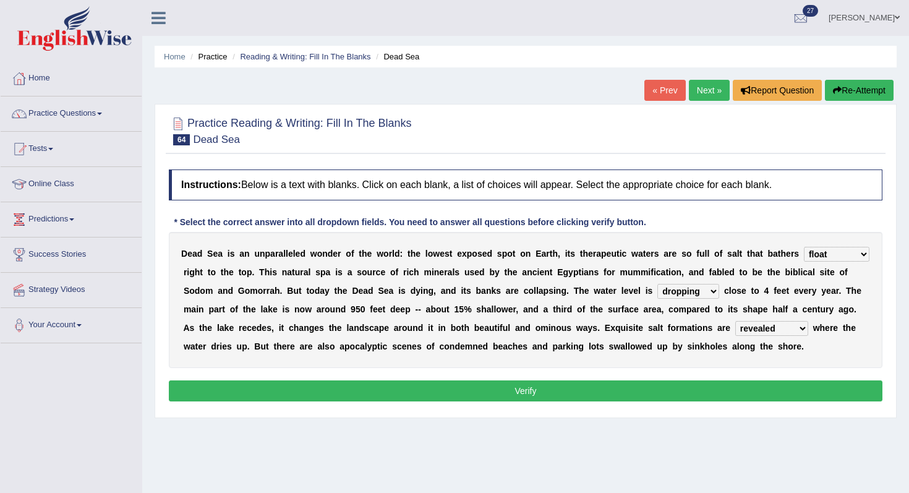
click at [229, 355] on div "D e a d S e a i s a n u n p a r a l l e l e d w o n d e r o f t h e w o r l d :…" at bounding box center [526, 300] width 714 height 136
click at [735, 336] on select "overwhelmed conserved enhanced revealed" at bounding box center [771, 328] width 73 height 15
click at [275, 399] on button "Verify" at bounding box center [526, 390] width 714 height 21
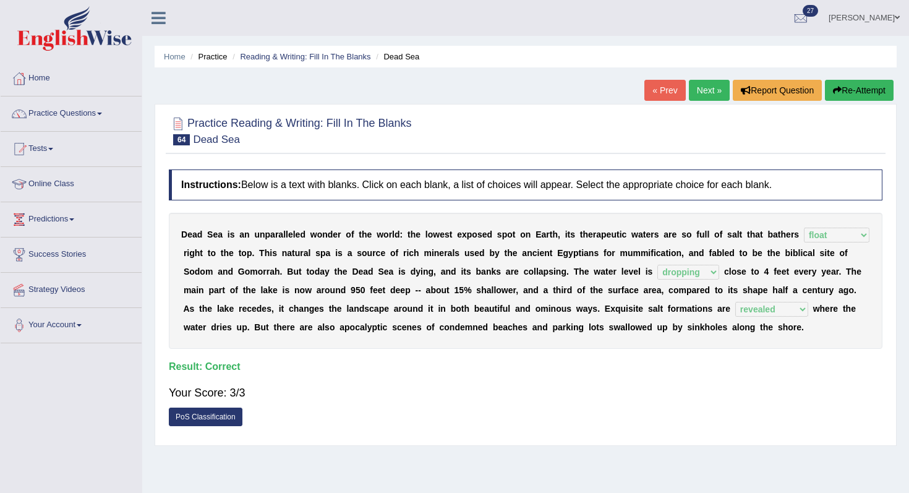
click at [703, 100] on link "Next »" at bounding box center [709, 90] width 41 height 21
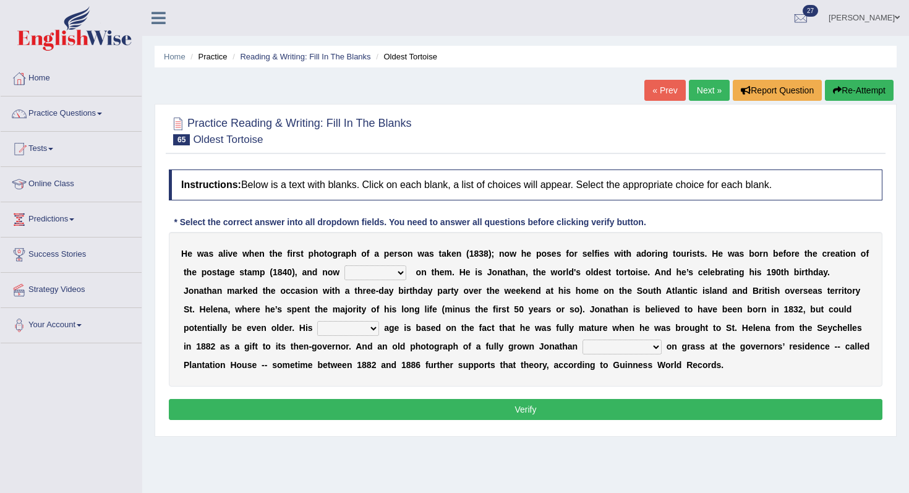
click at [384, 271] on select "appeals appears distracts associates" at bounding box center [375, 272] width 62 height 15
click at [365, 268] on select "appeals appears distracts associates" at bounding box center [375, 272] width 62 height 15
click at [344, 265] on select "appeals appears distracts associates" at bounding box center [375, 272] width 62 height 15
click at [382, 278] on select "appeals appears distracts associates" at bounding box center [375, 272] width 62 height 15
click at [344, 265] on select "appeals appears distracts associates" at bounding box center [375, 272] width 62 height 15
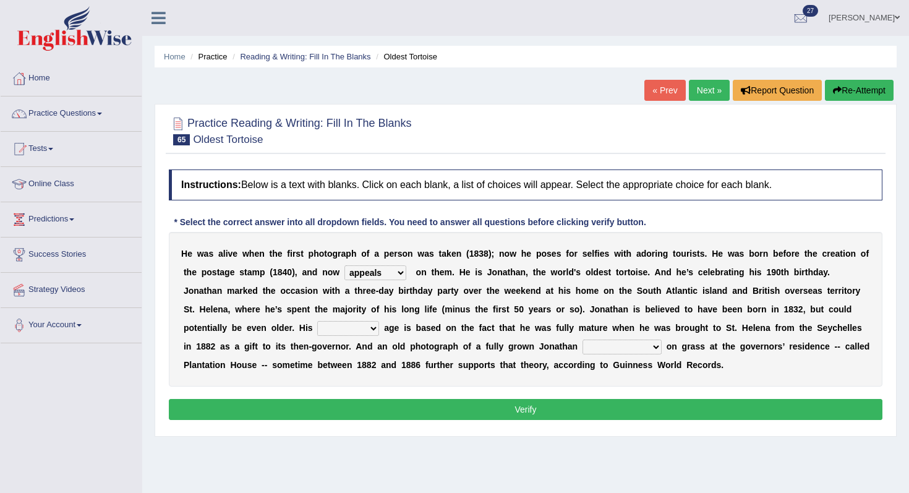
click at [388, 271] on select "appeals appears distracts associates" at bounding box center [375, 272] width 62 height 15
click at [344, 265] on select "appeals appears distracts associates" at bounding box center [375, 272] width 62 height 15
click at [370, 270] on select "appeals appears distracts associates" at bounding box center [375, 272] width 62 height 15
select select "associates"
click at [344, 265] on select "appeals appears distracts associates" at bounding box center [375, 272] width 62 height 15
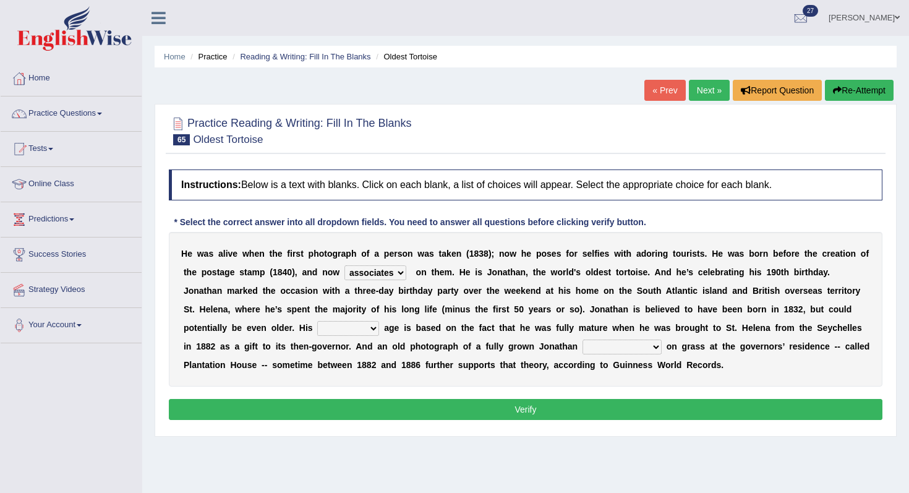
click at [349, 324] on select "accurate excellent extreme estimated" at bounding box center [348, 328] width 62 height 15
select select "estimated"
click at [317, 321] on select "accurate excellent extreme estimated" at bounding box center [348, 328] width 62 height 15
click at [591, 347] on select "grabbing grazing eavesdropping gradating" at bounding box center [622, 347] width 79 height 15
click at [597, 339] on div "H e w a s a l i v e w h e n t h e f i r s t p h o t o g r a p h o f a p e r s o…" at bounding box center [526, 309] width 714 height 155
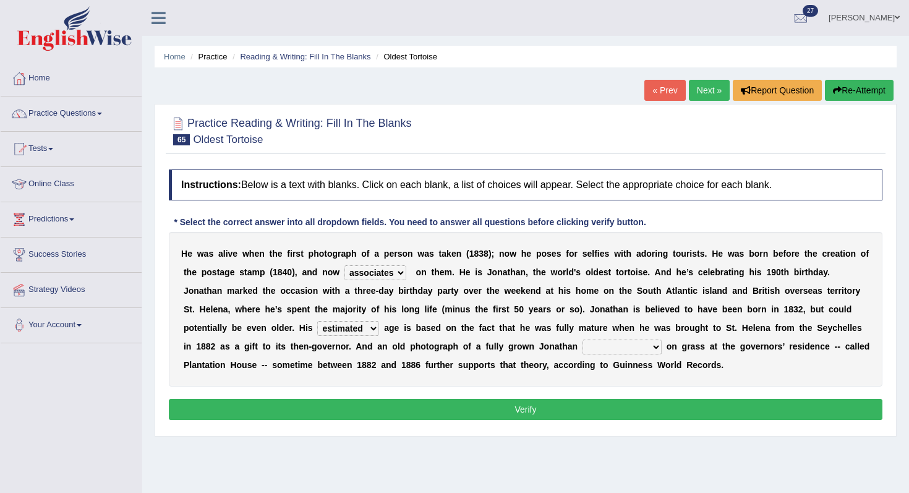
click at [617, 354] on select "grabbing grazing eavesdropping gradating" at bounding box center [622, 347] width 79 height 15
select select "grazing"
click at [583, 340] on select "grabbing grazing eavesdropping gradating" at bounding box center [622, 347] width 79 height 15
click at [667, 399] on button "Verify" at bounding box center [526, 409] width 714 height 21
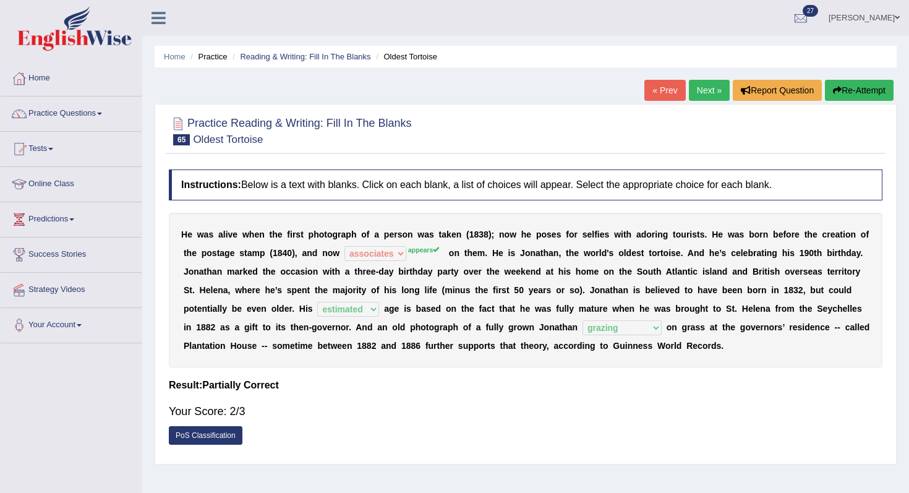
click at [698, 98] on link "Next »" at bounding box center [709, 90] width 41 height 21
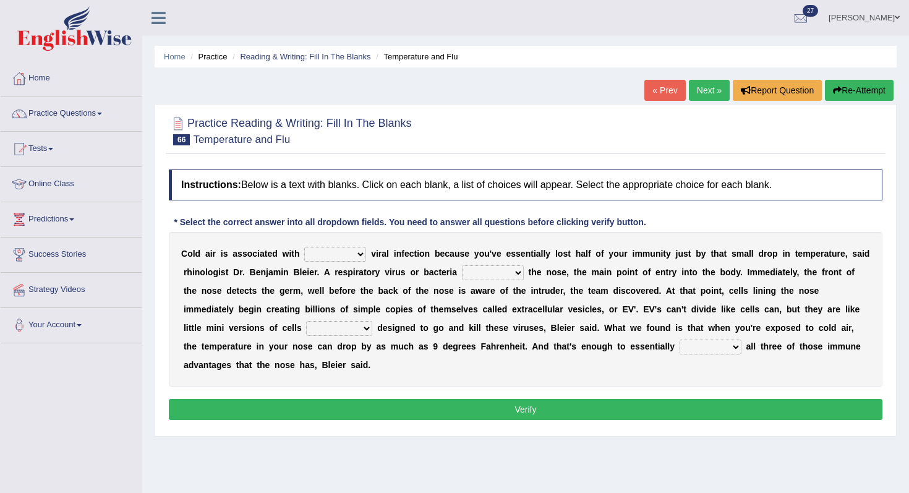
click at [349, 258] on select "increased decreased stable overrated" at bounding box center [335, 254] width 62 height 15
select select "increased"
click at [304, 247] on select "increased decreased stable overrated" at bounding box center [335, 254] width 62 height 15
click at [468, 265] on select "invades hurts intervenes protects" at bounding box center [493, 272] width 62 height 15
select select "invades"
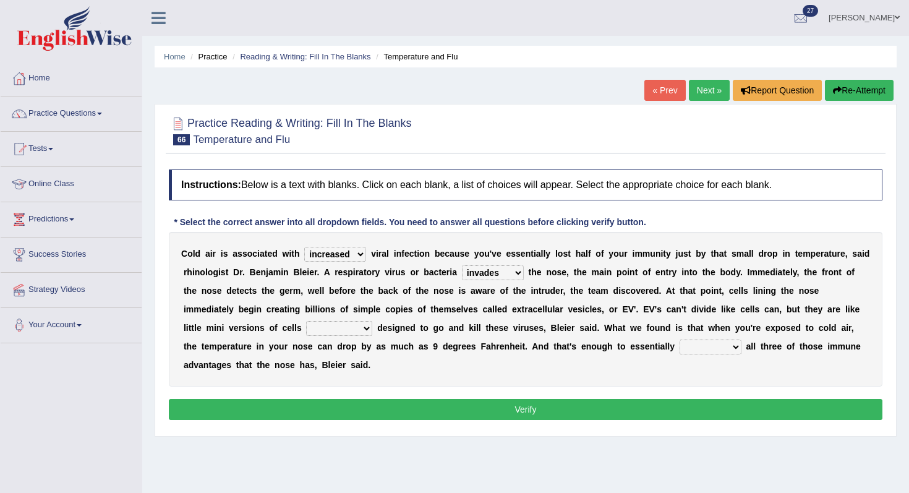
click at [462, 265] on select "invades hurts intervenes protects" at bounding box center [493, 272] width 62 height 15
click at [335, 322] on select "suddenly responsibly specifically obtrusively" at bounding box center [339, 328] width 66 height 15
click at [341, 326] on select "suddenly responsibly specifically obtrusively" at bounding box center [339, 328] width 66 height 15
select select "specifically"
click at [306, 321] on select "suddenly responsibly specifically obtrusively" at bounding box center [339, 328] width 66 height 15
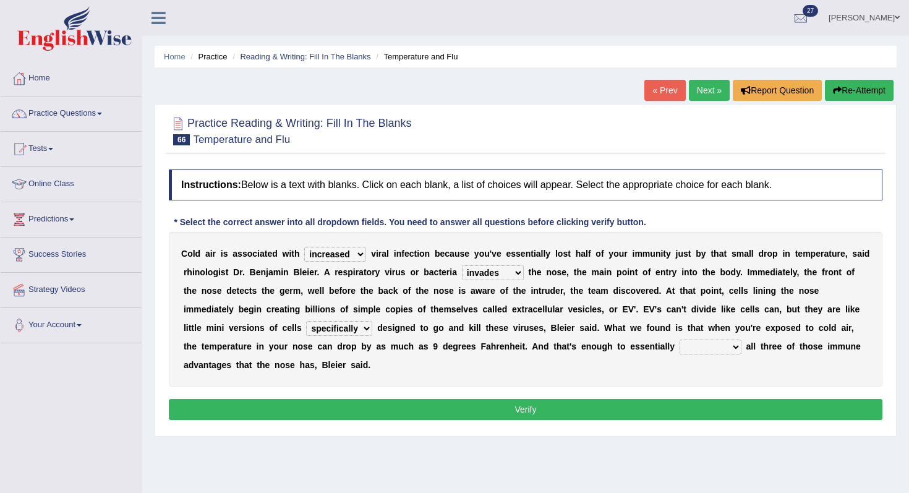
click at [691, 352] on select "work out find out knock out set out" at bounding box center [711, 347] width 62 height 15
select select "find out"
click at [680, 340] on select "work out find out knock out set out" at bounding box center [711, 347] width 62 height 15
click at [713, 404] on button "Verify" at bounding box center [526, 409] width 714 height 21
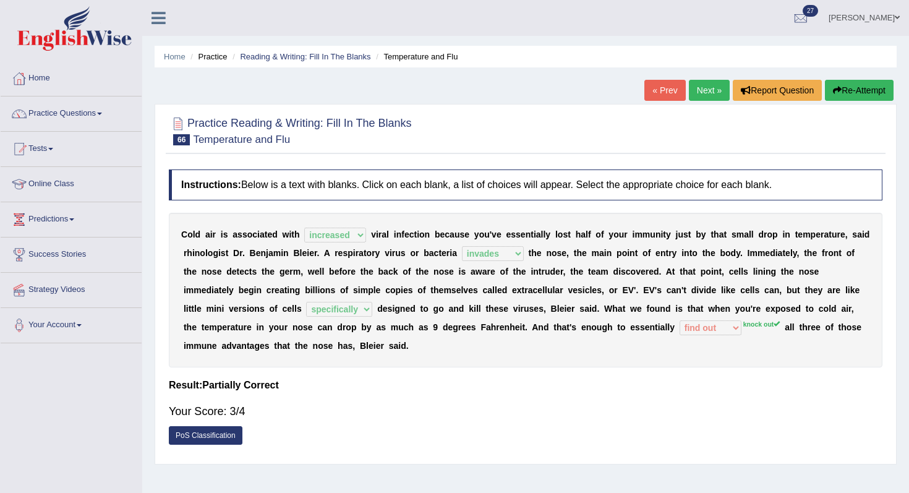
click at [848, 95] on button "Re-Attempt" at bounding box center [859, 90] width 69 height 21
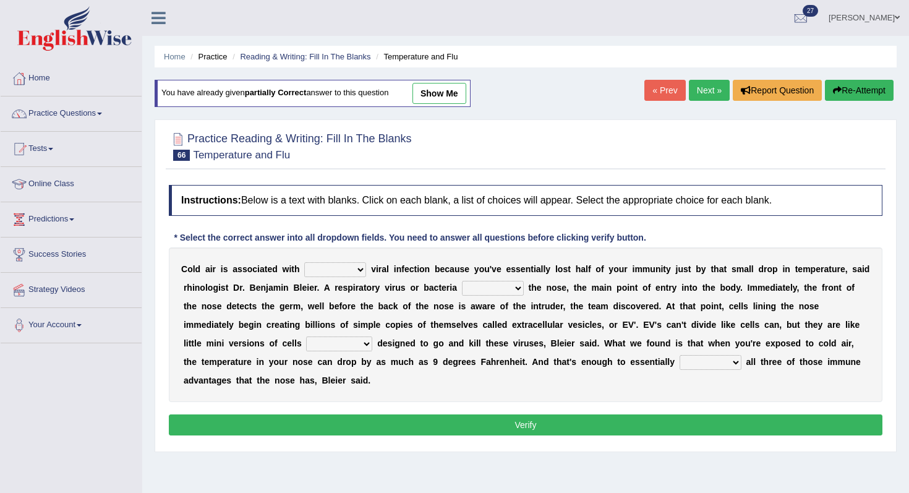
click at [344, 288] on b "s" at bounding box center [345, 288] width 5 height 10
click at [347, 269] on select "increased decreased stable overrated" at bounding box center [335, 269] width 62 height 15
select select "increased"
click at [304, 262] on select "increased decreased stable overrated" at bounding box center [335, 269] width 62 height 15
click at [458, 283] on b at bounding box center [459, 288] width 5 height 10
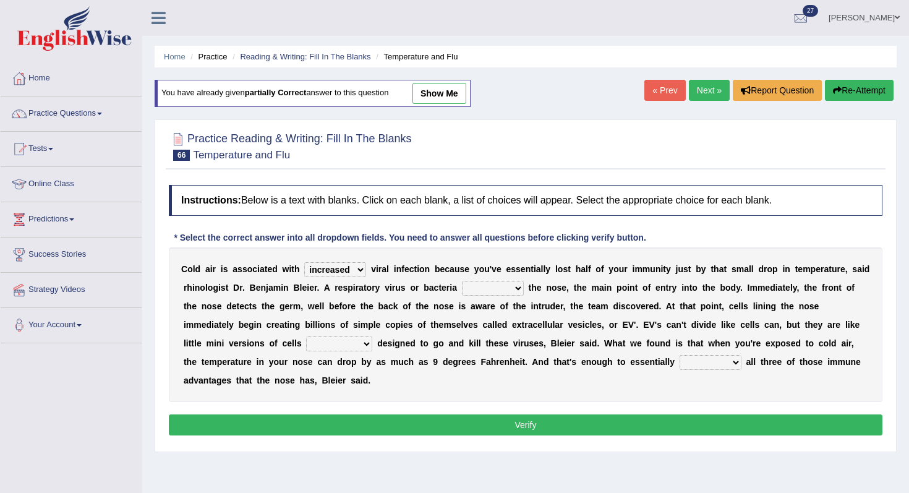
click at [474, 289] on select "invades hurts intervenes protects" at bounding box center [493, 288] width 62 height 15
select select "invades"
click at [462, 281] on select "invades hurts intervenes protects" at bounding box center [493, 288] width 62 height 15
click at [352, 351] on select "suddenly responsibly specifically obtrusively" at bounding box center [339, 343] width 66 height 15
select select "specifically"
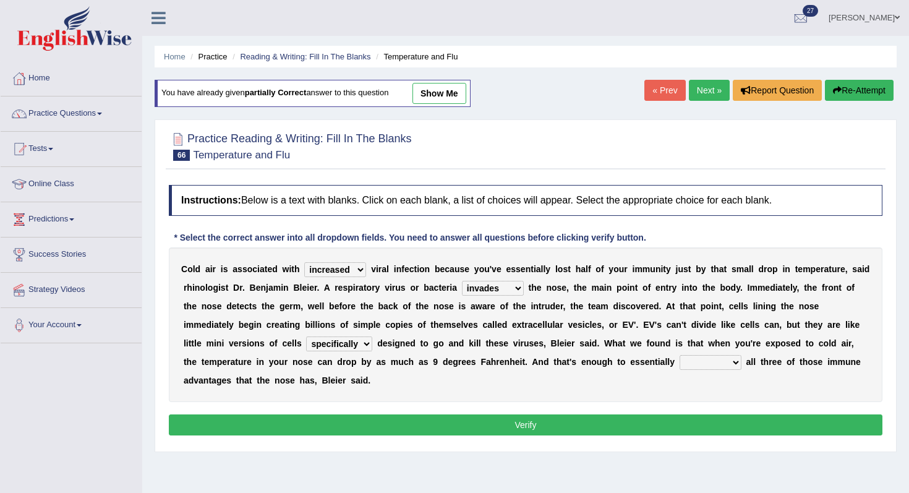
click at [306, 336] on select "suddenly responsibly specifically obtrusively" at bounding box center [339, 343] width 66 height 15
click at [696, 356] on select "work out find out knock out set out" at bounding box center [711, 362] width 62 height 15
select select "knock out"
click at [680, 355] on select "work out find out knock out set out" at bounding box center [711, 362] width 62 height 15
click at [682, 427] on button "Verify" at bounding box center [526, 424] width 714 height 21
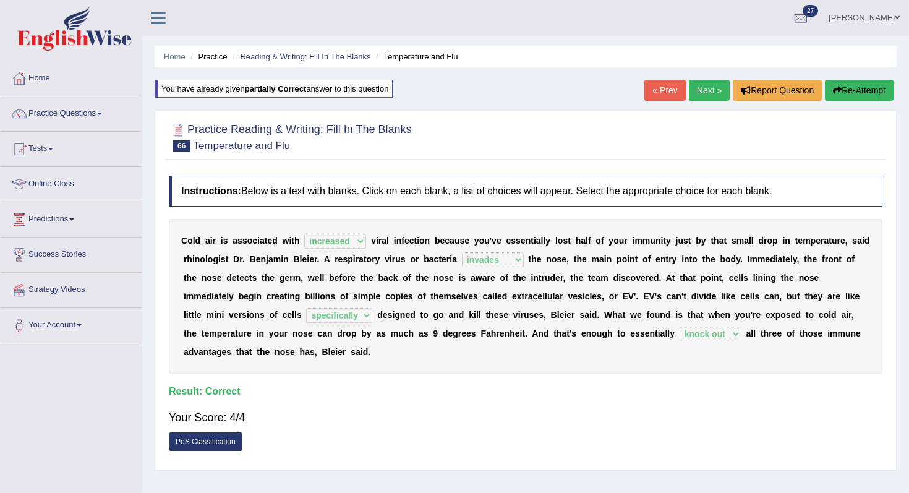
click at [690, 89] on link "Next »" at bounding box center [709, 90] width 41 height 21
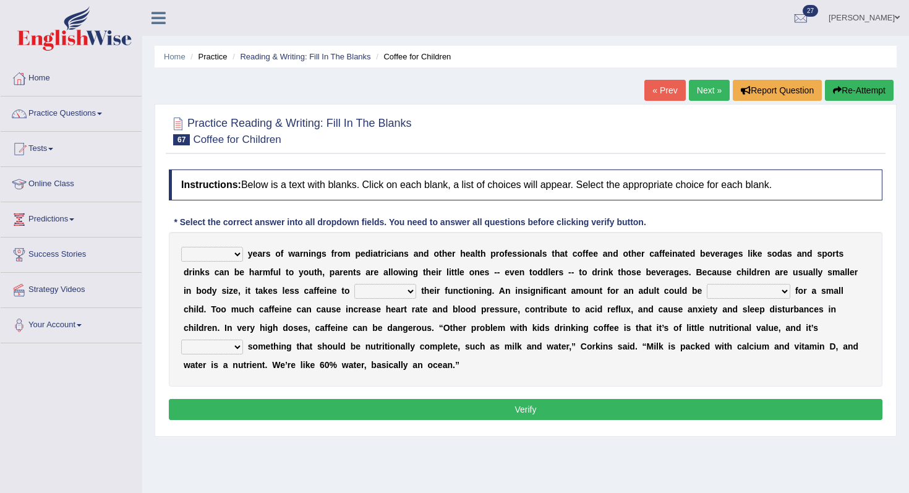
click at [236, 245] on div "Despite Instead Since Over y e a r s o f w a r n i n g s f r o m p e d i a t r …" at bounding box center [526, 309] width 714 height 155
click at [216, 249] on select "Despite Instead Since Over" at bounding box center [212, 254] width 62 height 15
select select "Over"
click at [181, 247] on select "Despite Instead Since Over" at bounding box center [212, 254] width 62 height 15
click at [712, 259] on div "Despite Instead Since Over y e a r s o f w a r n i n g s f r o m p e d i a t r …" at bounding box center [526, 309] width 714 height 155
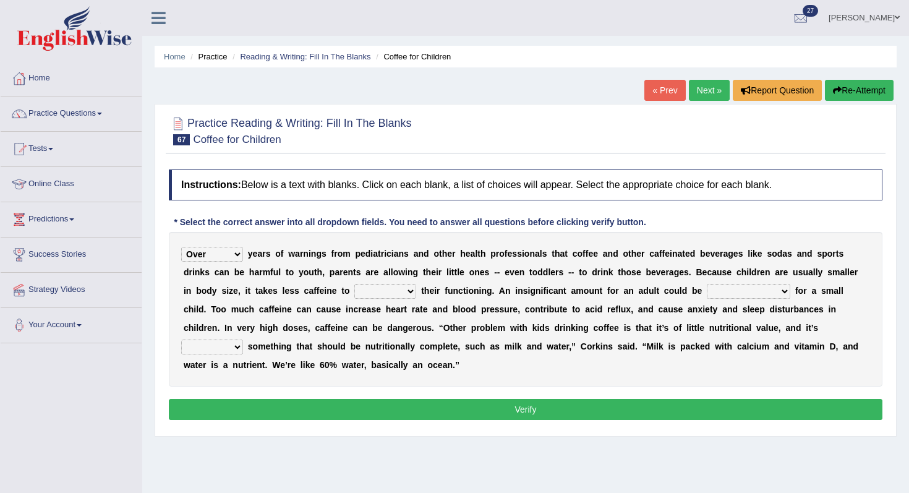
click at [380, 292] on select "coexist replicate impair revert" at bounding box center [385, 291] width 62 height 15
click at [394, 294] on select "coexist replicate impair revert" at bounding box center [385, 291] width 62 height 15
click at [412, 291] on select "coexist replicate impair revert" at bounding box center [385, 291] width 62 height 15
select select "revert"
click at [354, 284] on select "coexist replicate impair revert" at bounding box center [385, 291] width 62 height 15
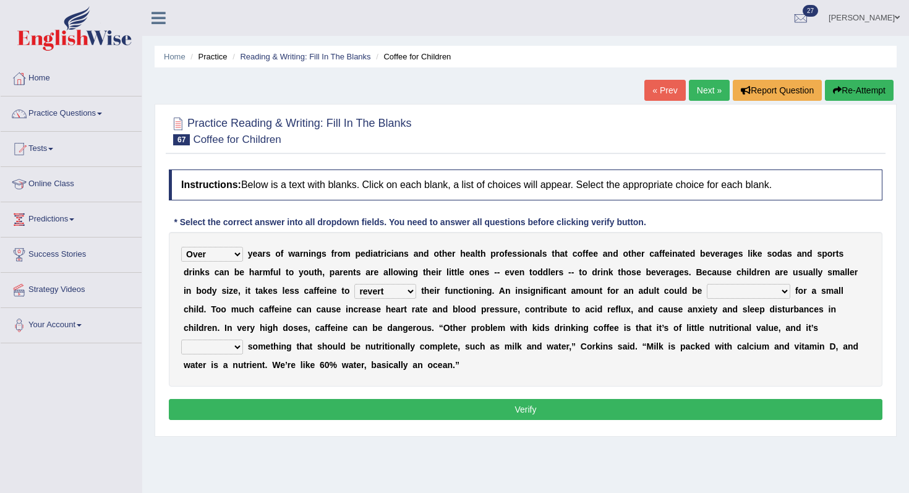
click at [414, 293] on select "coexist replicate impair revert" at bounding box center [385, 291] width 62 height 15
click at [409, 294] on select "coexist replicate impair revert" at bounding box center [385, 291] width 62 height 15
click at [720, 296] on select "overwhelming inconsequential groundbreaking stubborn" at bounding box center [748, 291] width 83 height 15
click at [755, 297] on select "overwhelming inconsequential groundbreaking stubborn" at bounding box center [748, 291] width 83 height 15
select select "overwhelming"
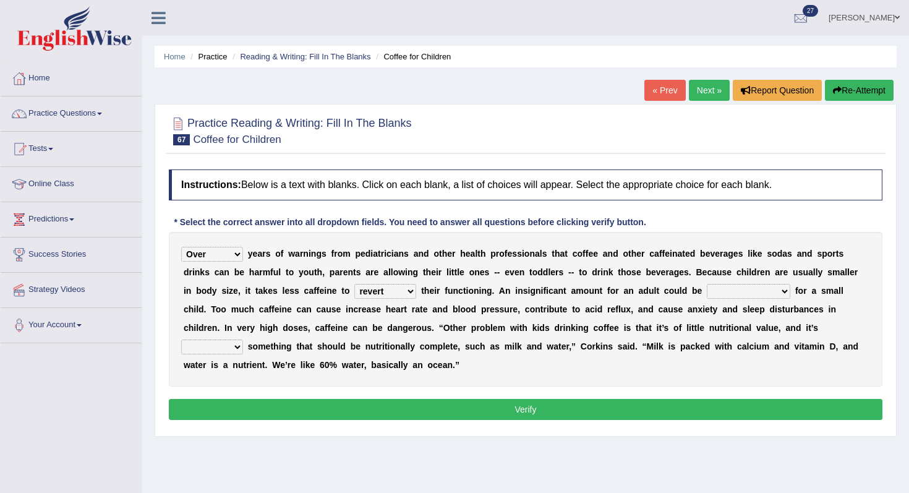
click at [707, 284] on select "overwhelming inconsequential groundbreaking stubborn" at bounding box center [748, 291] width 83 height 15
click at [243, 340] on select "changing damaging diverting replacing" at bounding box center [212, 347] width 62 height 15
click at [732, 296] on select "overwhelming inconsequential groundbreaking stubborn" at bounding box center [748, 291] width 83 height 15
click at [243, 340] on select "changing damaging diverting replacing" at bounding box center [212, 347] width 62 height 15
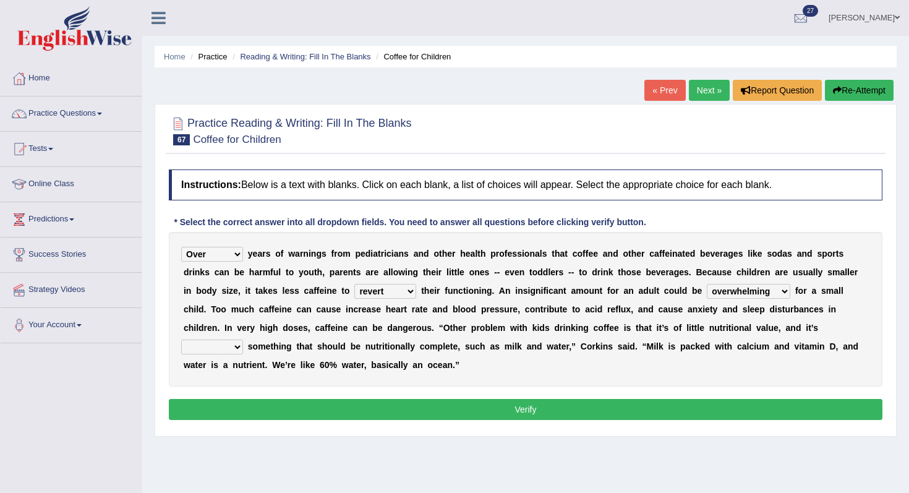
select select "damaging"
click at [243, 340] on select "changing damaging diverting replacing" at bounding box center [212, 347] width 62 height 15
click at [800, 406] on button "Verify" at bounding box center [526, 409] width 714 height 21
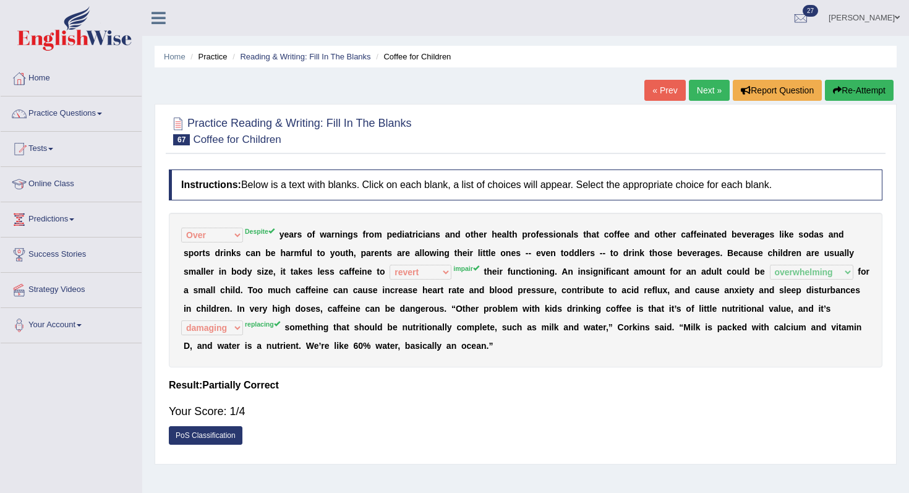
click at [863, 98] on button "Re-Attempt" at bounding box center [859, 90] width 69 height 21
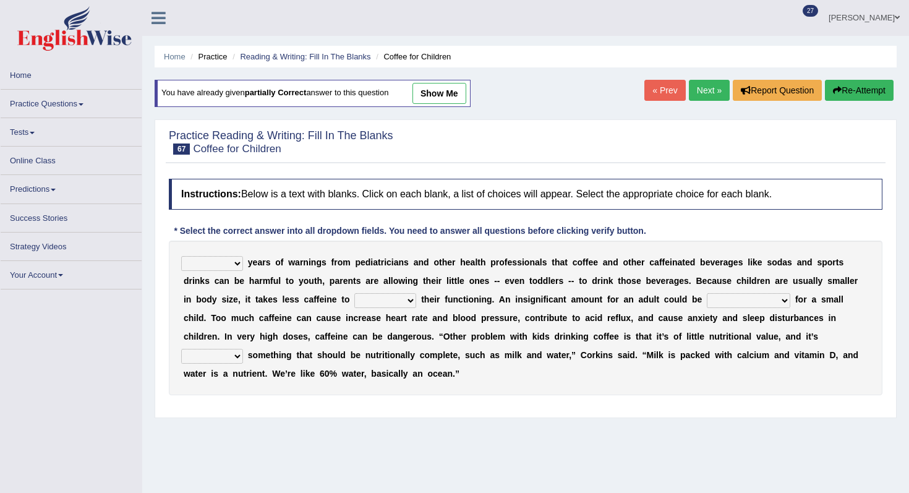
click at [186, 265] on select "Despite Instead Since Over" at bounding box center [212, 263] width 62 height 15
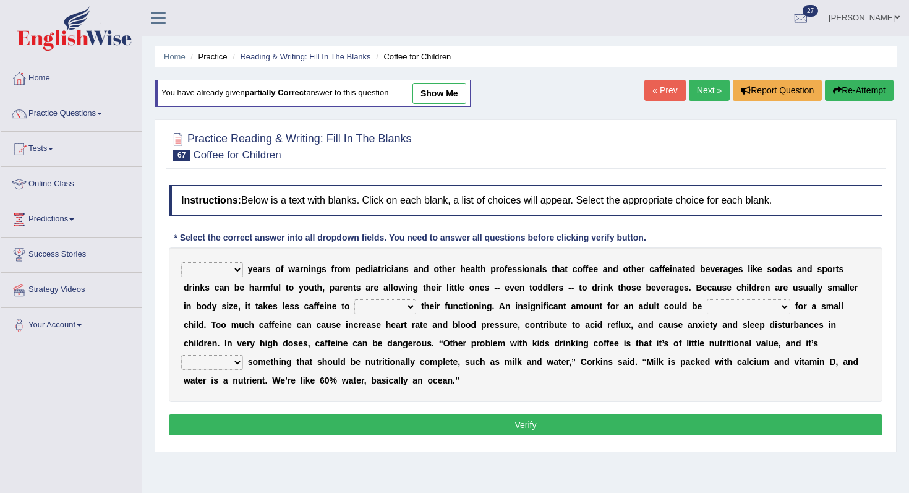
select select "Despite"
click at [181, 262] on select "Despite Instead Since Over" at bounding box center [212, 269] width 62 height 15
click at [374, 306] on select "coexist replicate impair revert" at bounding box center [385, 306] width 62 height 15
select select "revert"
click at [354, 299] on select "coexist replicate impair revert" at bounding box center [385, 306] width 62 height 15
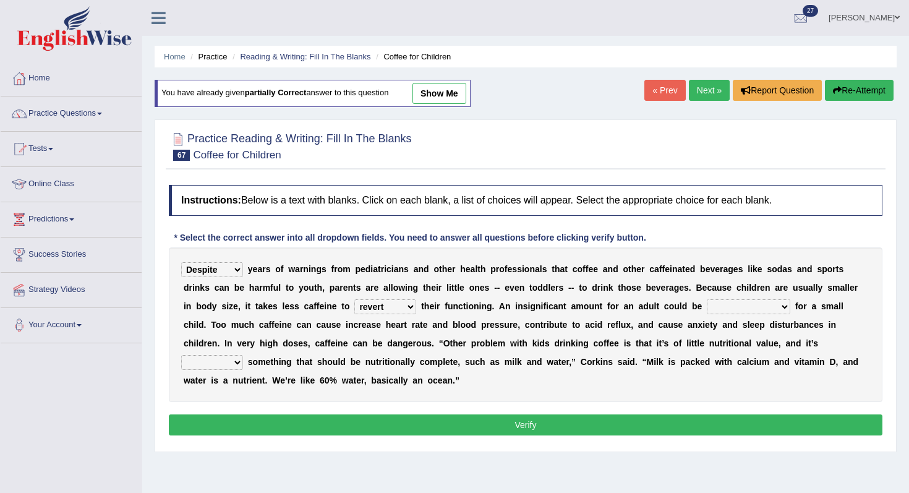
click at [706, 296] on div "Despite Instead Since Over y e a r s o f w a r n i n g s f r o m p e d i a t r …" at bounding box center [526, 324] width 714 height 155
click at [713, 303] on select "overwhelming inconsequential groundbreaking stubborn" at bounding box center [748, 306] width 83 height 15
select select "overwhelming"
click at [707, 299] on select "overwhelming inconsequential groundbreaking stubborn" at bounding box center [748, 306] width 83 height 15
click at [403, 299] on div "Despite Instead Since Over y e a r s o f w a r n i n g s f r o m p e d i a t r …" at bounding box center [526, 324] width 714 height 155
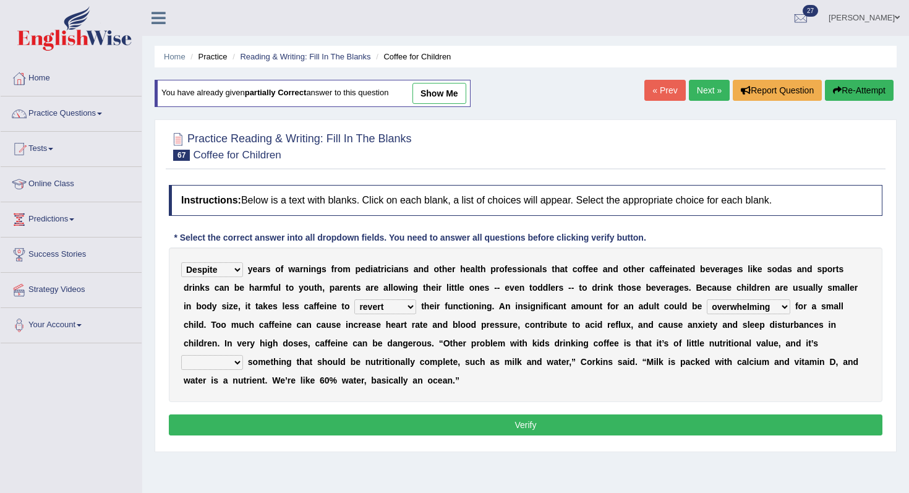
click at [394, 306] on select "coexist replicate impair revert" at bounding box center [385, 306] width 62 height 15
select select "impair"
click at [354, 299] on select "coexist replicate impair revert" at bounding box center [385, 306] width 62 height 15
click at [243, 355] on select "changing damaging diverting replacing" at bounding box center [212, 362] width 62 height 15
click at [363, 306] on select "coexist replicate impair revert" at bounding box center [385, 306] width 62 height 15
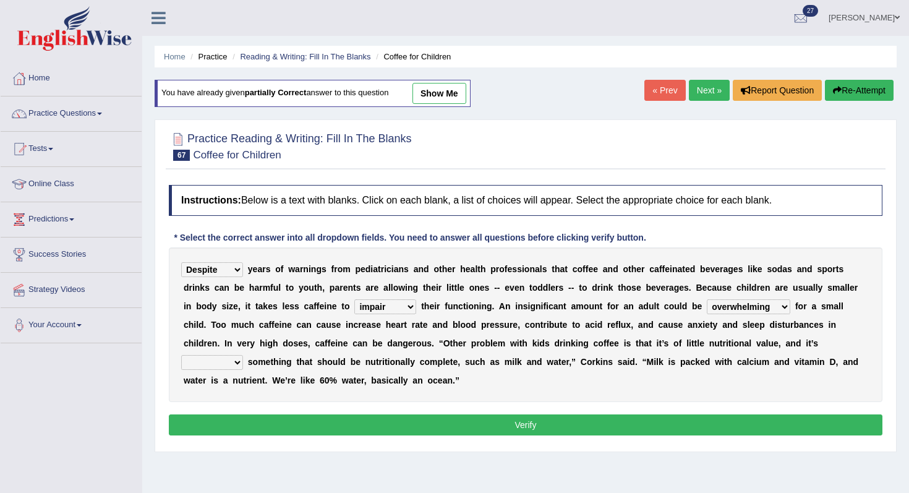
click at [354, 299] on select "coexist replicate impair revert" at bounding box center [385, 306] width 62 height 15
click at [243, 355] on select "changing damaging diverting replacing" at bounding box center [212, 362] width 62 height 15
select select "diverting"
click at [243, 355] on select "changing damaging diverting replacing" at bounding box center [212, 362] width 62 height 15
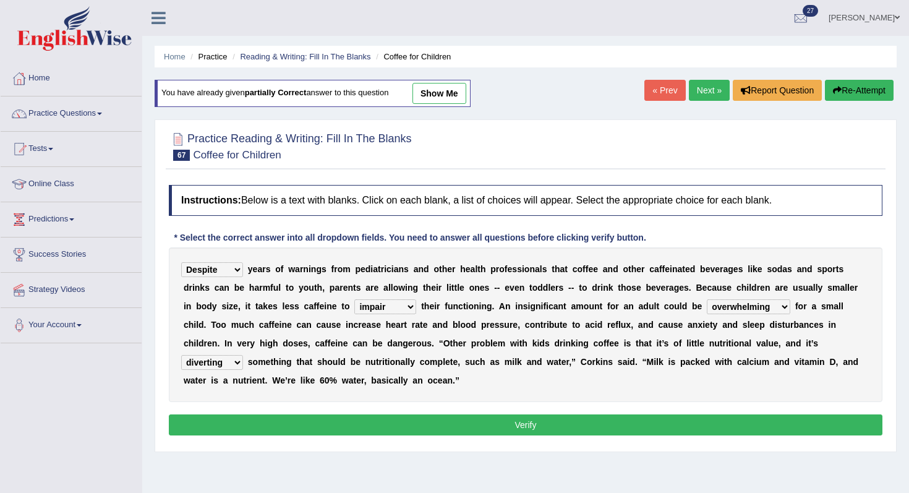
click at [771, 427] on button "Verify" at bounding box center [526, 424] width 714 height 21
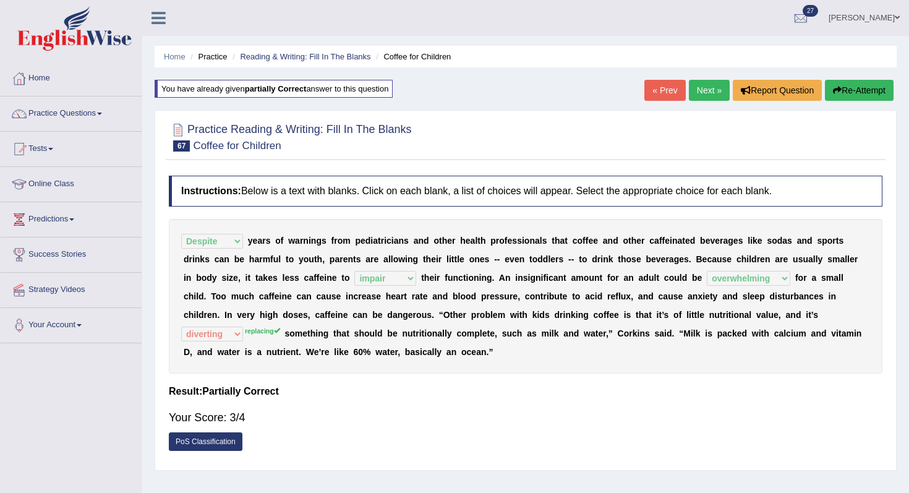
click at [704, 97] on link "Next »" at bounding box center [709, 90] width 41 height 21
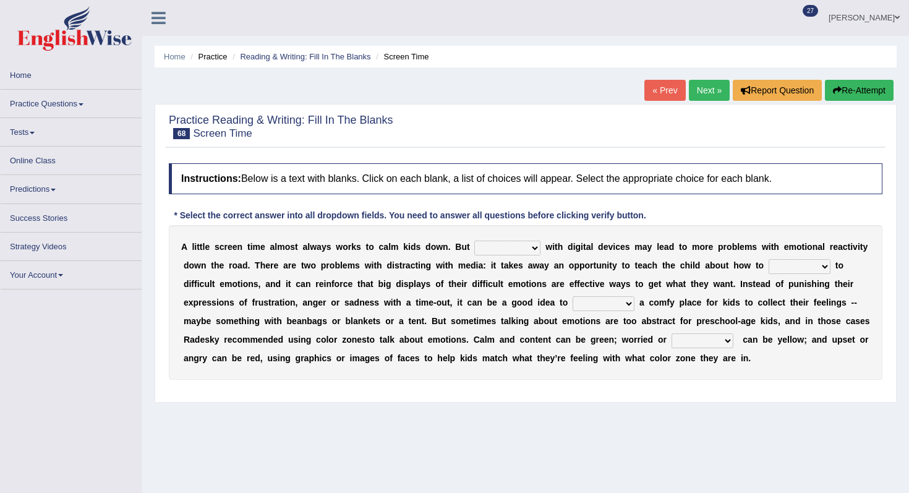
click at [516, 247] on select "consulting reminding suspending soothing" at bounding box center [507, 248] width 66 height 15
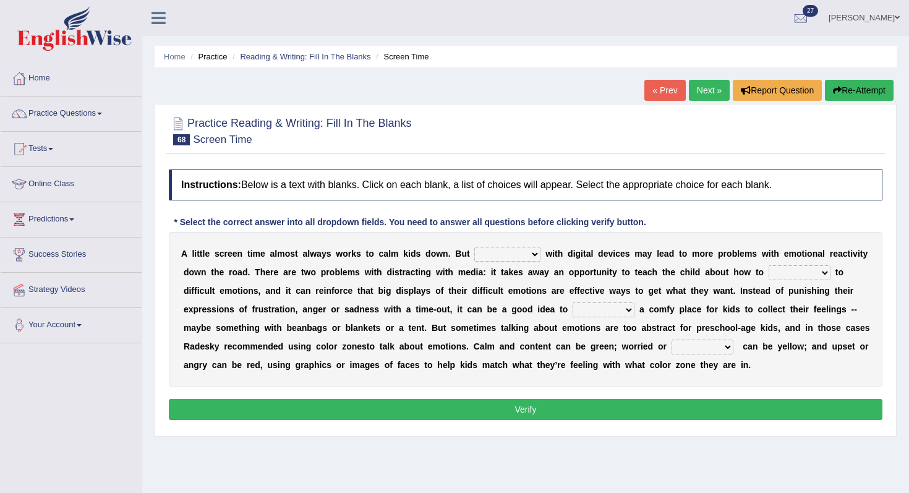
select select "soothing"
click at [475, 247] on select "consulting reminding suspending soothing" at bounding box center [507, 254] width 66 height 15
click at [539, 267] on b "w" at bounding box center [535, 272] width 7 height 10
click at [519, 250] on select "consulting reminding suspending soothing" at bounding box center [507, 254] width 66 height 15
click at [787, 271] on select "comfort respond interact dominate" at bounding box center [800, 272] width 62 height 15
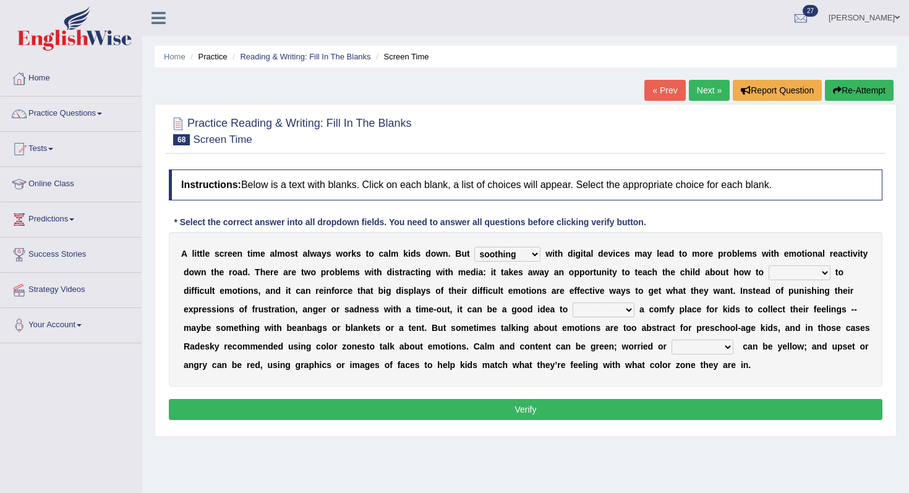
select select "respond"
click at [770, 265] on select "comfort respond interact dominate" at bounding box center [800, 272] width 62 height 15
click at [597, 323] on b "s" at bounding box center [598, 328] width 5 height 10
click at [826, 271] on select "comfort respond interact dominate" at bounding box center [800, 272] width 62 height 15
click at [603, 307] on select "take for set up take into set out" at bounding box center [604, 309] width 62 height 15
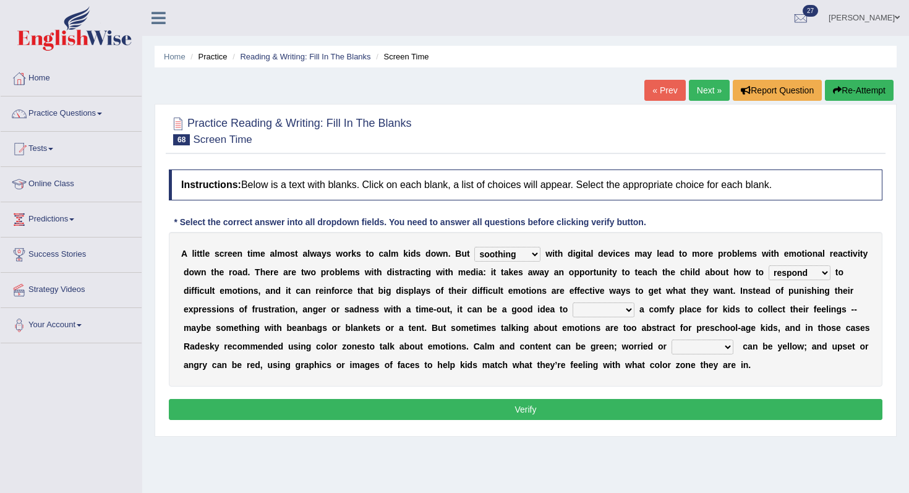
click at [619, 307] on select "take for set up take into set out" at bounding box center [604, 309] width 62 height 15
select select "set up"
click at [573, 302] on select "take for set up take into set out" at bounding box center [604, 309] width 62 height 15
click at [720, 349] on select "agitated educated [PERSON_NAME]" at bounding box center [703, 347] width 62 height 15
click at [723, 351] on select "agitated educated [PERSON_NAME]" at bounding box center [703, 347] width 62 height 15
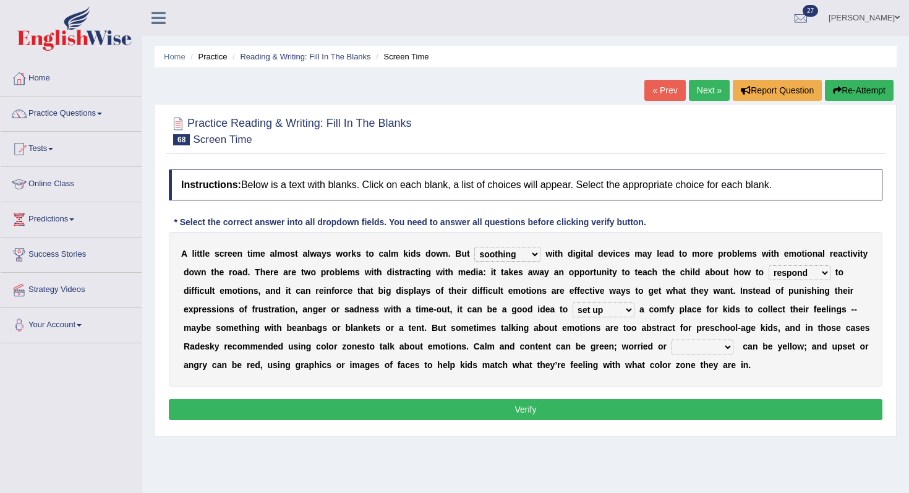
click at [726, 351] on select "agitated educated [PERSON_NAME]" at bounding box center [703, 347] width 62 height 15
select select "allocated"
click at [701, 340] on select "agitated educated [PERSON_NAME]" at bounding box center [703, 347] width 62 height 15
click at [733, 347] on select "agitated educated [PERSON_NAME]" at bounding box center [703, 347] width 62 height 15
click at [733, 353] on select "agitated educated [PERSON_NAME]" at bounding box center [703, 347] width 62 height 15
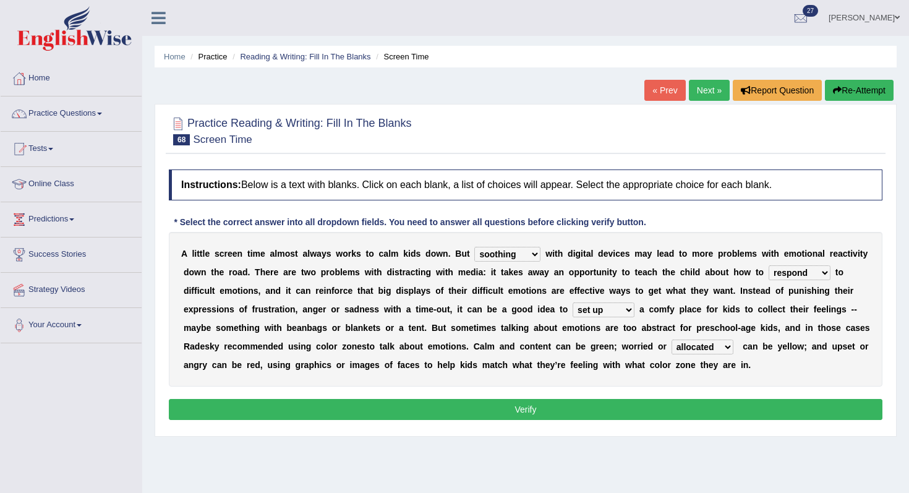
click at [776, 398] on div "Instructions: Below is a text with blanks. Click on each blank, a list of choic…" at bounding box center [526, 296] width 720 height 267
click at [766, 409] on button "Verify" at bounding box center [526, 409] width 714 height 21
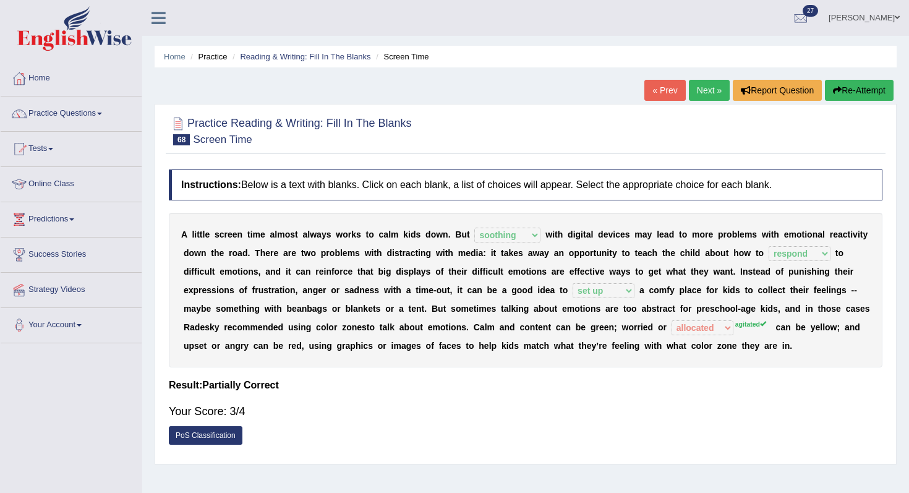
click at [846, 92] on button "Re-Attempt" at bounding box center [859, 90] width 69 height 21
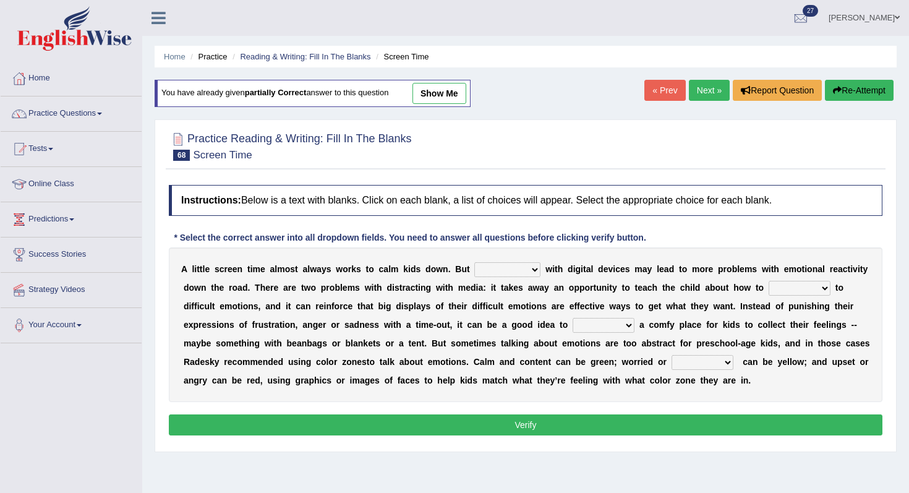
click at [708, 364] on select "agitated educated [PERSON_NAME]" at bounding box center [703, 362] width 62 height 15
select select "agitated"
click at [701, 355] on select "agitated educated [PERSON_NAME]" at bounding box center [703, 362] width 62 height 15
click at [723, 424] on button "Verify" at bounding box center [526, 424] width 714 height 21
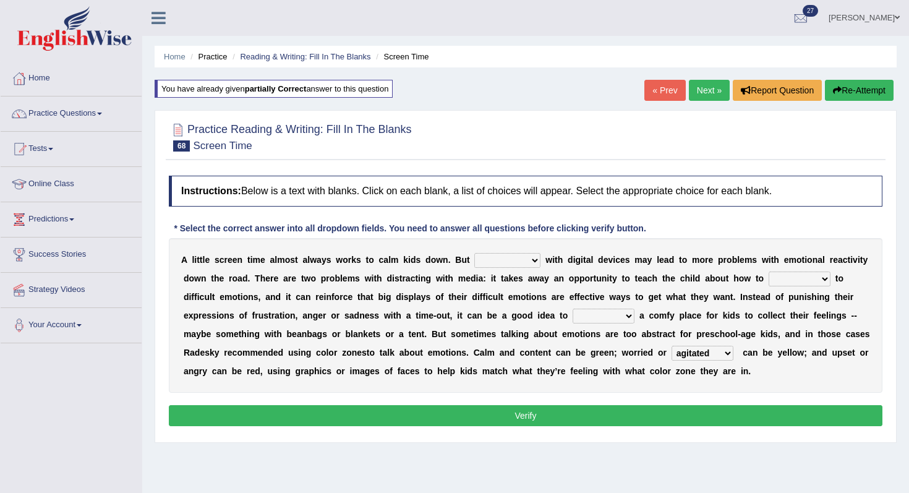
click at [540, 255] on select "consulting reminding suspending soothing" at bounding box center [507, 260] width 66 height 15
select select "soothing"
click at [475, 253] on select "consulting reminding suspending soothing" at bounding box center [507, 260] width 66 height 15
click at [803, 279] on select "comfort respond interact dominate" at bounding box center [800, 278] width 62 height 15
select select "respond"
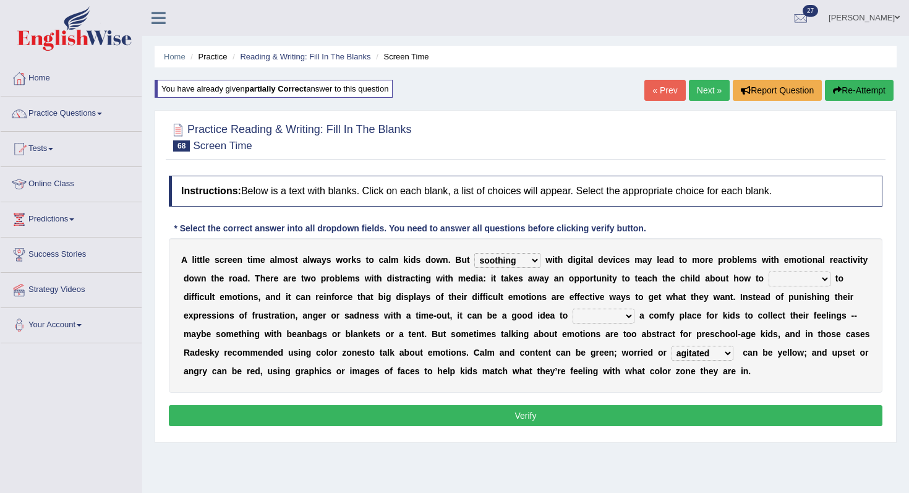
click at [770, 271] on select "comfort respond interact dominate" at bounding box center [800, 278] width 62 height 15
click at [581, 314] on select "take for set up take into set out" at bounding box center [604, 316] width 62 height 15
select select "set up"
click at [573, 309] on select "take for set up take into set out" at bounding box center [604, 316] width 62 height 15
click at [631, 416] on button "Verify" at bounding box center [526, 415] width 714 height 21
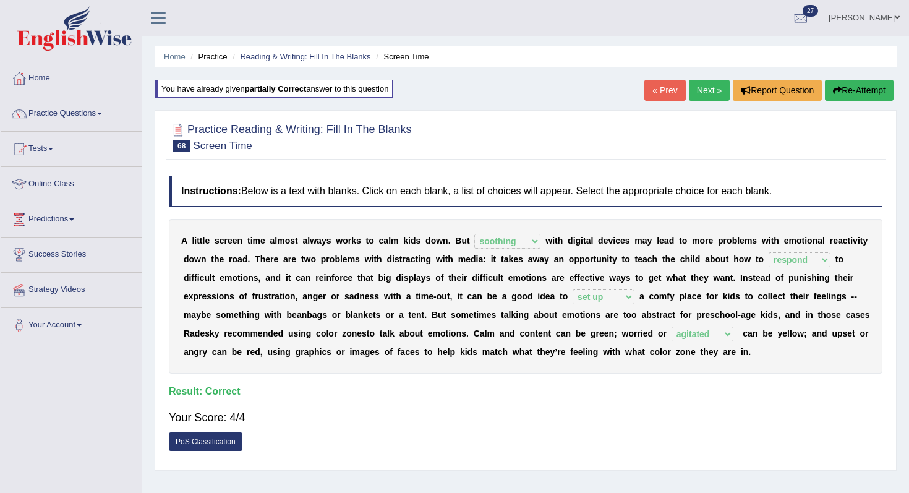
scroll to position [4, 0]
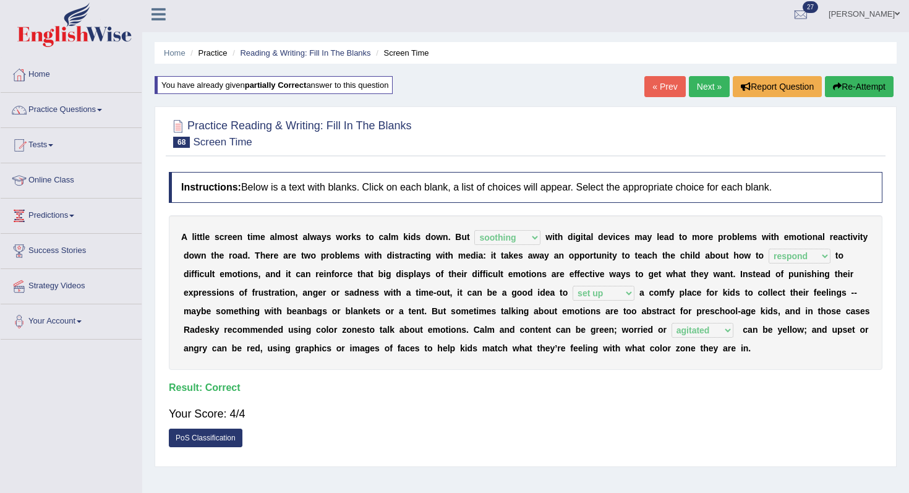
click at [689, 90] on link "Next »" at bounding box center [709, 86] width 41 height 21
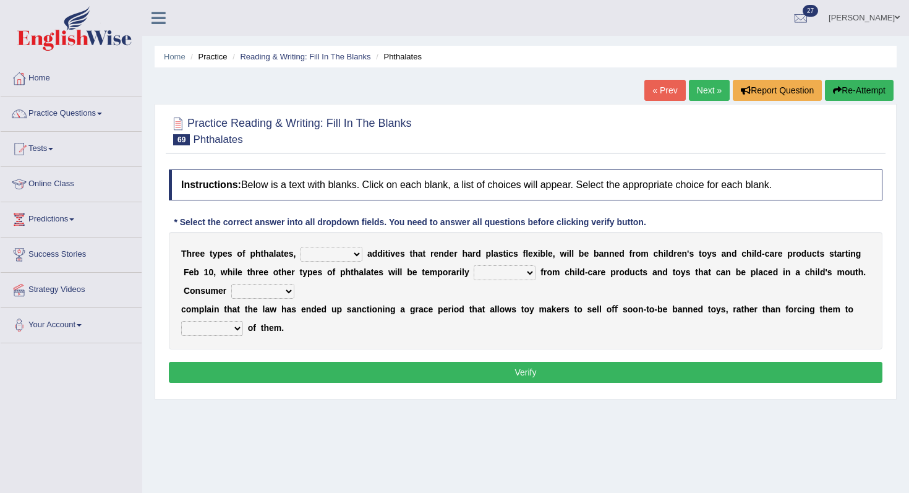
click at [336, 257] on select "nutritional legal expensive chemical" at bounding box center [332, 254] width 62 height 15
select select "chemical"
click at [301, 247] on select "nutritional legal expensive chemical" at bounding box center [332, 254] width 62 height 15
click at [336, 258] on select "nutritional legal expensive chemical" at bounding box center [332, 254] width 62 height 15
click at [342, 257] on select "nutritional legal expensive chemical" at bounding box center [332, 254] width 62 height 15
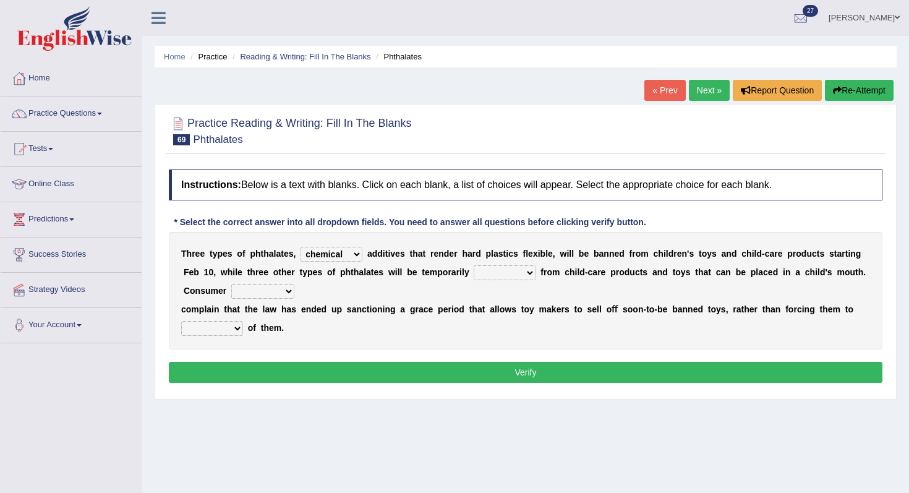
click at [497, 274] on select "originated collected prohibited examined" at bounding box center [505, 272] width 62 height 15
click at [353, 259] on select "nutritional legal expensive chemical" at bounding box center [332, 254] width 62 height 15
click at [532, 272] on select "originated collected prohibited examined" at bounding box center [505, 272] width 62 height 15
select select "prohibited"
click at [474, 265] on select "originated collected prohibited examined" at bounding box center [505, 272] width 62 height 15
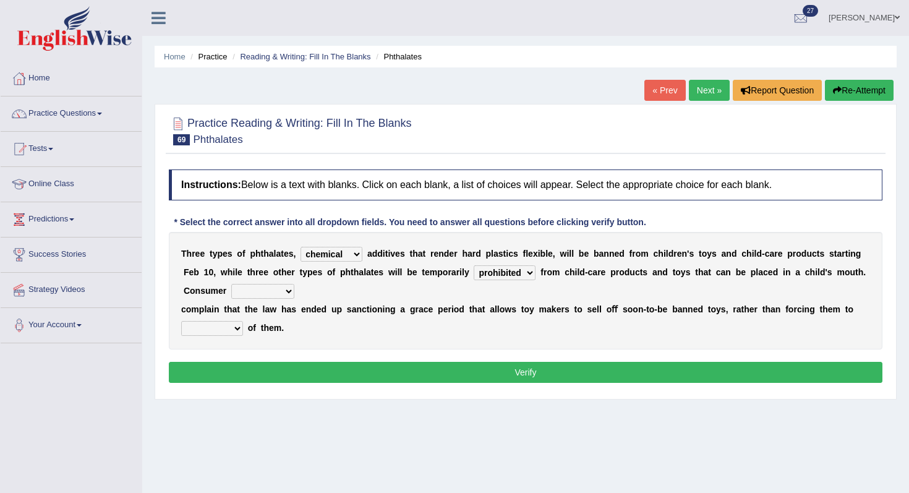
click at [268, 293] on select "fellows dictators candidates advocates" at bounding box center [262, 291] width 63 height 15
click at [265, 292] on select "fellows dictators candidates advocates" at bounding box center [262, 291] width 63 height 15
click at [281, 293] on select "fellows dictators candidates advocates" at bounding box center [262, 291] width 63 height 15
select select "dictators"
click at [231, 284] on select "fellows dictators candidates advocates" at bounding box center [262, 291] width 63 height 15
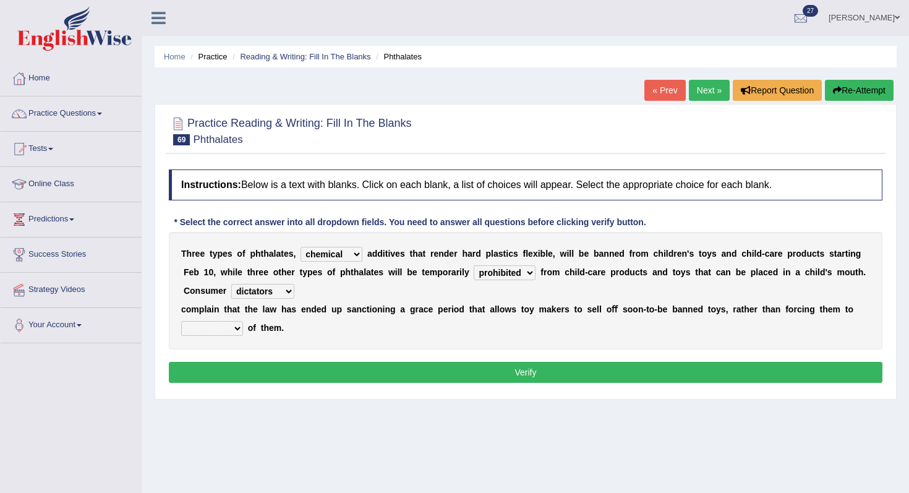
click at [203, 327] on select "deal boast deprive dispose" at bounding box center [212, 328] width 62 height 15
click at [236, 328] on select "deal boast deprive dispose" at bounding box center [212, 328] width 62 height 15
select select "deprive"
click at [181, 321] on select "deal boast deprive dispose" at bounding box center [212, 328] width 62 height 15
click at [239, 372] on button "Verify" at bounding box center [526, 372] width 714 height 21
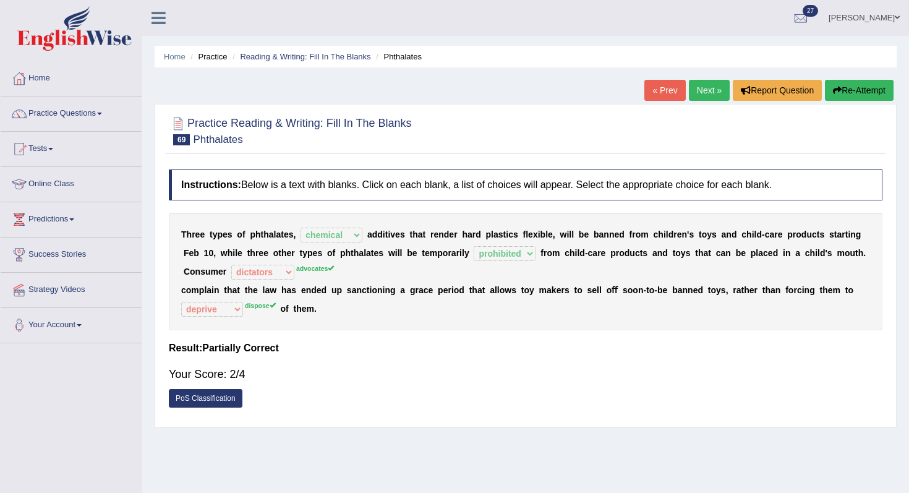
click at [692, 93] on link "Next »" at bounding box center [709, 90] width 41 height 21
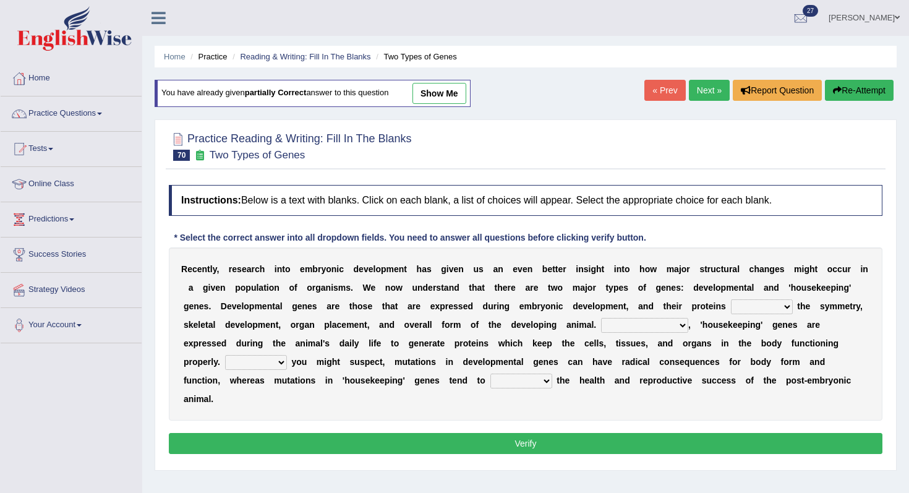
click at [747, 303] on select "push control hold elevate" at bounding box center [762, 306] width 62 height 15
click at [772, 312] on select "push control hold elevate" at bounding box center [762, 306] width 62 height 15
select select "elevate"
click at [731, 299] on select "push control hold elevate" at bounding box center [762, 306] width 62 height 15
click at [763, 303] on select "push control hold elevate" at bounding box center [762, 306] width 62 height 15
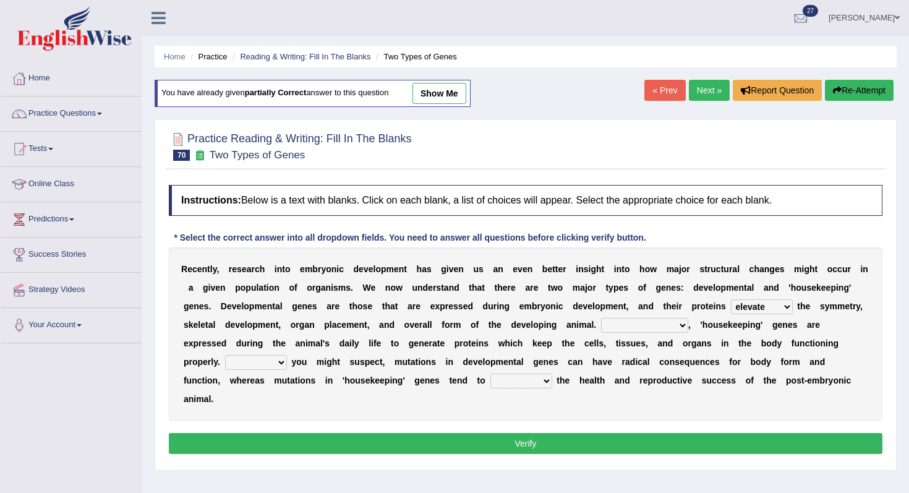
click at [731, 299] on select "push control hold elevate" at bounding box center [762, 306] width 62 height 15
click at [628, 324] on select "Correspondingly Inclusively Conversely In contrast" at bounding box center [644, 325] width 87 height 15
click at [643, 326] on select "Correspondingly Inclusively Conversely In contrast" at bounding box center [644, 325] width 87 height 15
select select "Conversely"
click at [601, 318] on select "Correspondingly Inclusively Conversely In contrast" at bounding box center [644, 325] width 87 height 15
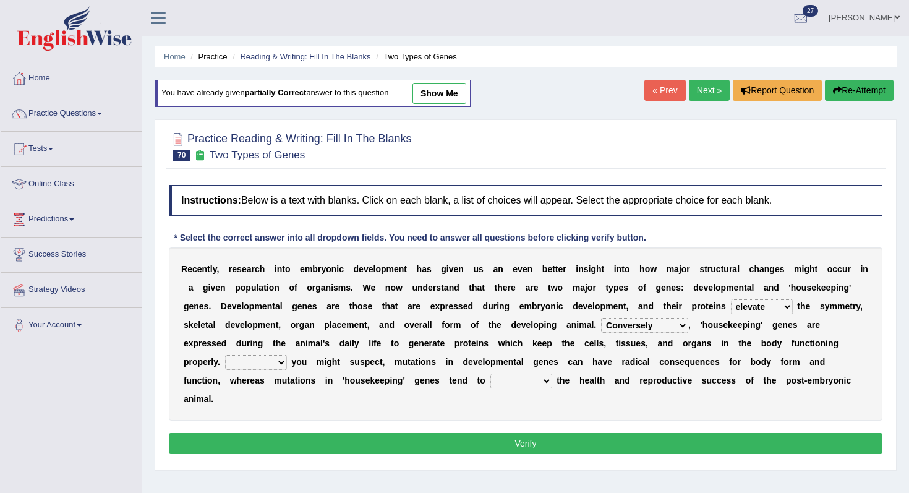
click at [265, 364] on select "For As With Within" at bounding box center [256, 362] width 62 height 15
select select "As"
click at [225, 355] on select "For As With Within" at bounding box center [256, 362] width 62 height 15
click at [490, 384] on select "affect effect interrupt defect" at bounding box center [521, 381] width 62 height 15
select select "affect"
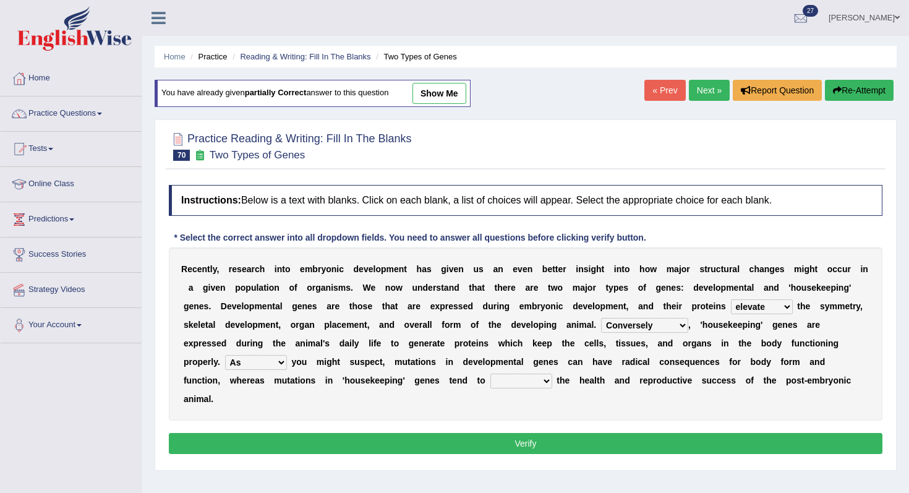
click at [490, 374] on select "affect effect interrupt defect" at bounding box center [521, 381] width 62 height 15
click at [492, 382] on select "affect effect interrupt defect" at bounding box center [521, 381] width 62 height 15
click at [640, 318] on select "Correspondingly Inclusively Conversely In contrast" at bounding box center [644, 325] width 87 height 15
click at [490, 375] on select "affect effect interrupt defect" at bounding box center [521, 381] width 62 height 15
click at [626, 321] on select "Correspondingly Inclusively Conversely In contrast" at bounding box center [644, 325] width 87 height 15
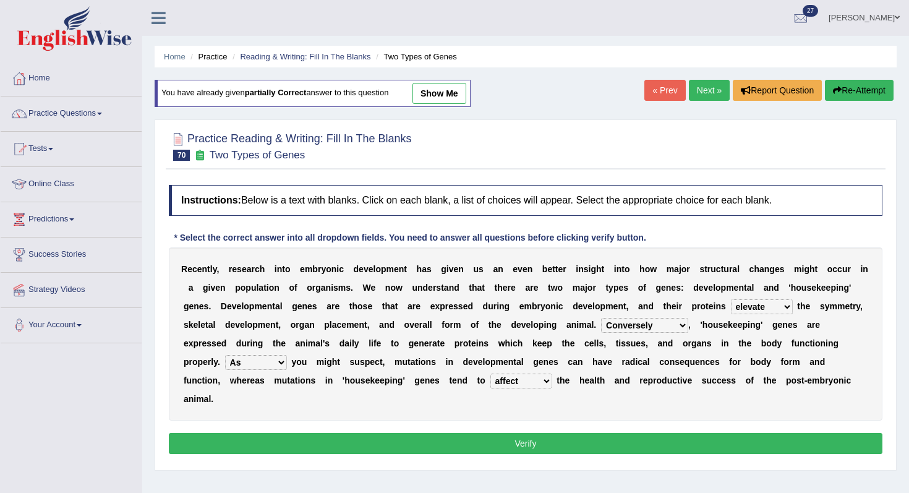
click at [740, 312] on select "push control hold elevate" at bounding box center [762, 306] width 62 height 15
click at [731, 299] on select "push control hold elevate" at bounding box center [762, 306] width 62 height 15
click at [748, 433] on button "Verify" at bounding box center [526, 443] width 714 height 21
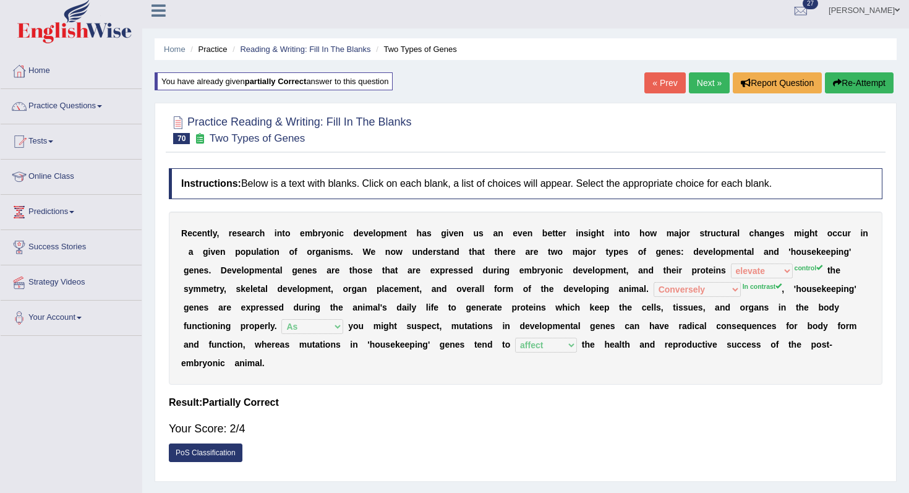
scroll to position [9, 0]
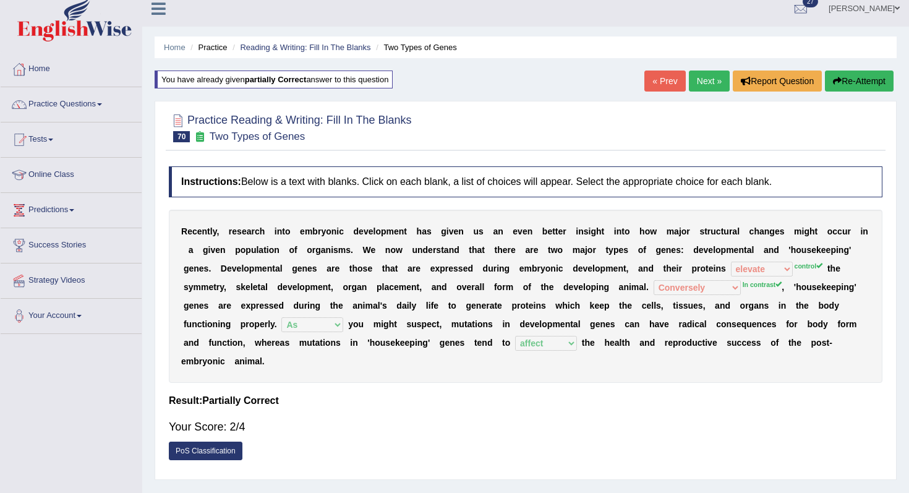
click at [709, 87] on link "Next »" at bounding box center [709, 81] width 41 height 21
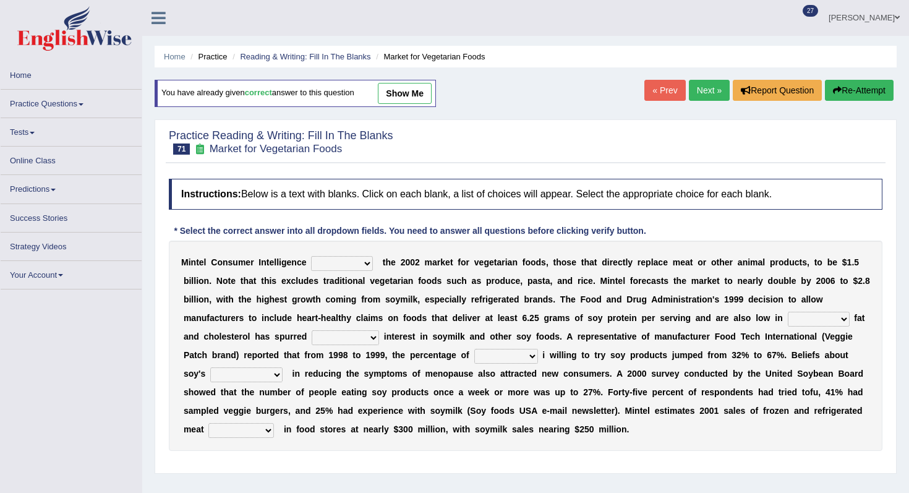
click at [341, 260] on select "deals fulfills creates estimates" at bounding box center [342, 263] width 62 height 15
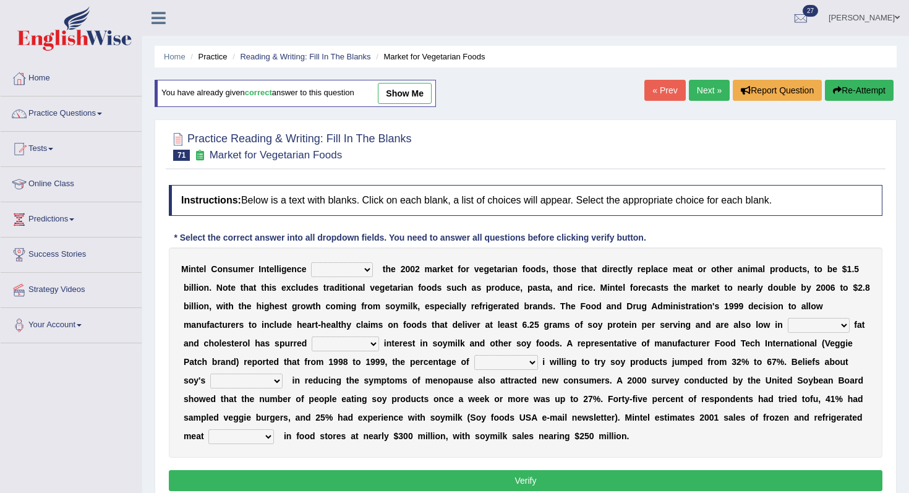
select select "fulfills"
click at [312, 262] on select "deals fulfills creates estimates" at bounding box center [342, 269] width 62 height 15
click at [339, 277] on select "deals fulfills creates estimates" at bounding box center [342, 269] width 62 height 15
click at [312, 262] on select "deals fulfills creates estimates" at bounding box center [342, 269] width 62 height 15
click at [792, 317] on div "M i n t e l C o n s u m e r I n t e l l i g e n c e deals fulfills creates esti…" at bounding box center [526, 352] width 714 height 210
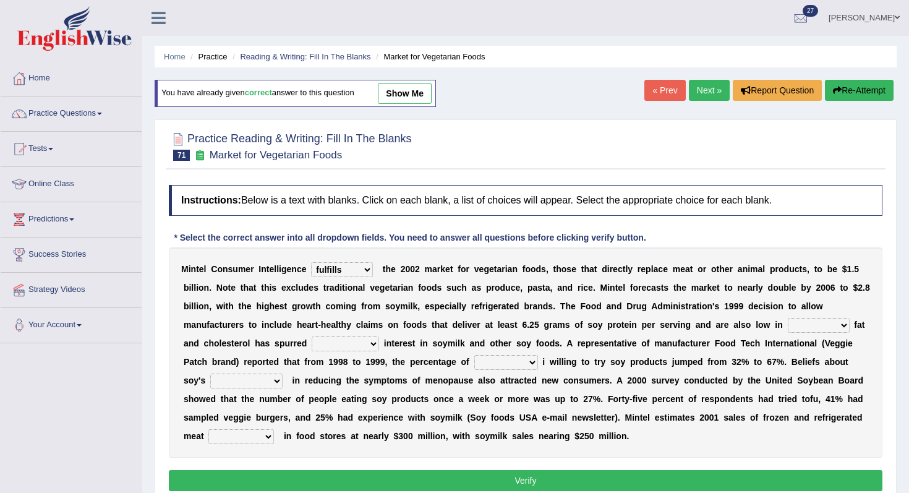
click at [797, 322] on select "saturated solid acid liquid" at bounding box center [819, 325] width 62 height 15
select select "saturated"
click at [788, 318] on select "saturated solid acid liquid" at bounding box center [819, 325] width 62 height 15
drag, startPoint x: 519, startPoint y: 356, endPoint x: 358, endPoint y: 350, distance: 161.5
click at [358, 350] on div "M i n t e l C o n s u m e r I n t e l l i g e n c e deals fulfills creates esti…" at bounding box center [526, 352] width 714 height 210
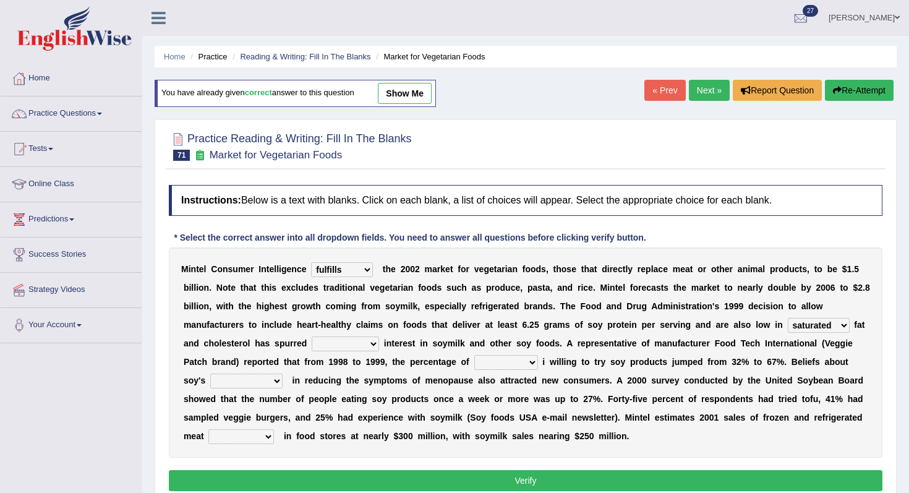
click at [368, 344] on select "good big tremendous extreme" at bounding box center [345, 343] width 67 height 15
select select "tremendous"
click at [312, 336] on select "good big tremendous extreme" at bounding box center [345, 343] width 67 height 15
click at [351, 343] on select "good big tremendous extreme" at bounding box center [345, 343] width 67 height 15
click at [498, 369] on select "guests consumers customers clients" at bounding box center [506, 362] width 64 height 15
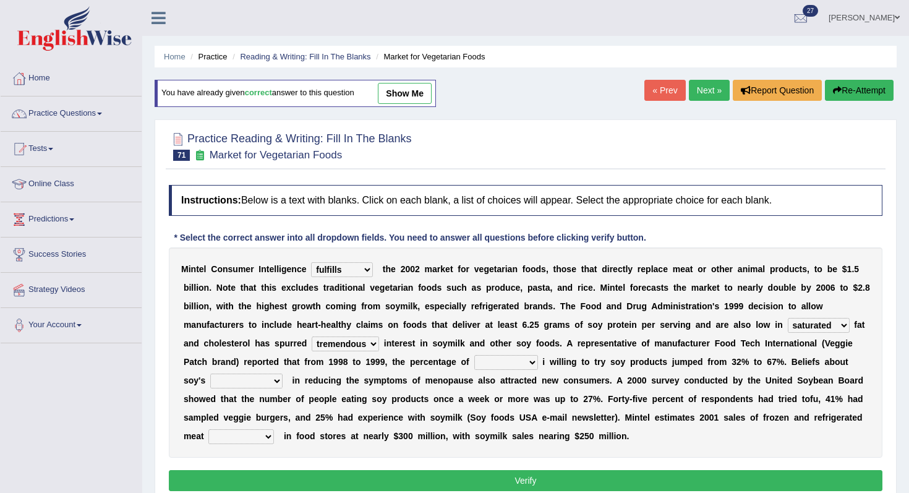
select select "consumers"
click at [475, 355] on select "guests consumers customers clients" at bounding box center [506, 362] width 64 height 15
click at [224, 374] on select "effectiveness timeliness efficiency goodness" at bounding box center [246, 381] width 72 height 15
select select "efficiency"
click at [210, 374] on select "effectiveness timeliness efficiency goodness" at bounding box center [246, 381] width 72 height 15
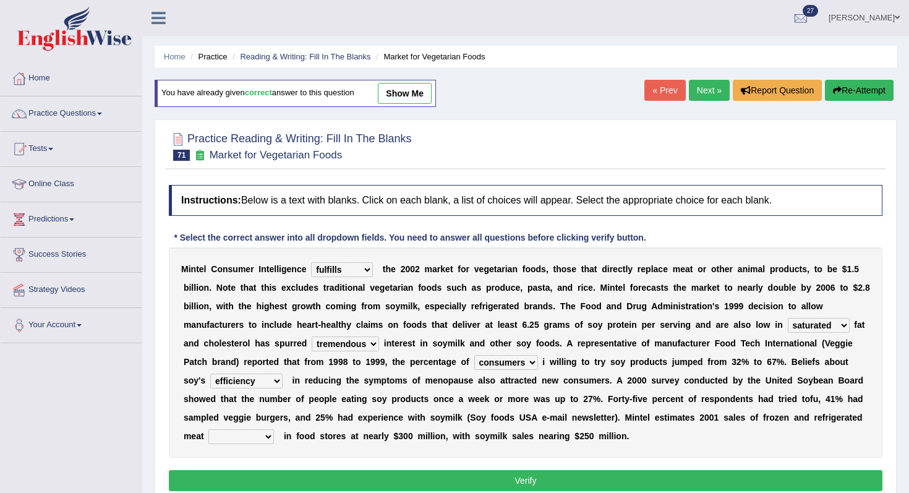
click at [250, 432] on select "foods choices staffs alternatives" at bounding box center [241, 436] width 66 height 15
click at [234, 440] on select "foods choices staffs alternatives" at bounding box center [241, 436] width 66 height 15
select select "alternatives"
click at [209, 429] on select "foods choices staffs alternatives" at bounding box center [241, 436] width 66 height 15
click at [266, 434] on select "foods choices staffs alternatives" at bounding box center [241, 436] width 66 height 15
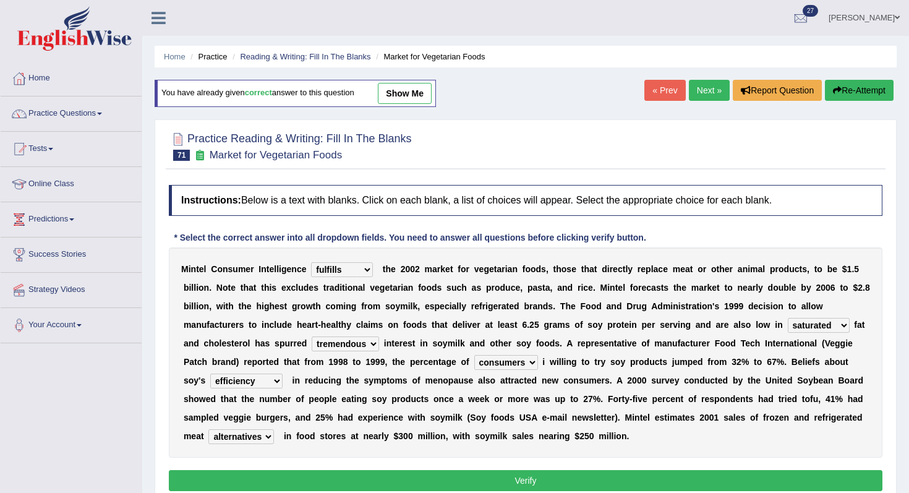
click at [209, 429] on select "foods choices staffs alternatives" at bounding box center [241, 436] width 66 height 15
click at [272, 479] on button "Verify" at bounding box center [526, 480] width 714 height 21
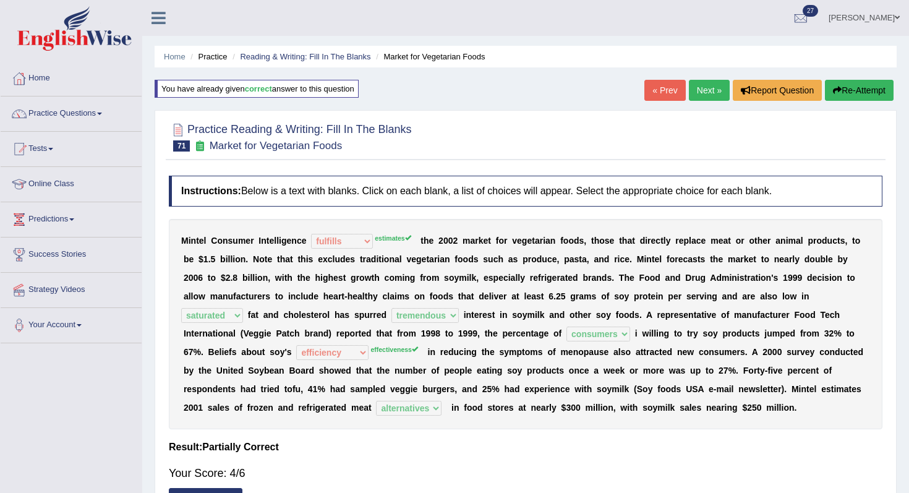
click at [719, 98] on link "Next »" at bounding box center [709, 90] width 41 height 21
